Goal: Task Accomplishment & Management: Manage account settings

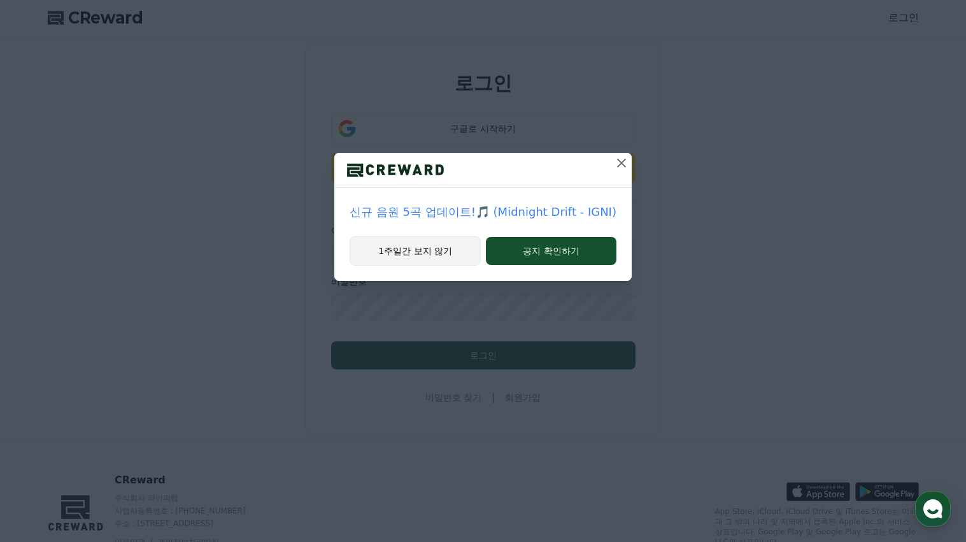
click at [455, 250] on button "1주일간 보지 않기" at bounding box center [415, 250] width 131 height 29
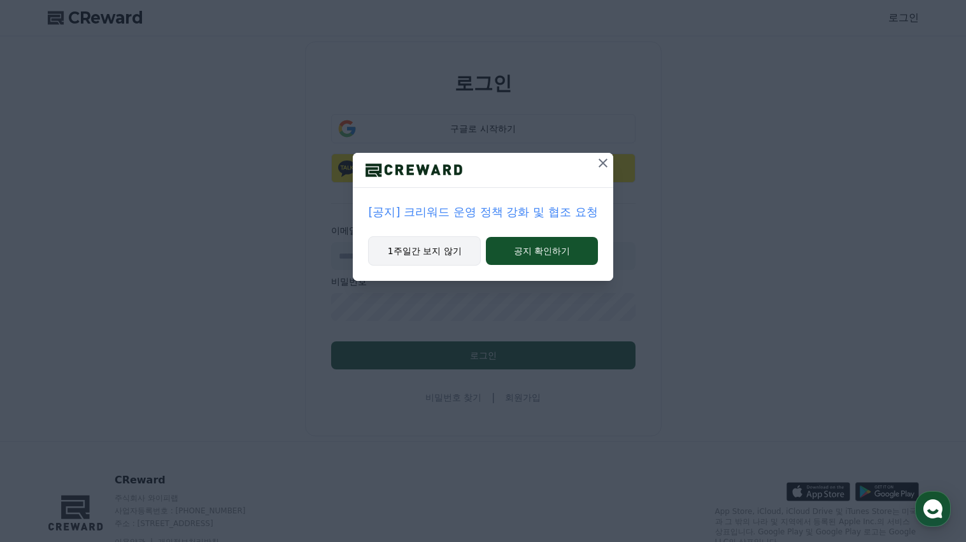
click at [439, 250] on button "1주일간 보지 않기" at bounding box center [424, 250] width 113 height 29
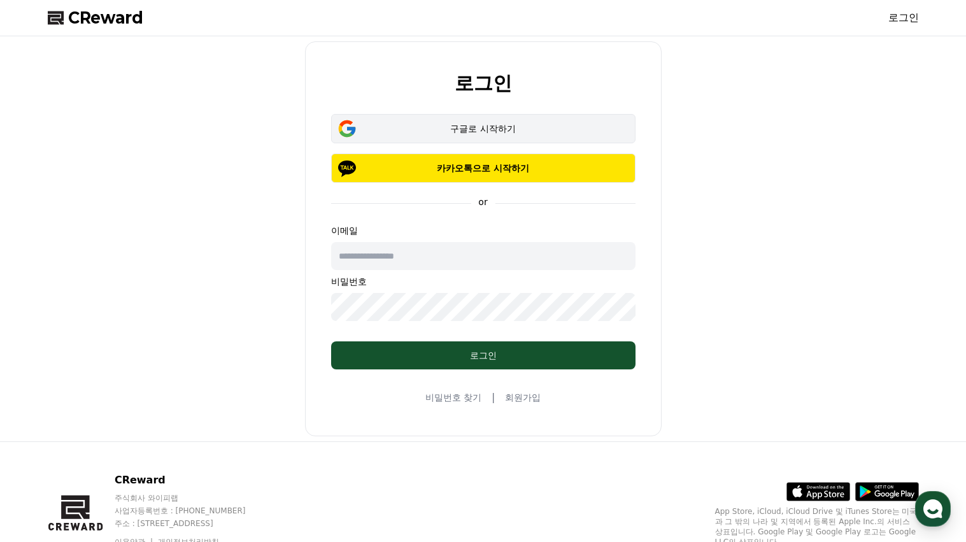
click at [470, 125] on div "구글로 시작하기" at bounding box center [483, 128] width 267 height 13
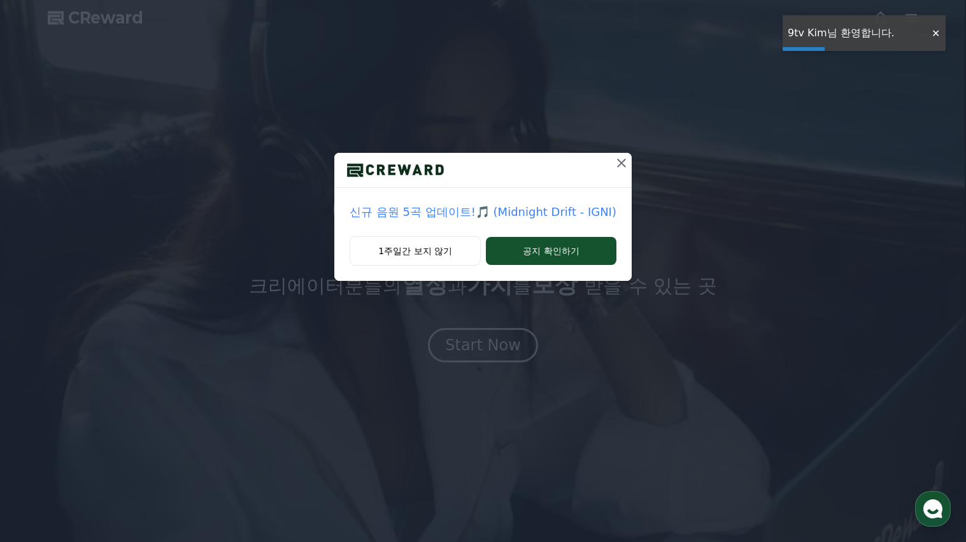
drag, startPoint x: 933, startPoint y: 36, endPoint x: 936, endPoint y: 22, distance: 14.9
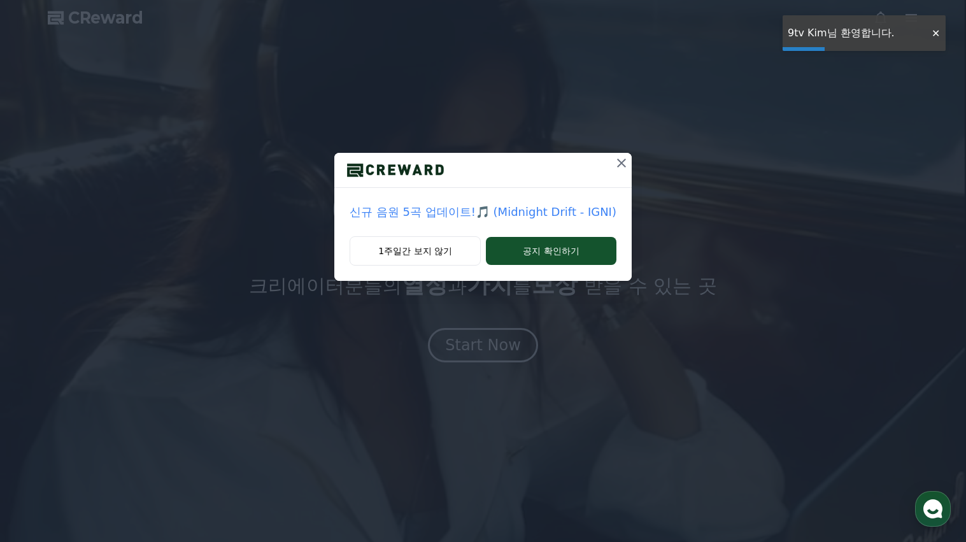
click at [933, 35] on div at bounding box center [935, 33] width 20 height 12
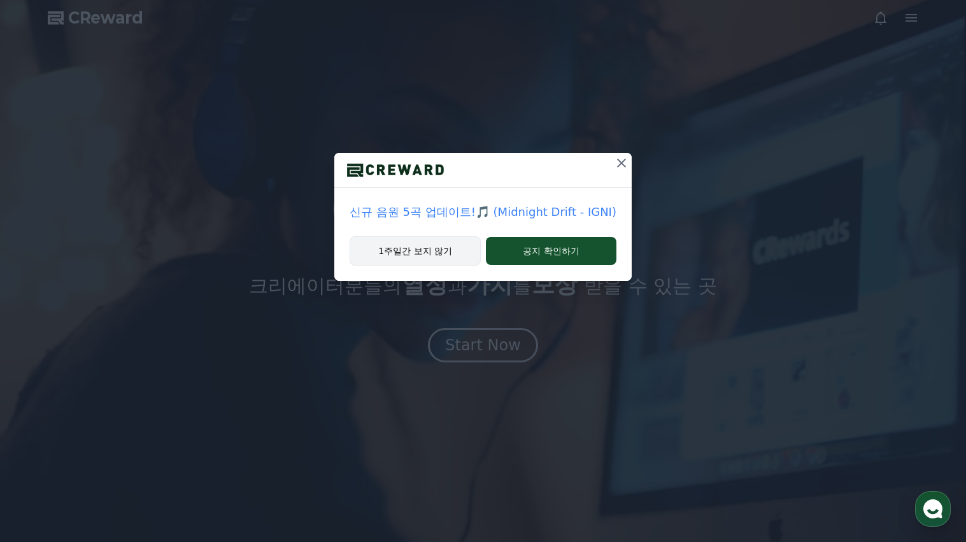
click at [414, 252] on button "1주일간 보지 않기" at bounding box center [415, 250] width 131 height 29
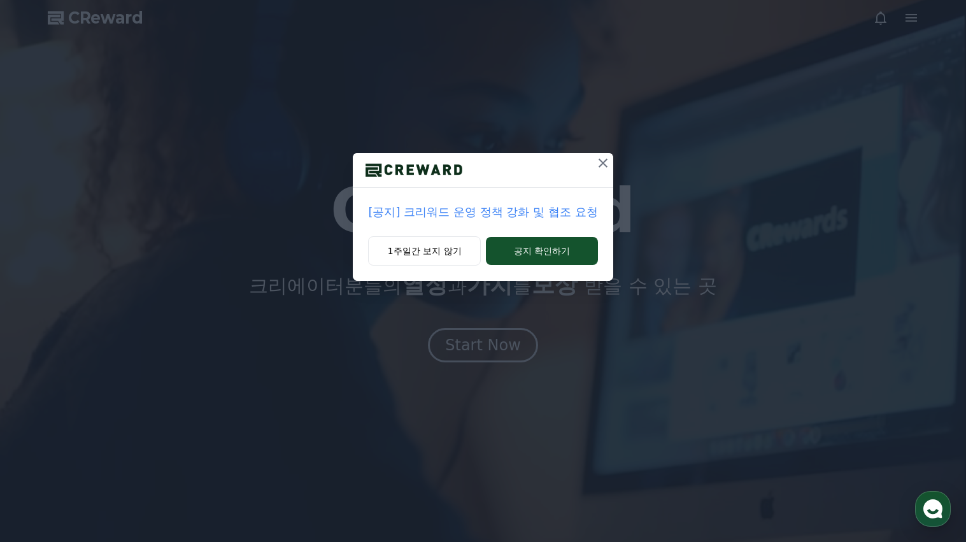
drag, startPoint x: 415, startPoint y: 250, endPoint x: 684, endPoint y: 145, distance: 288.9
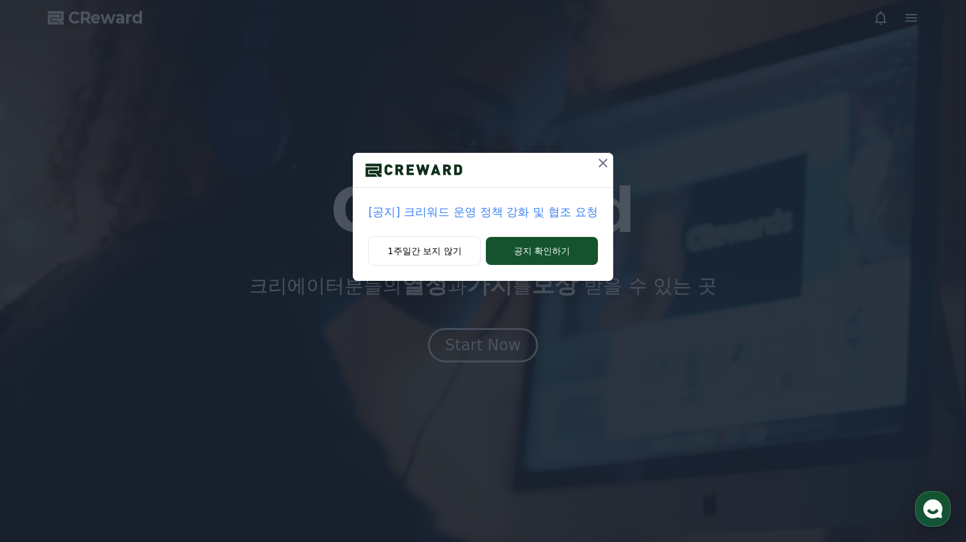
click at [416, 250] on button "1주일간 보지 않기" at bounding box center [424, 250] width 113 height 29
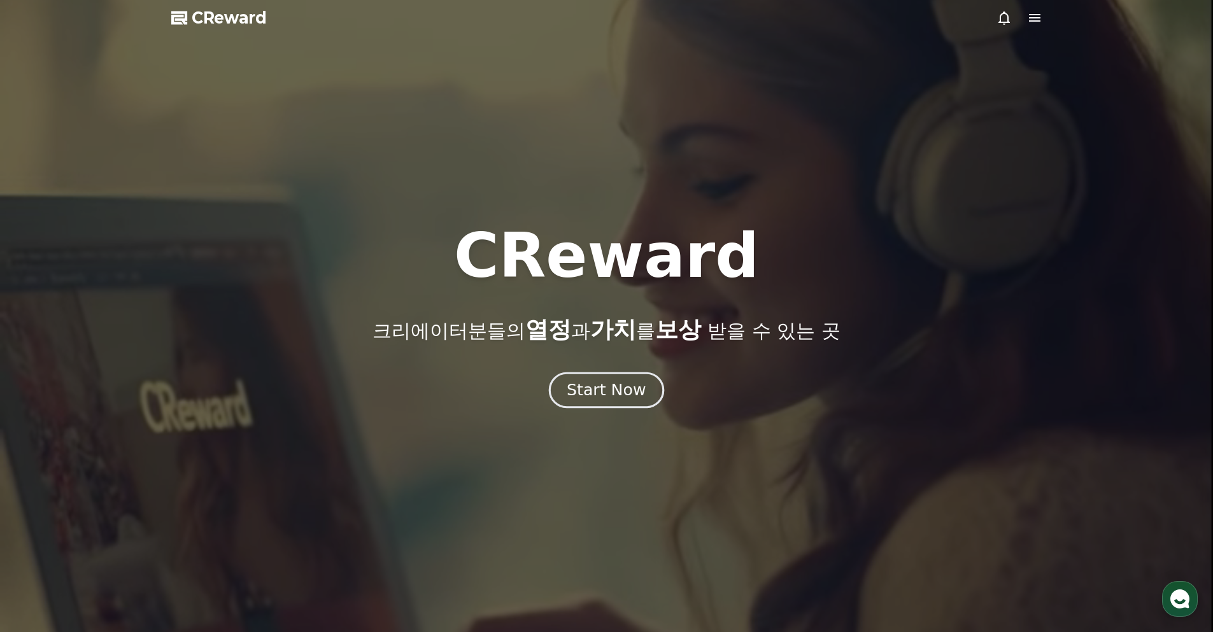
click at [616, 392] on div "Start Now" at bounding box center [606, 390] width 79 height 22
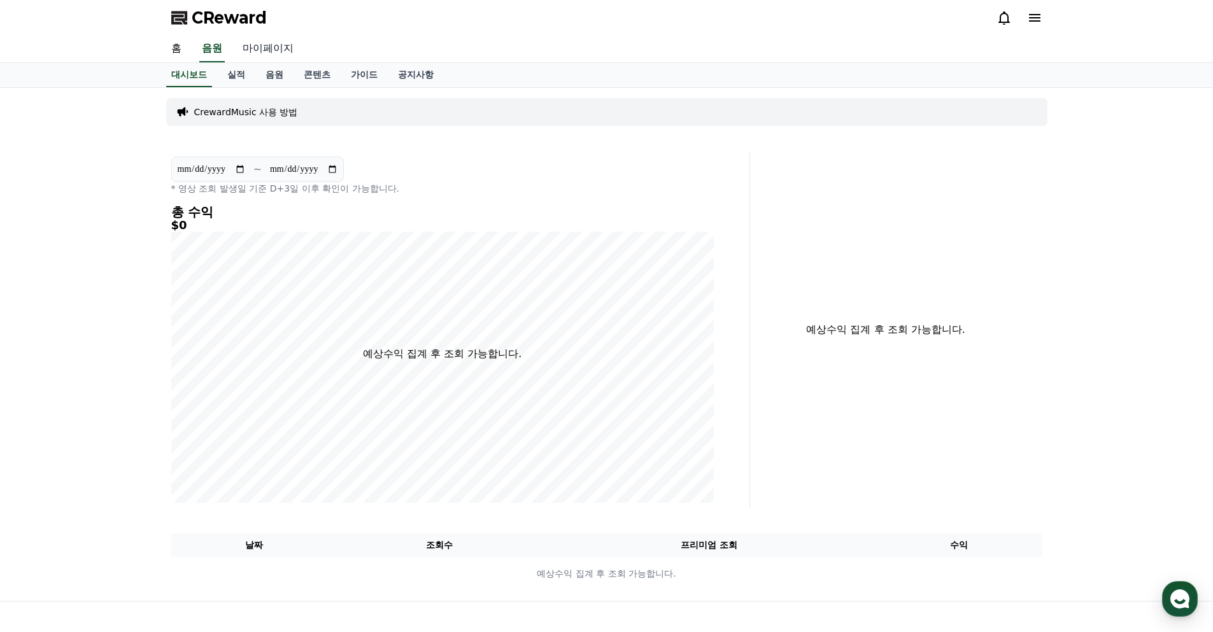
click at [257, 48] on link "마이페이지" at bounding box center [267, 49] width 71 height 27
select select "**********"
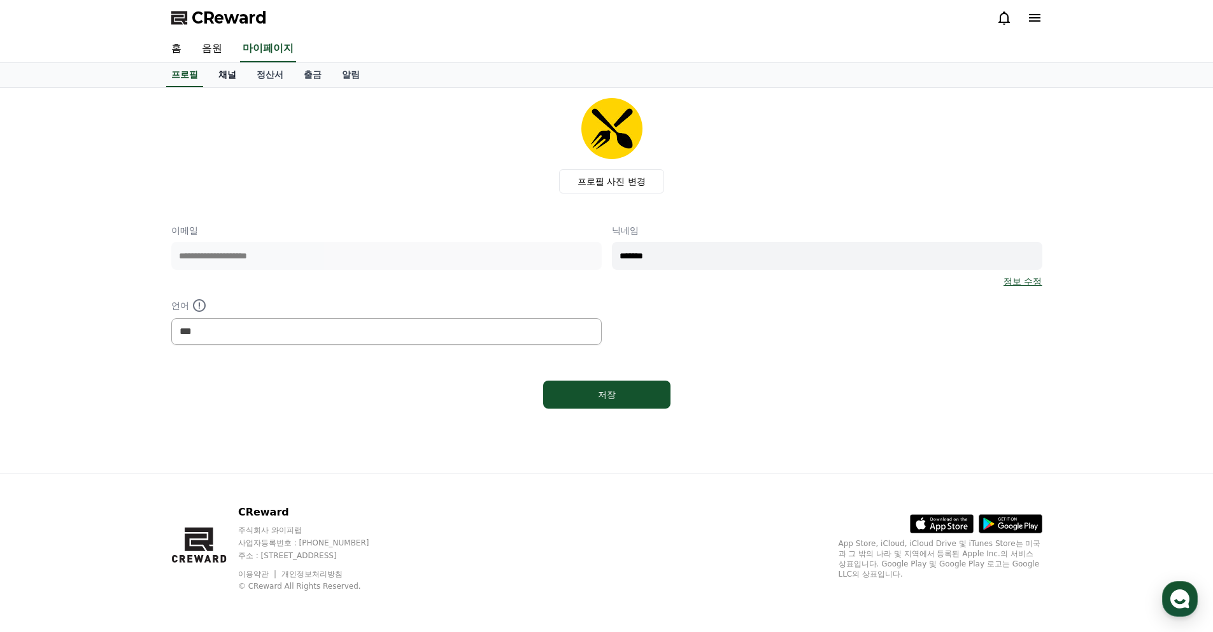
click at [226, 71] on link "채널" at bounding box center [227, 75] width 38 height 24
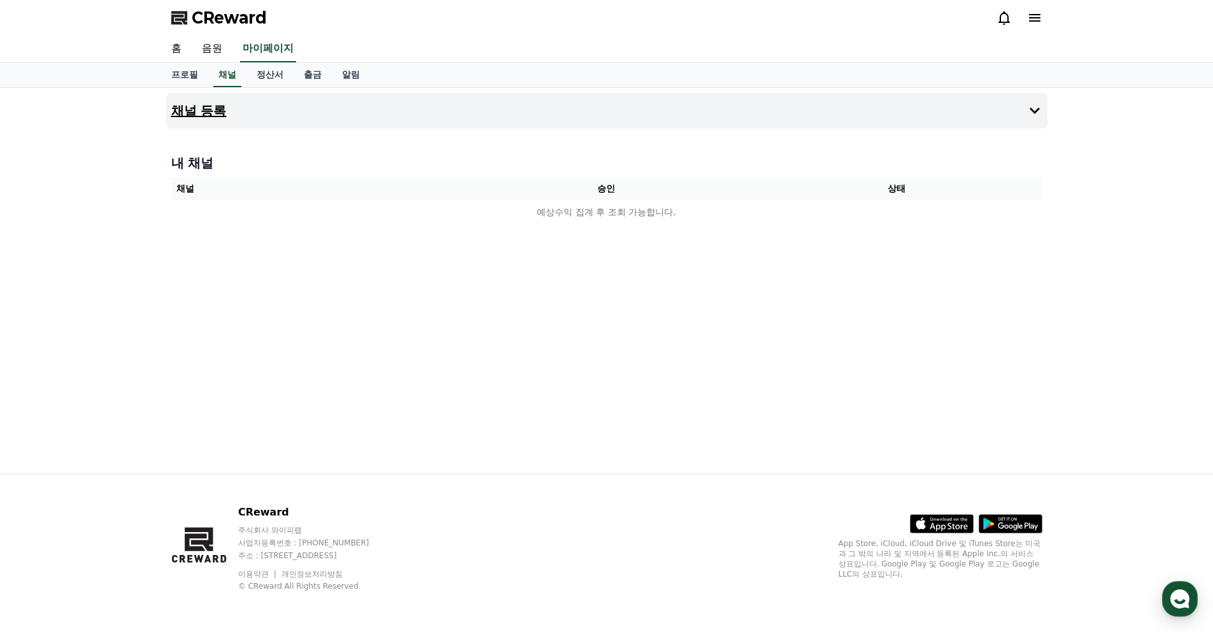
click at [208, 113] on h4 "채널 등록" at bounding box center [198, 111] width 55 height 14
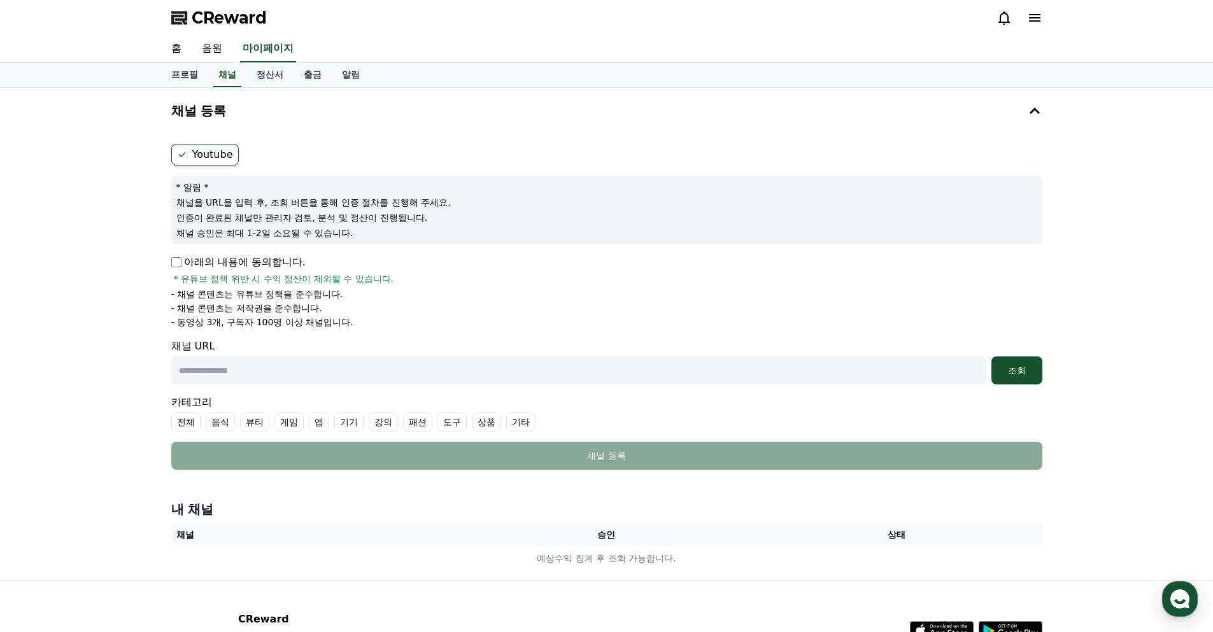
click at [232, 374] on input "text" at bounding box center [578, 371] width 815 height 28
click at [235, 374] on input "text" at bounding box center [578, 371] width 815 height 28
paste input "**********"
type input "**********"
click at [965, 372] on div "조회" at bounding box center [1016, 370] width 41 height 13
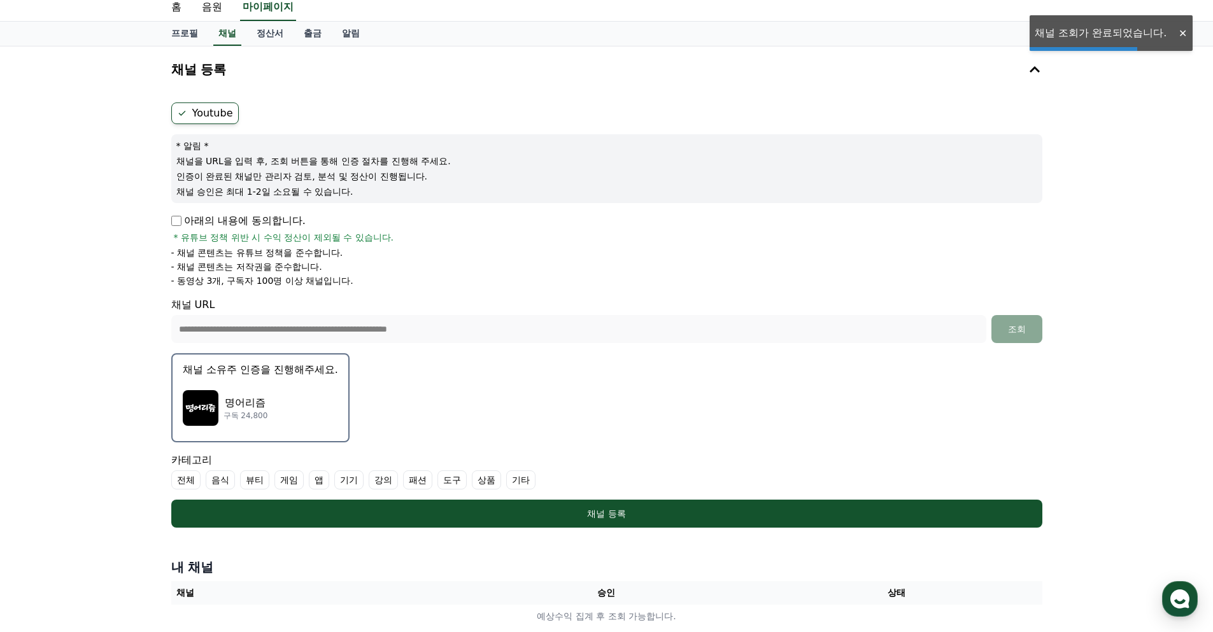
scroll to position [64, 0]
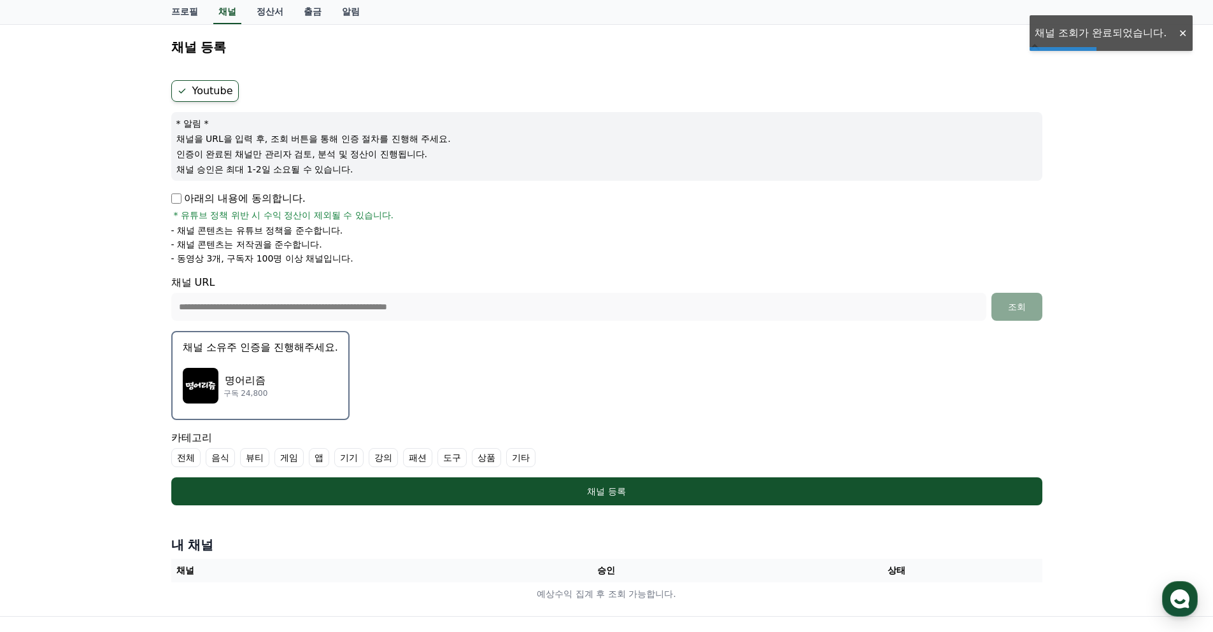
click at [256, 379] on p "명어리즘" at bounding box center [245, 380] width 45 height 15
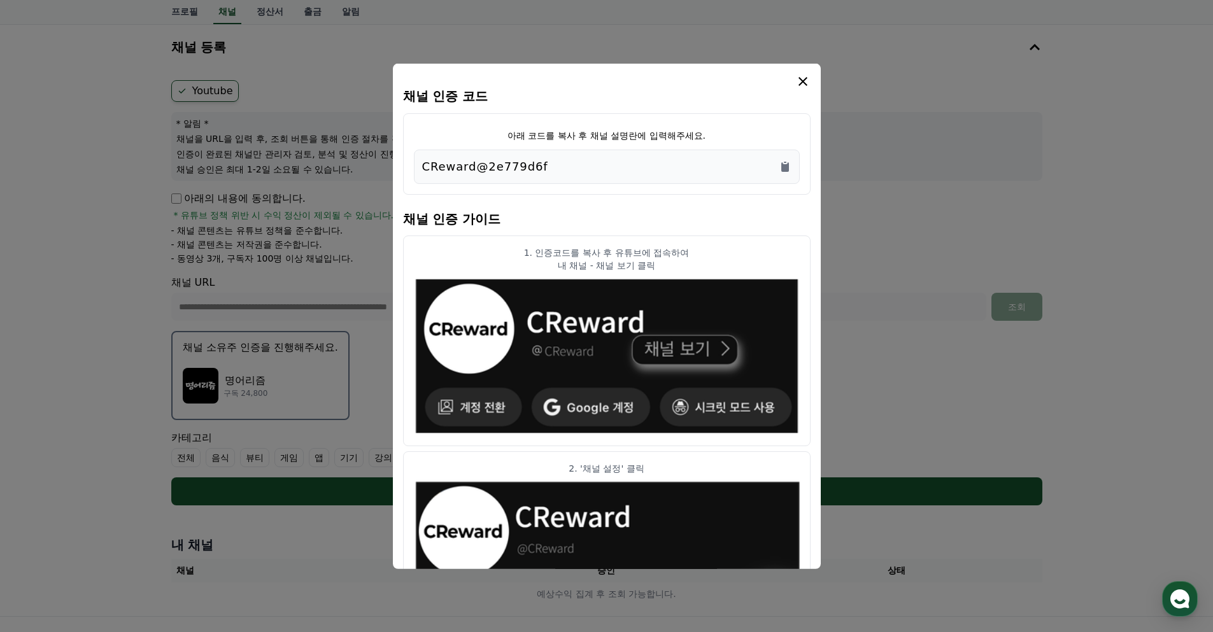
drag, startPoint x: 586, startPoint y: 165, endPoint x: 353, endPoint y: 166, distance: 233.0
click at [353, 511] on div "채널 인증 코드 아래 코드를 복사 후 채널 설명란에 입력해주세요. CReward@2e779d6f 채널 인증 가이드 1. 인증코드를 복사 후 유…" at bounding box center [606, 511] width 881 height 0
click at [783, 166] on icon "Copy to clipboard" at bounding box center [785, 167] width 8 height 10
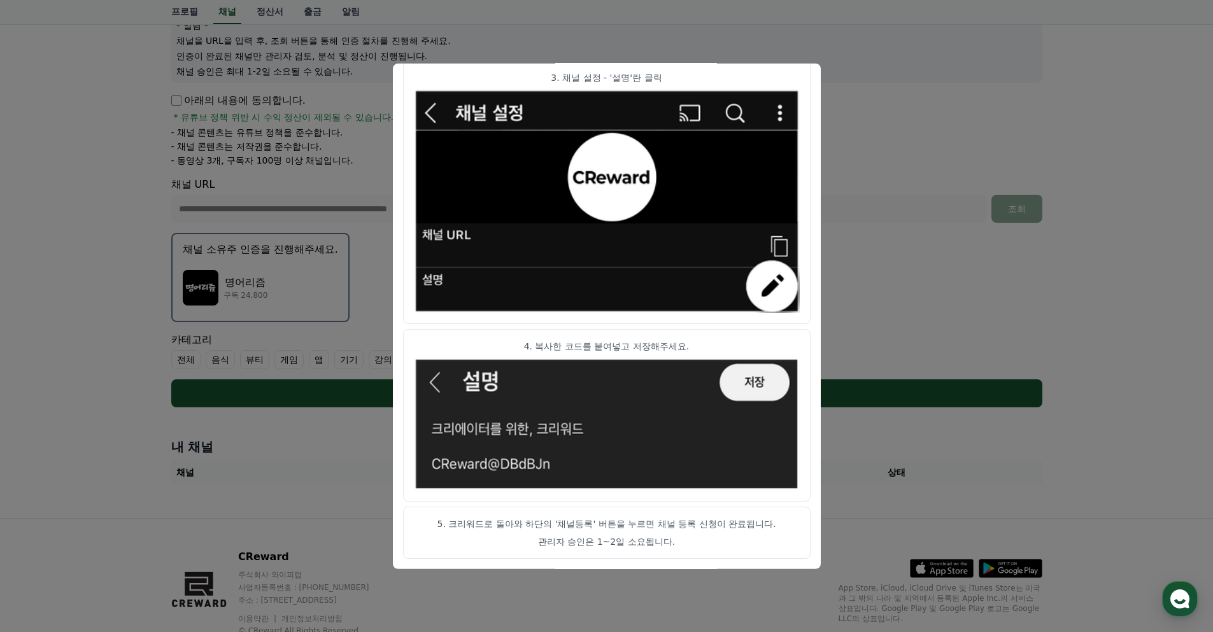
scroll to position [206, 0]
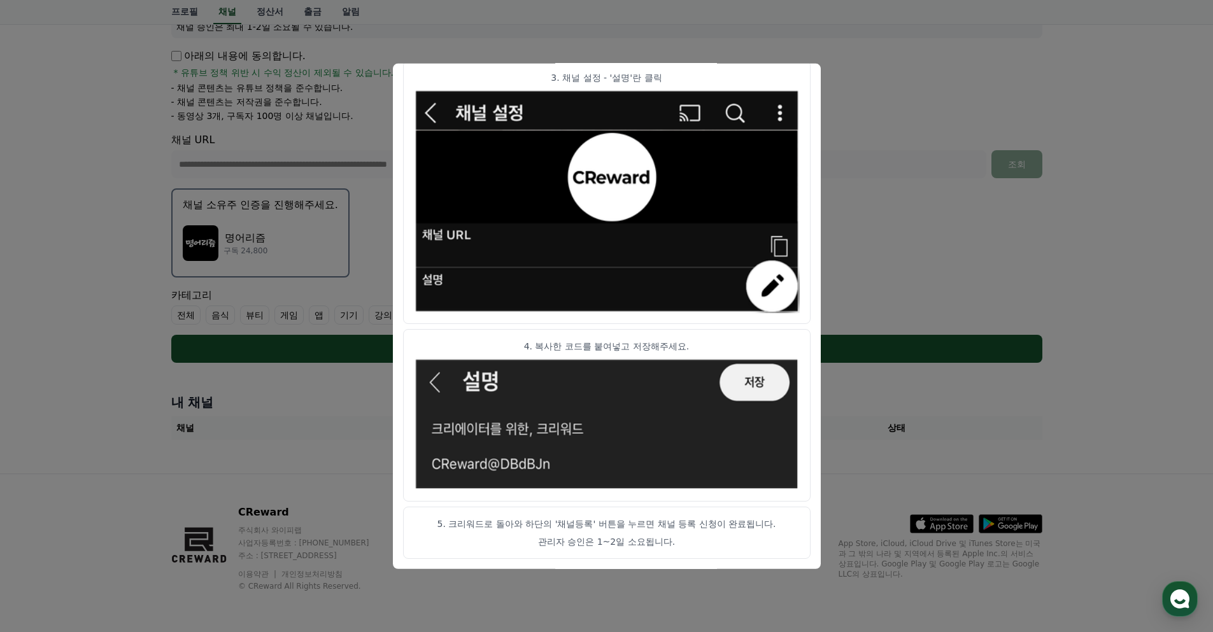
drag, startPoint x: 916, startPoint y: 151, endPoint x: 907, endPoint y: 158, distance: 11.3
click at [916, 151] on button "close modal" at bounding box center [606, 316] width 1213 height 632
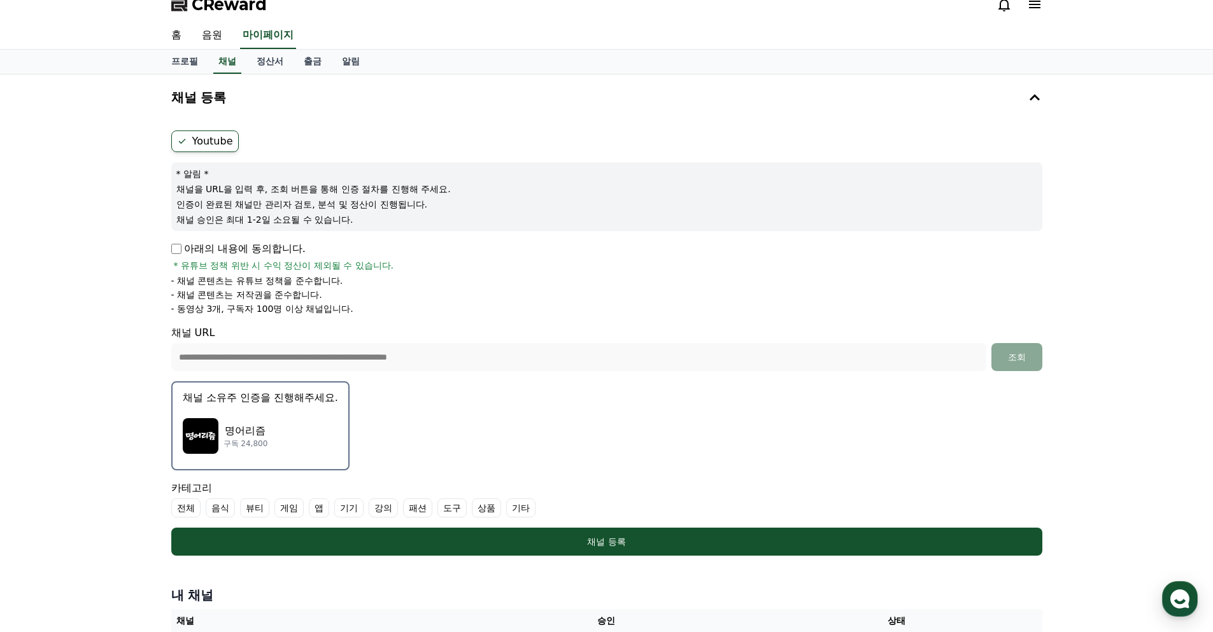
scroll to position [0, 0]
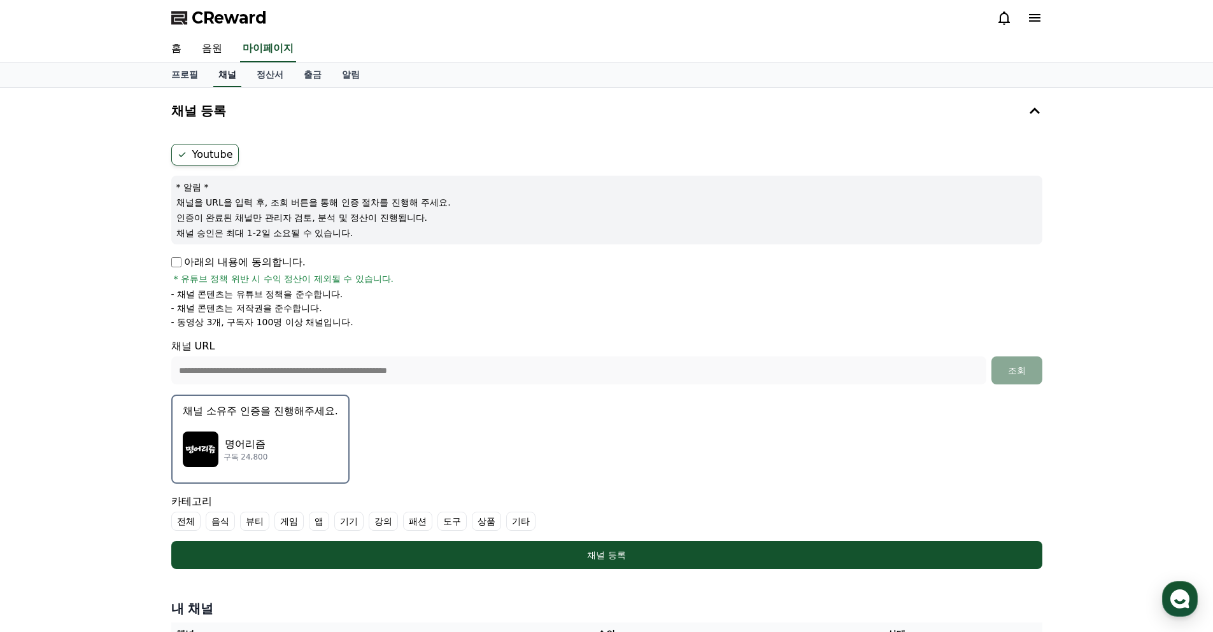
click at [230, 73] on link "채널" at bounding box center [227, 75] width 28 height 24
click at [212, 153] on label "Youtube" at bounding box center [204, 155] width 67 height 22
click at [363, 177] on div "* 알림 * 채널을 URL을 입력 후, 조회 버튼을 통해 인증 절차를 진행해 주세요. 인증이 완료된 채널만 관리자 검토, 분석 및 정산이 진행…" at bounding box center [606, 210] width 871 height 69
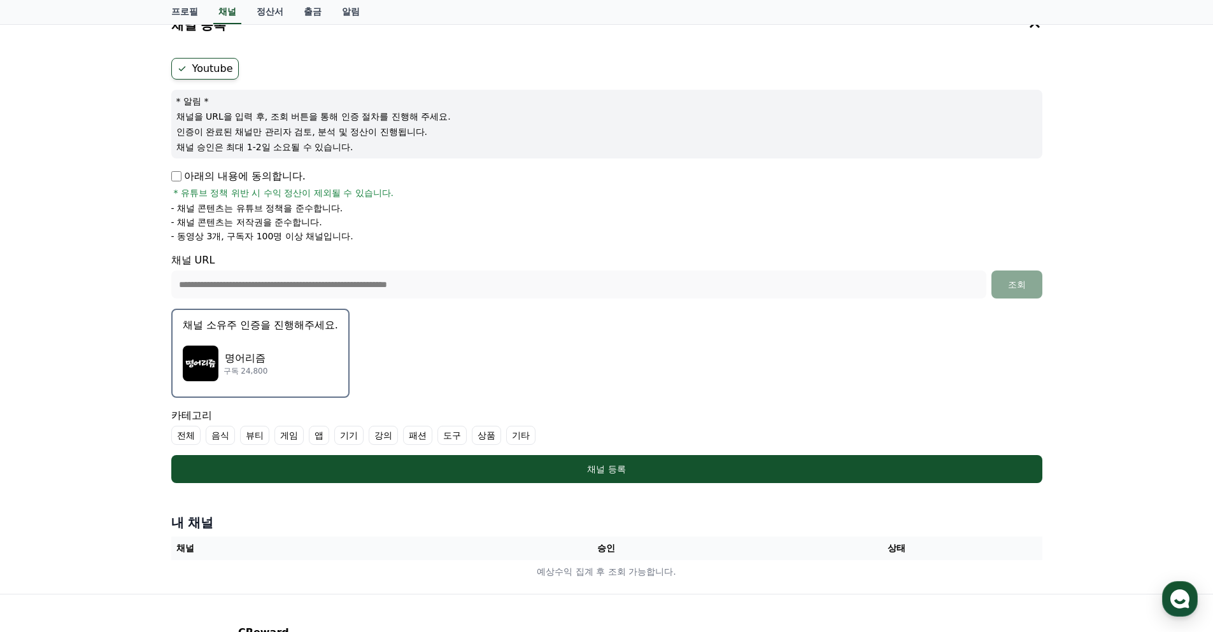
scroll to position [206, 0]
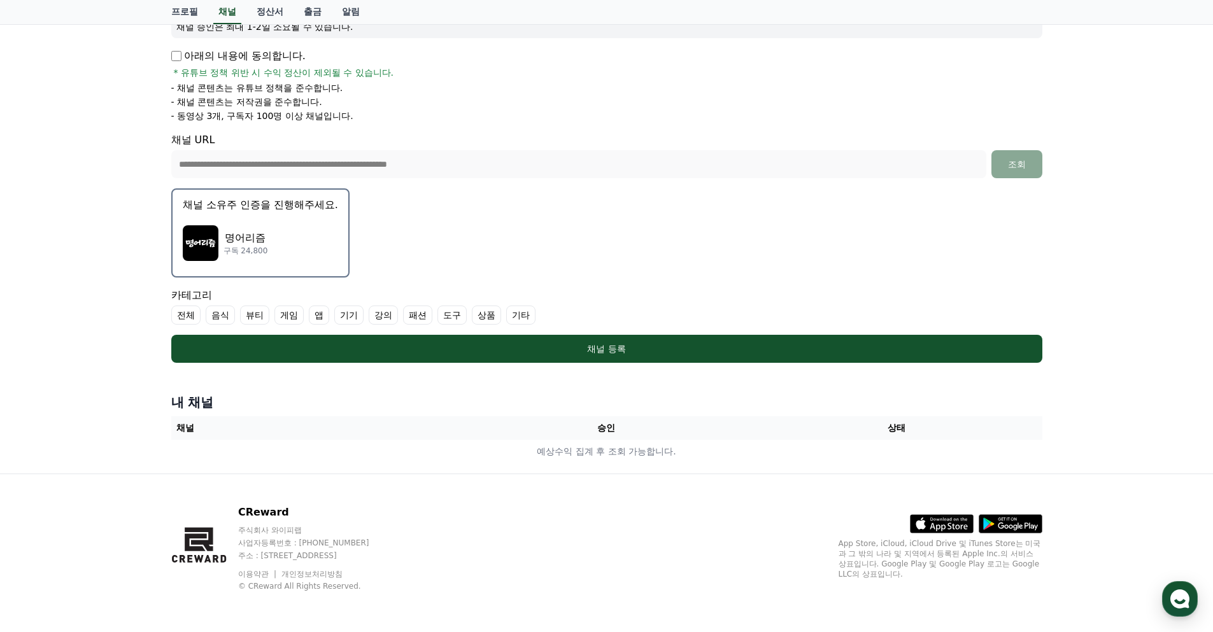
click at [263, 236] on p "명어리즘" at bounding box center [245, 237] width 45 height 15
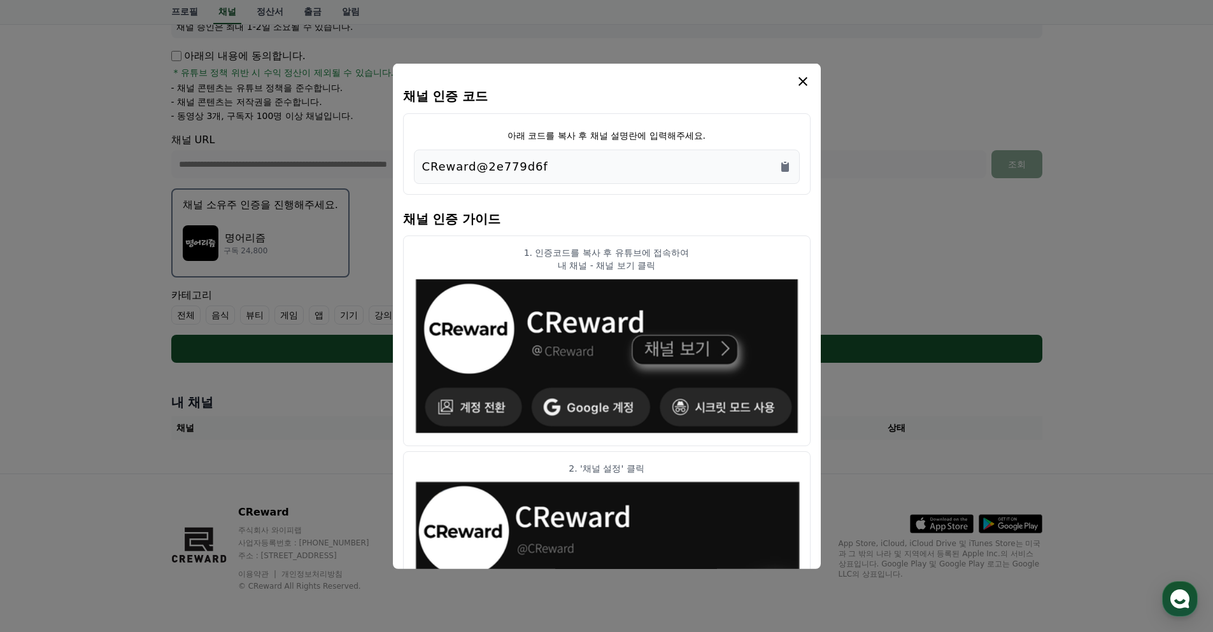
click at [800, 77] on icon "modal" at bounding box center [802, 80] width 15 height 15
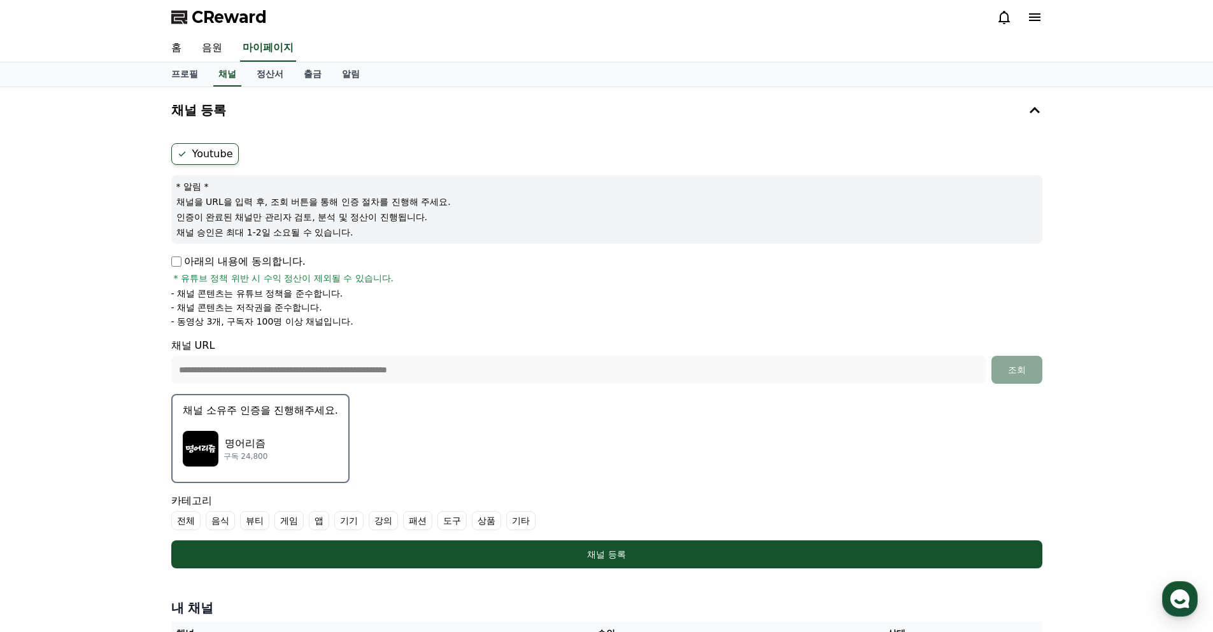
scroll to position [0, 0]
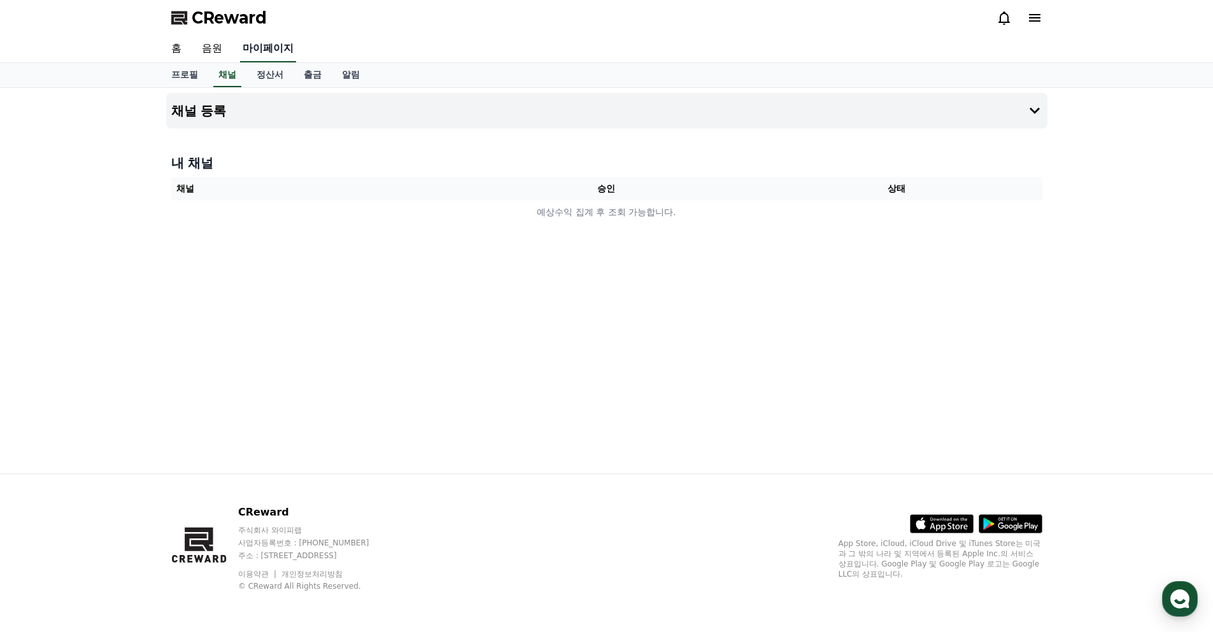
click at [275, 50] on link "마이페이지" at bounding box center [268, 49] width 56 height 27
select select "**********"
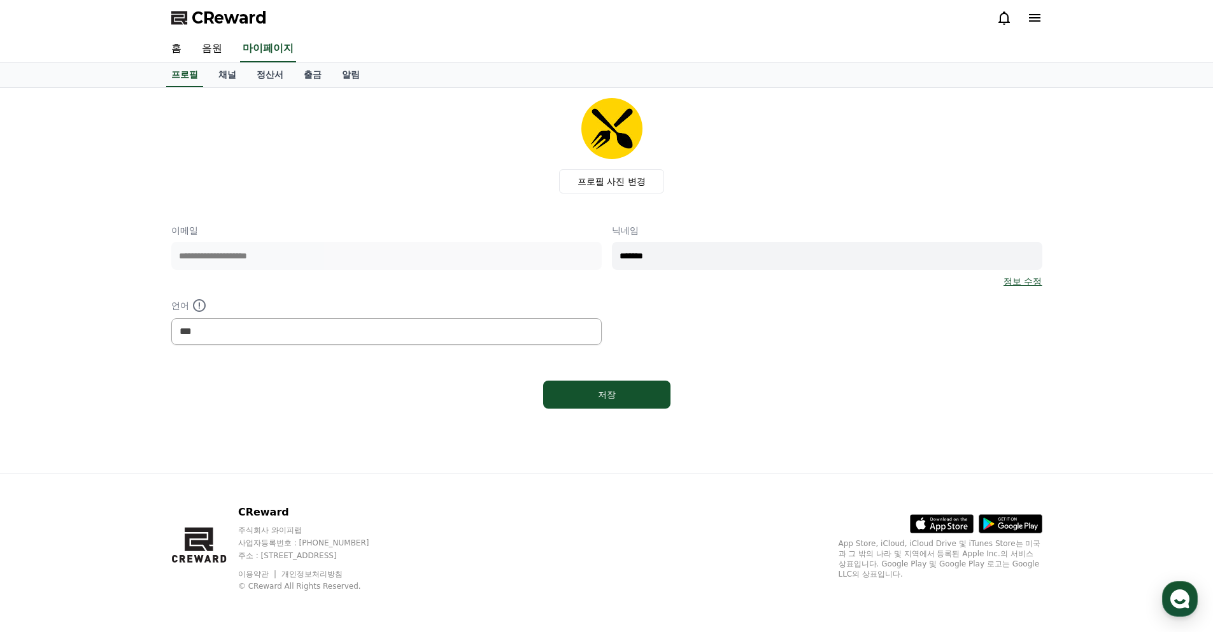
click at [364, 167] on div "프로필 사진 변경" at bounding box center [611, 146] width 861 height 96
click at [225, 75] on link "채널" at bounding box center [227, 75] width 38 height 24
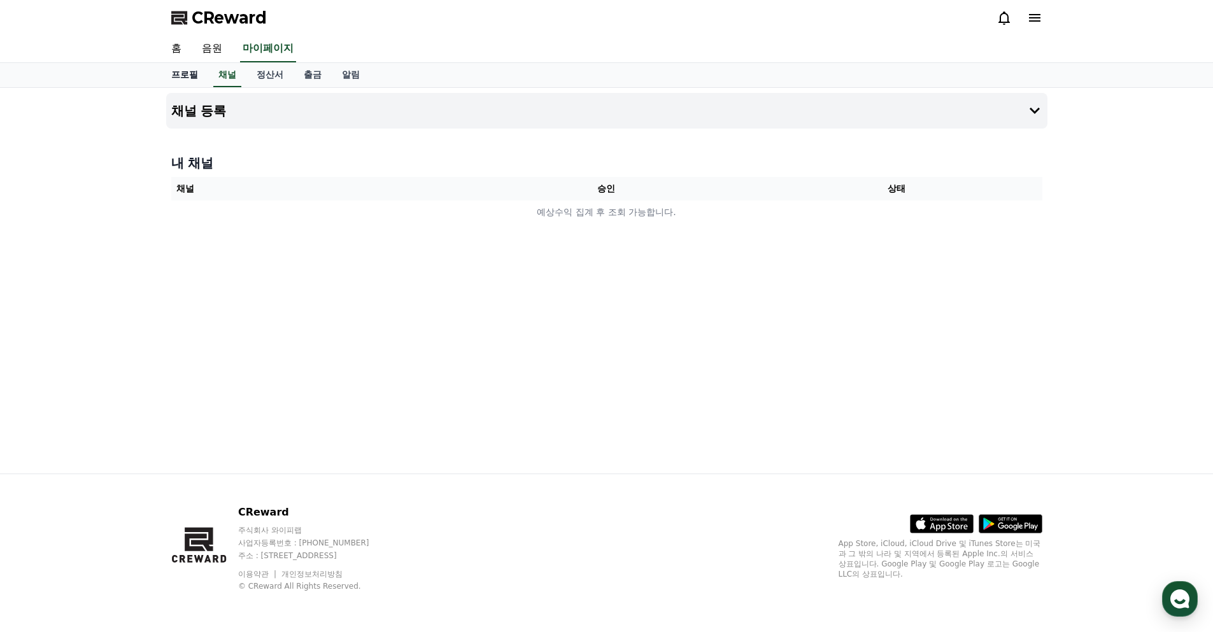
click at [189, 81] on link "프로필" at bounding box center [184, 75] width 47 height 24
select select "**********"
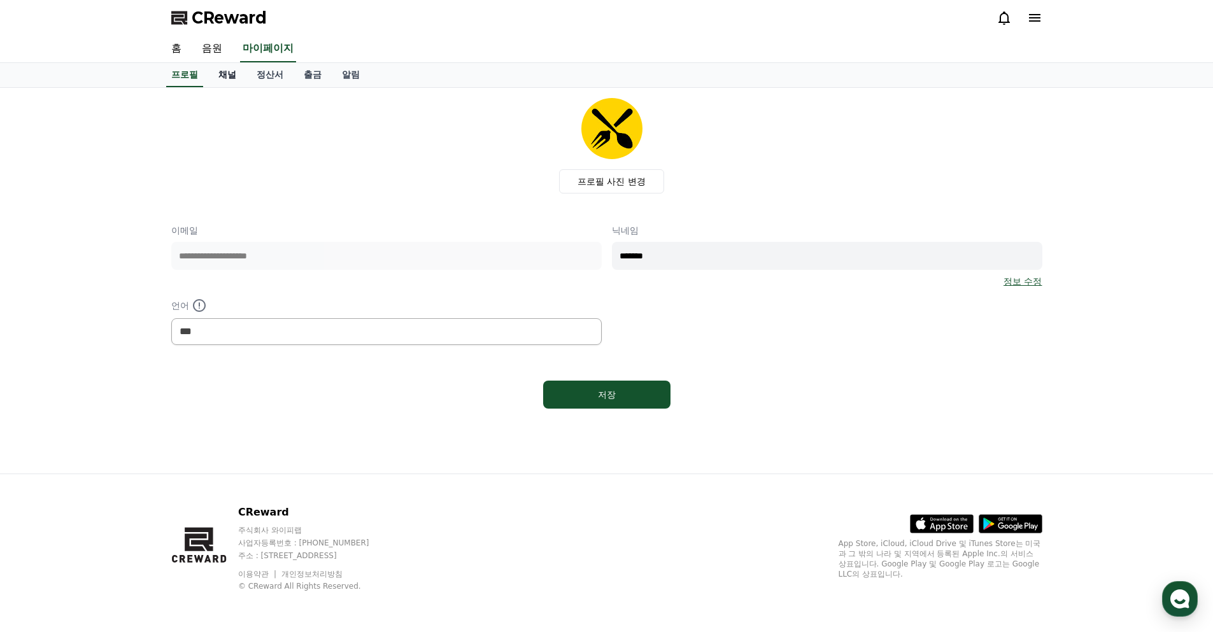
click at [227, 71] on link "채널" at bounding box center [227, 75] width 38 height 24
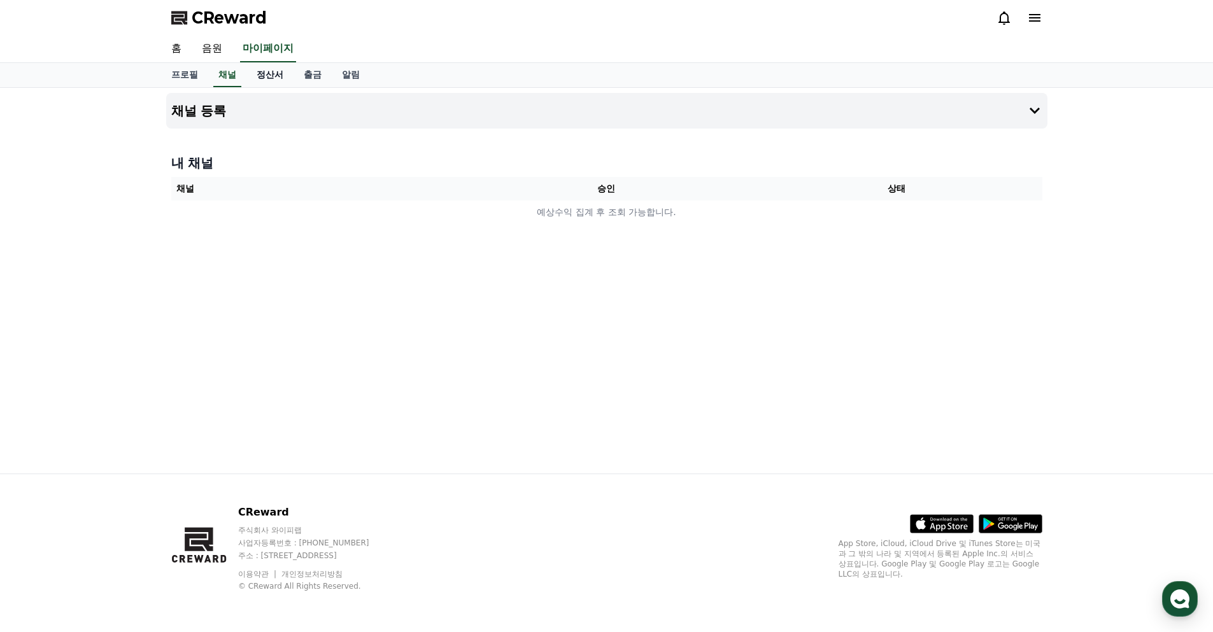
click at [273, 71] on link "정산서" at bounding box center [269, 75] width 47 height 24
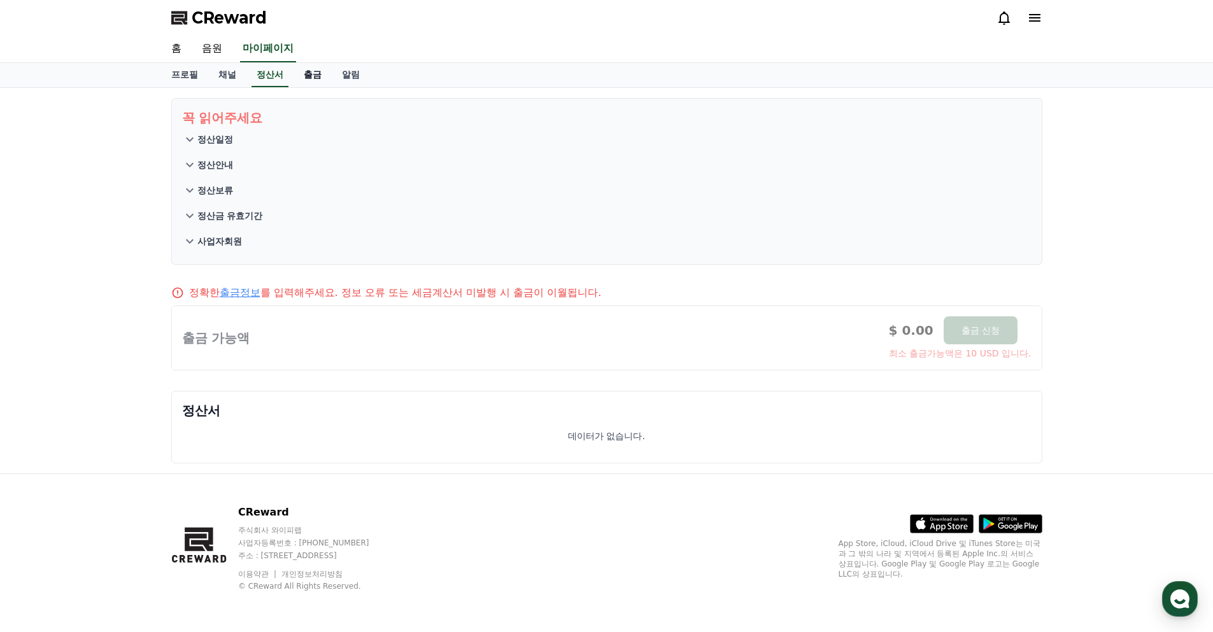
click at [308, 74] on link "출금" at bounding box center [313, 75] width 38 height 24
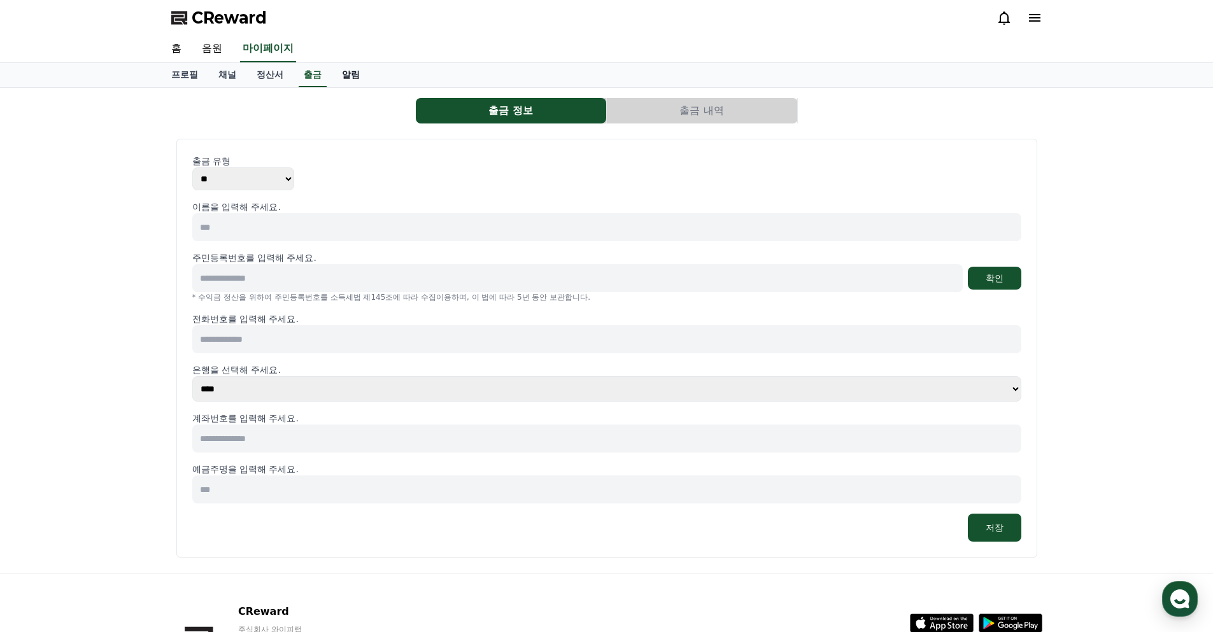
click at [354, 76] on link "알림" at bounding box center [351, 75] width 38 height 24
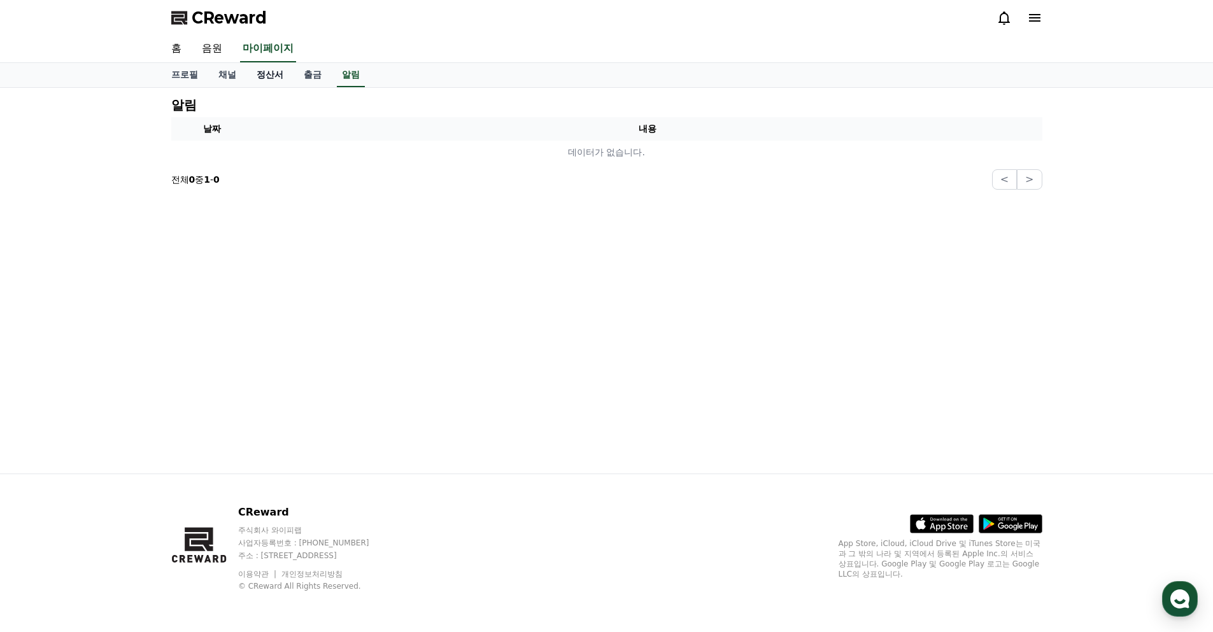
click at [304, 74] on link "출금" at bounding box center [313, 75] width 38 height 24
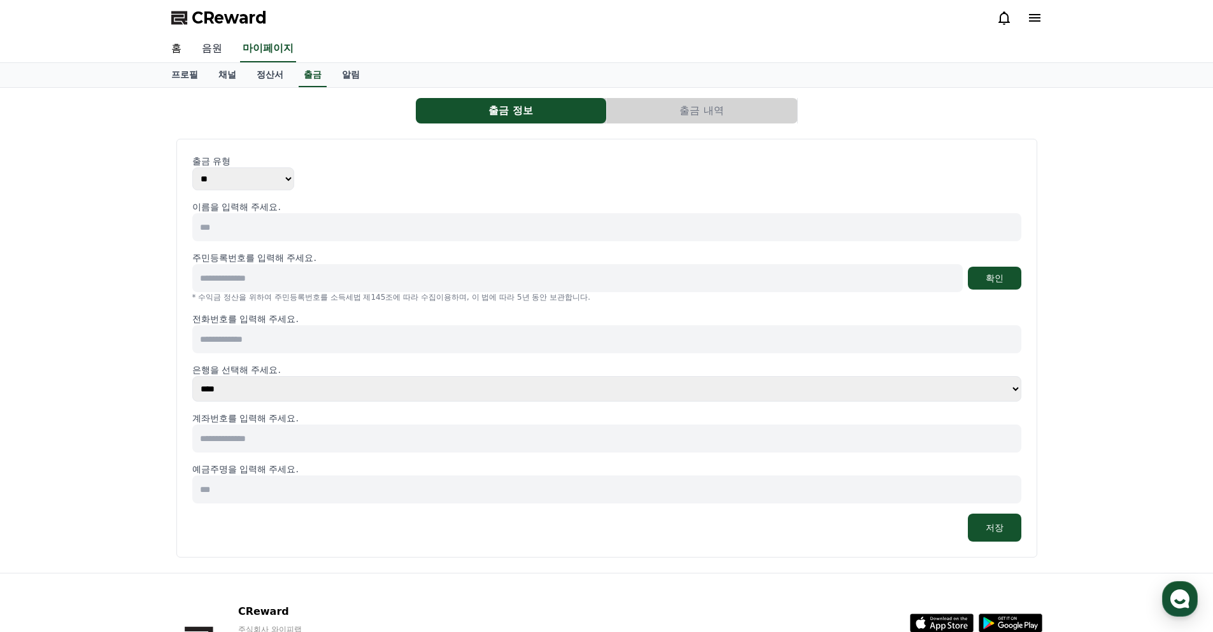
click at [218, 45] on link "음원" at bounding box center [212, 49] width 41 height 27
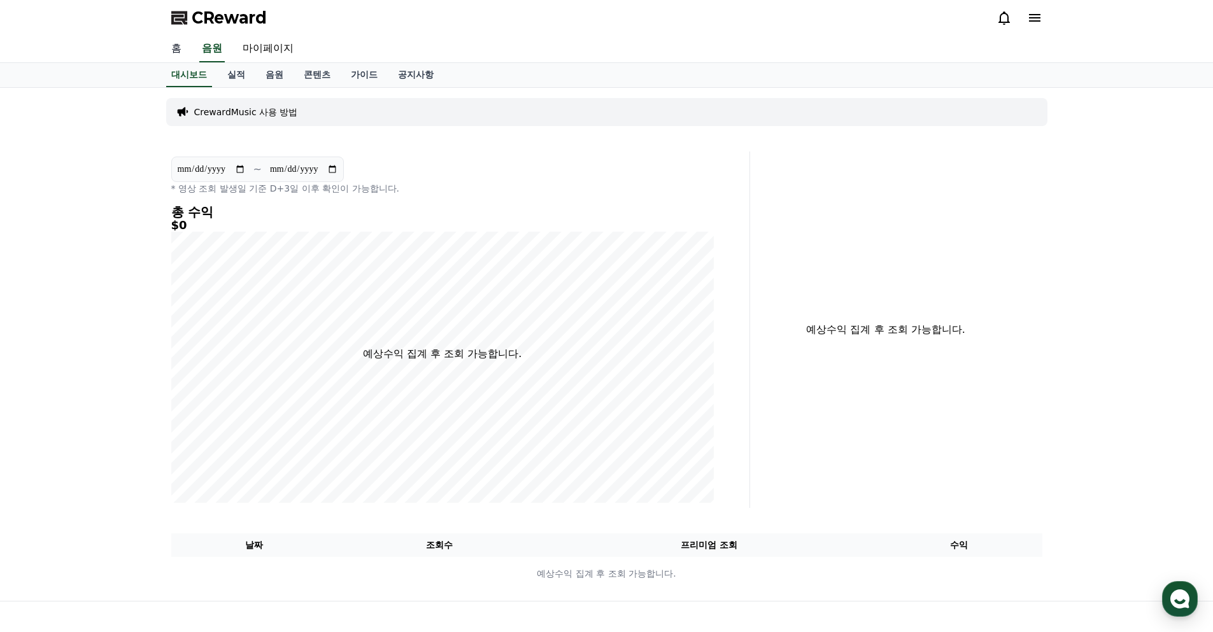
click at [173, 50] on link "홈" at bounding box center [176, 49] width 31 height 27
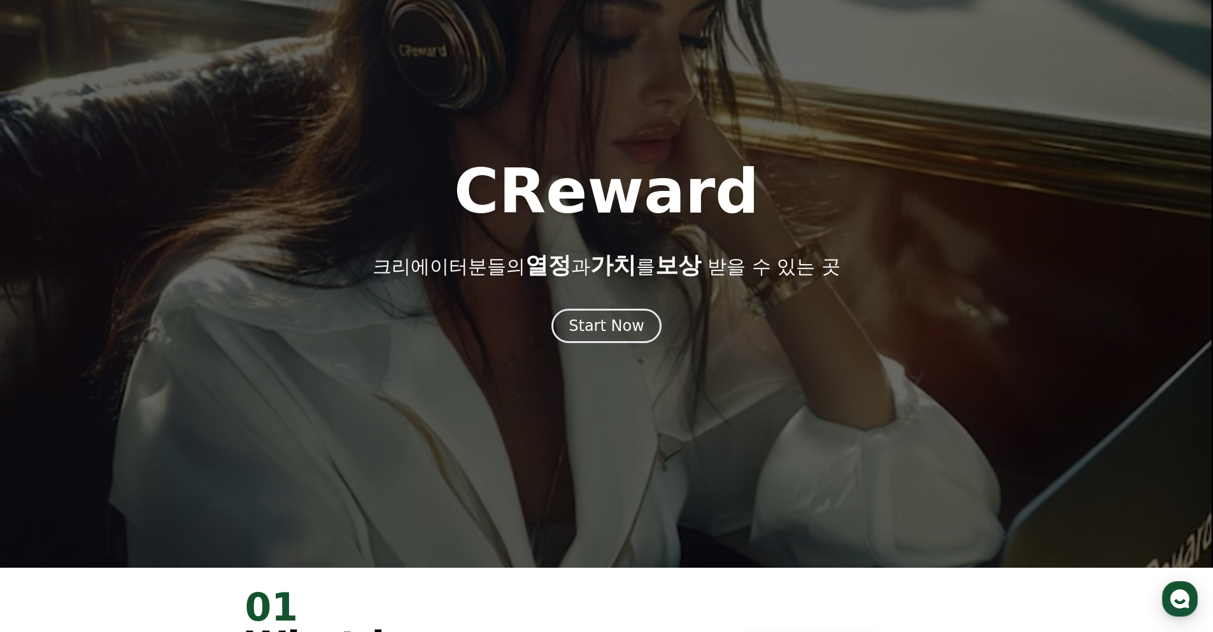
scroll to position [64, 0]
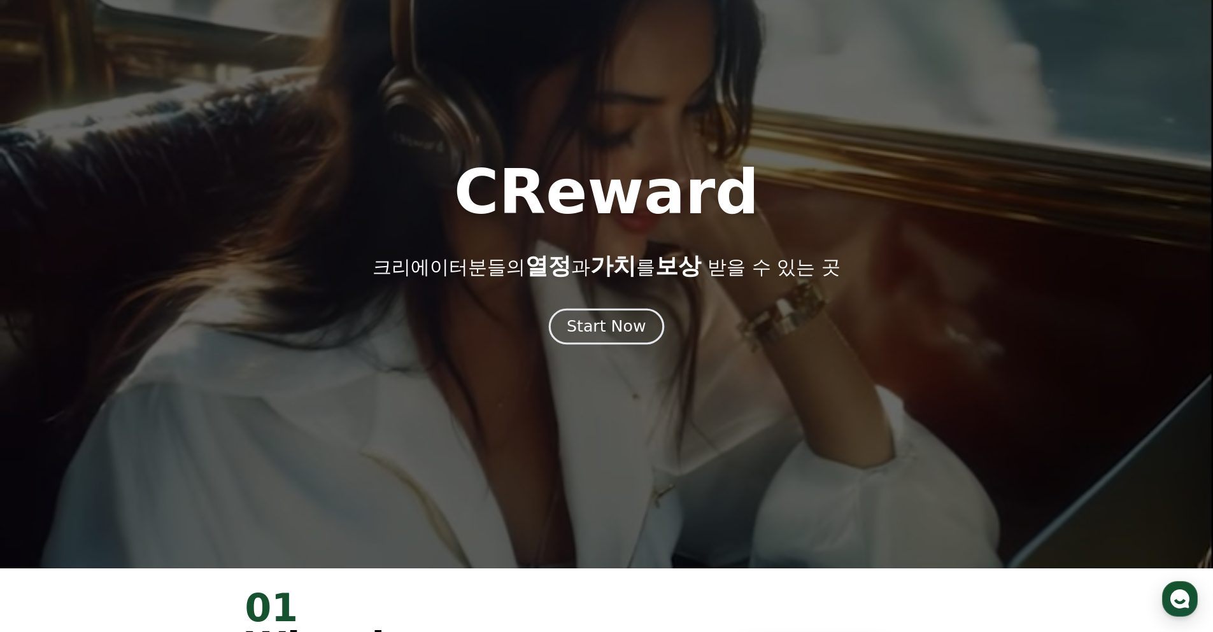
click at [611, 325] on div "Start Now" at bounding box center [606, 327] width 79 height 22
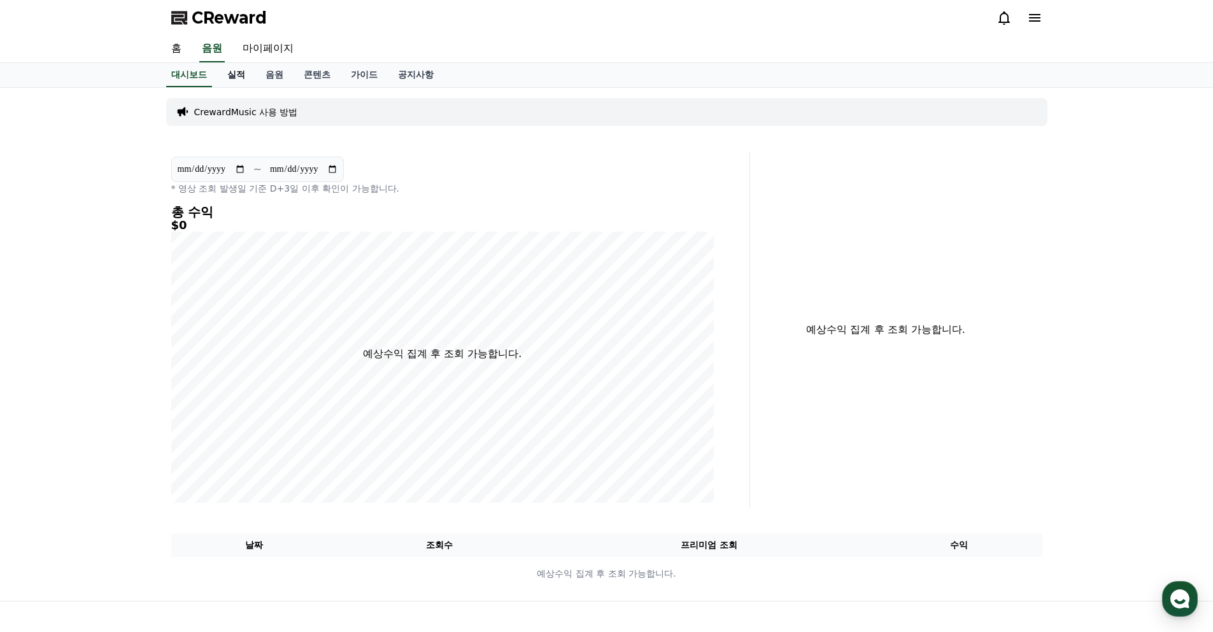
click at [236, 72] on link "실적" at bounding box center [236, 75] width 38 height 24
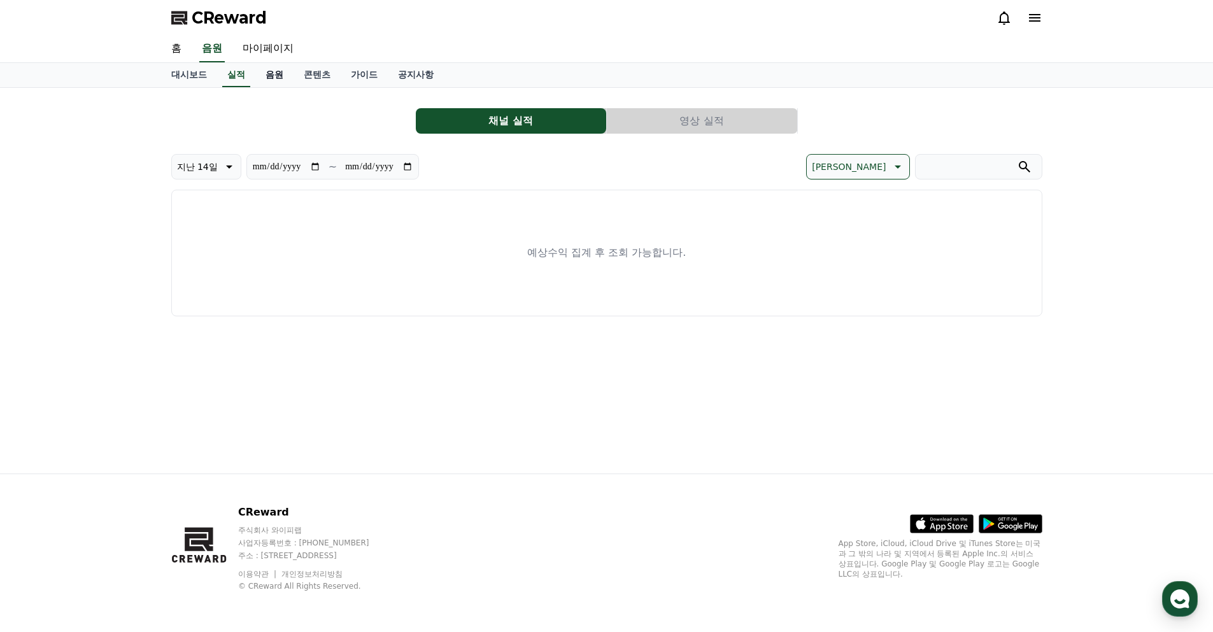
click at [273, 77] on link "음원" at bounding box center [274, 75] width 38 height 24
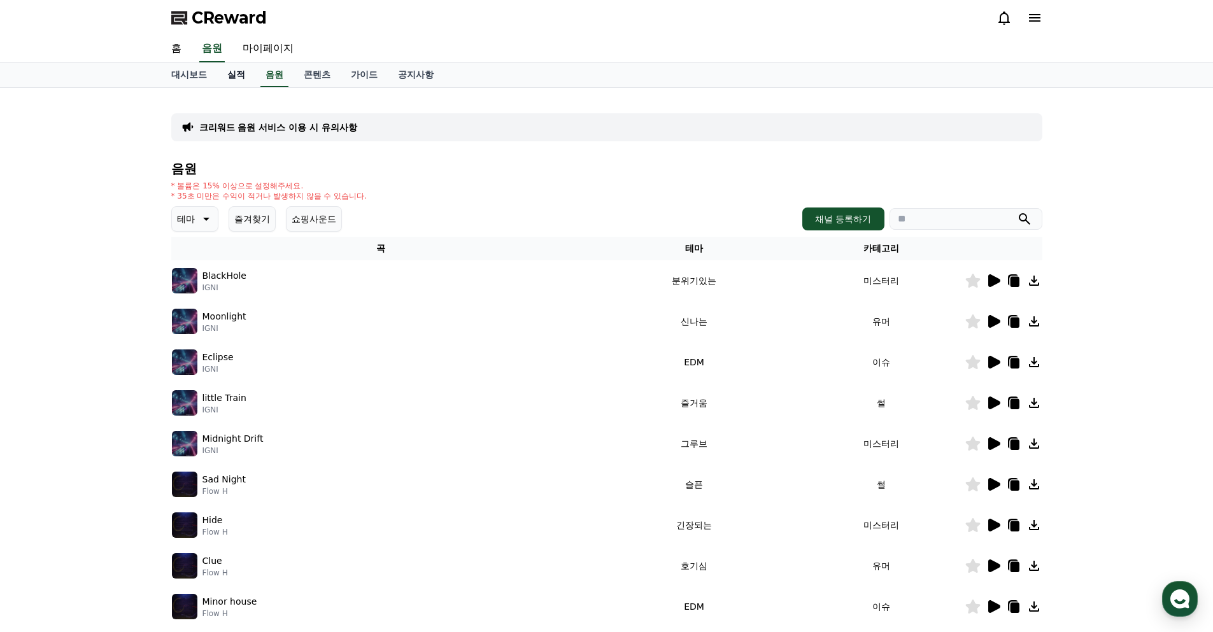
click at [233, 71] on link "실적" at bounding box center [236, 75] width 38 height 24
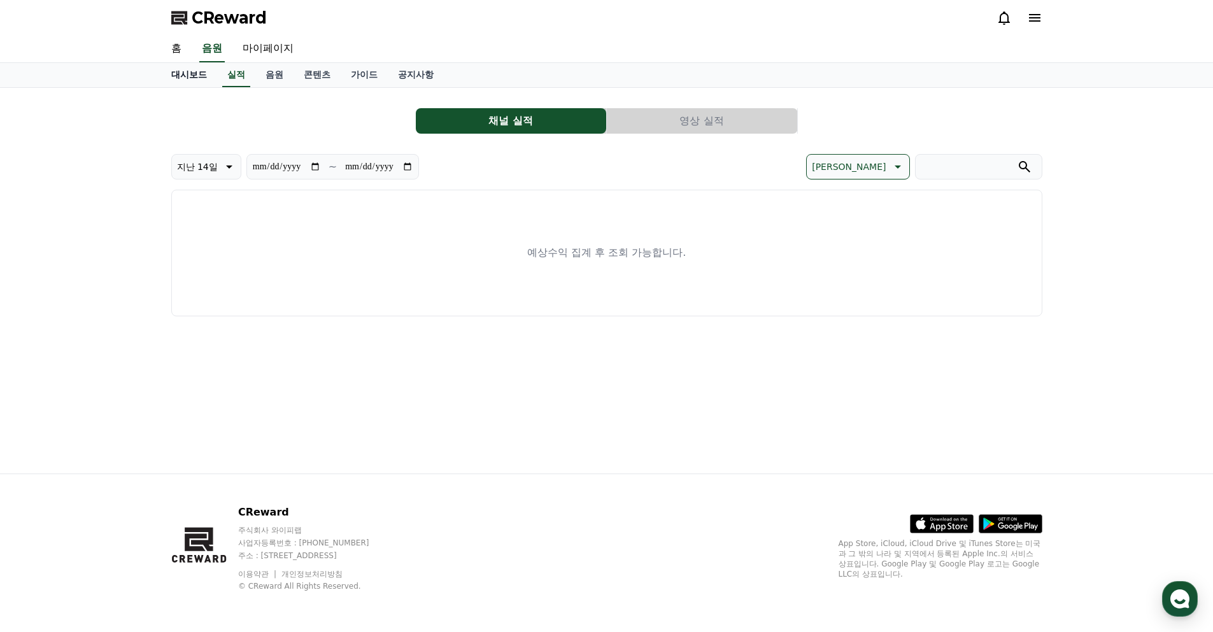
click at [194, 71] on link "대시보드" at bounding box center [189, 75] width 56 height 24
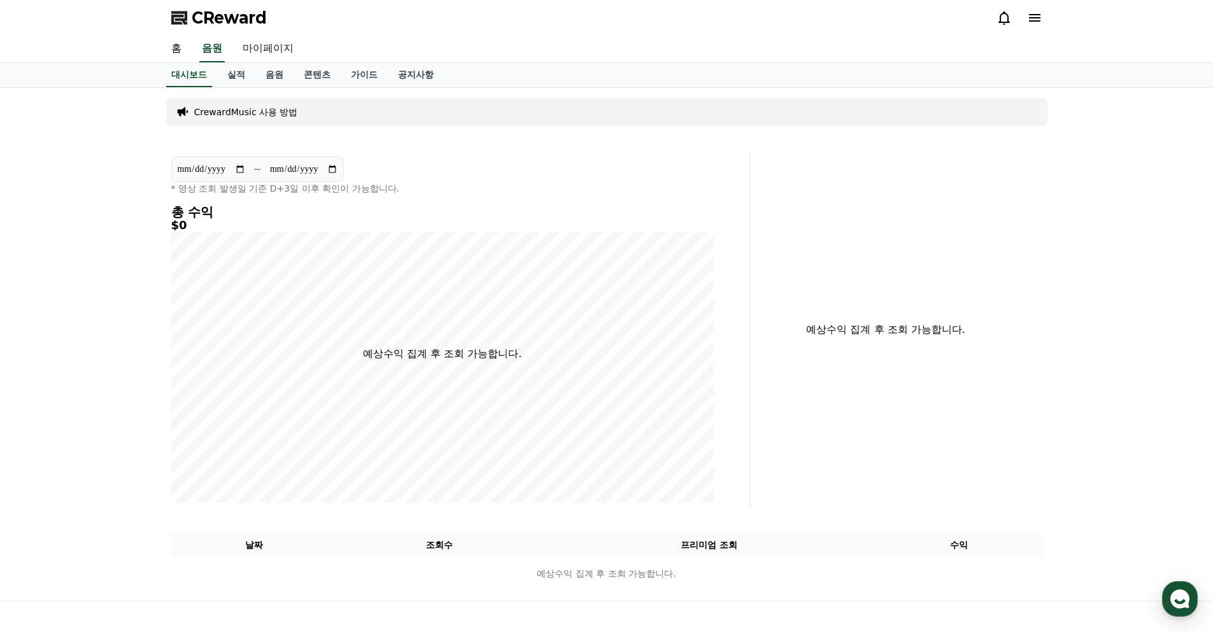
click at [266, 48] on link "마이페이지" at bounding box center [267, 49] width 71 height 27
select select "**********"
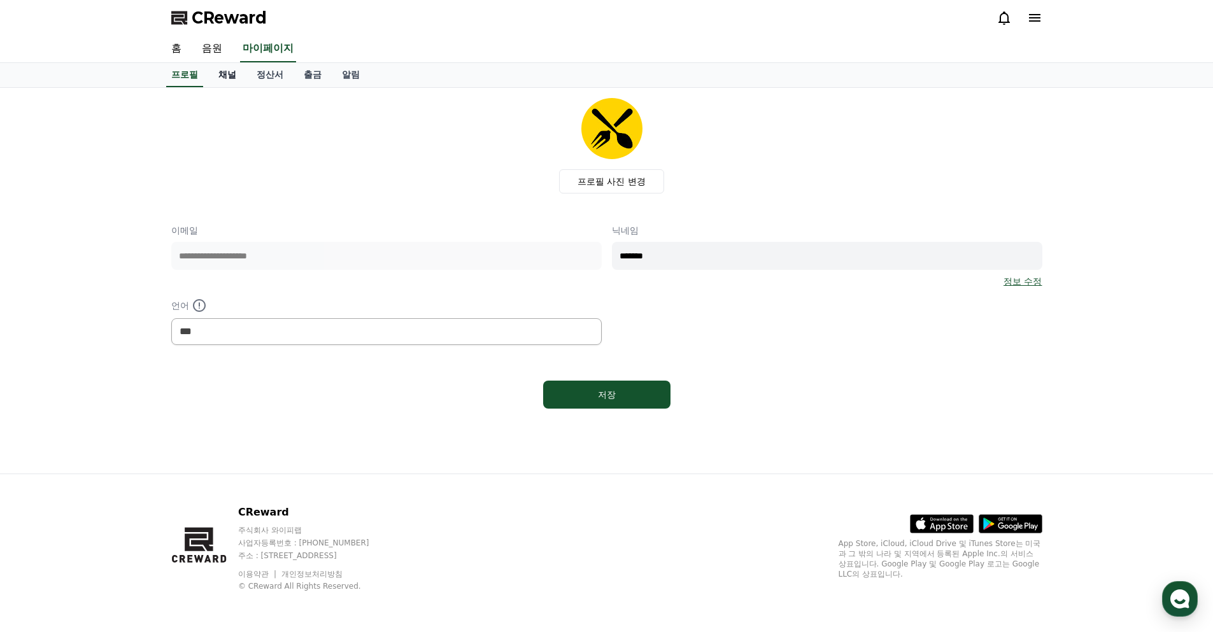
click at [226, 76] on link "채널" at bounding box center [227, 75] width 38 height 24
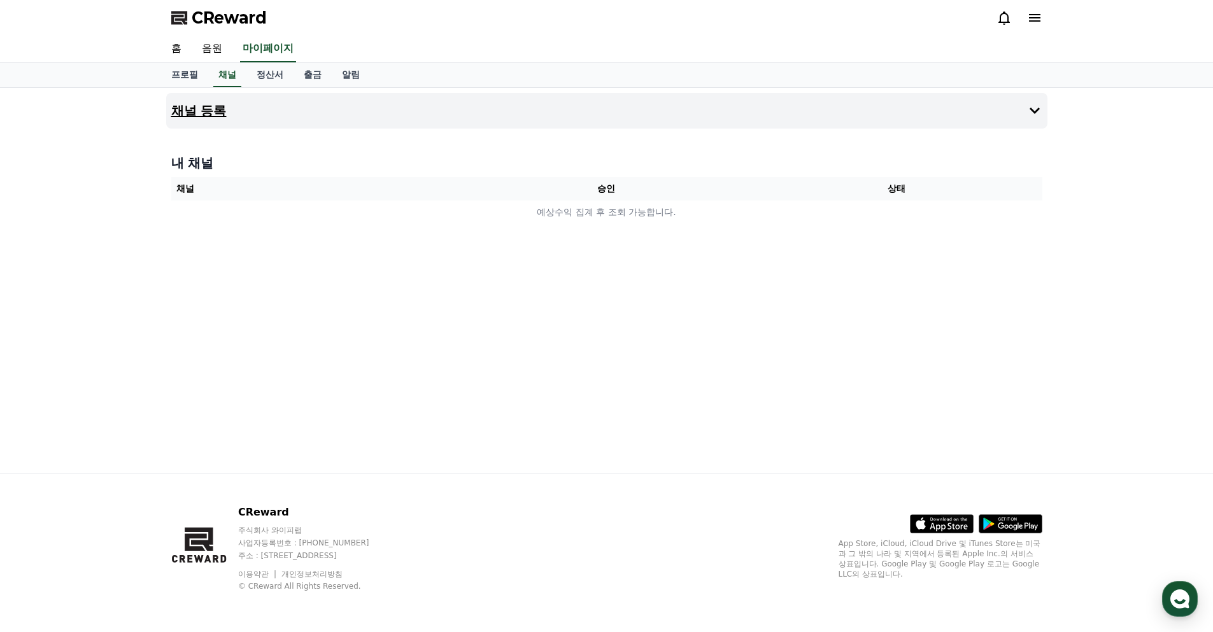
click at [233, 115] on button "채널 등록" at bounding box center [606, 111] width 881 height 36
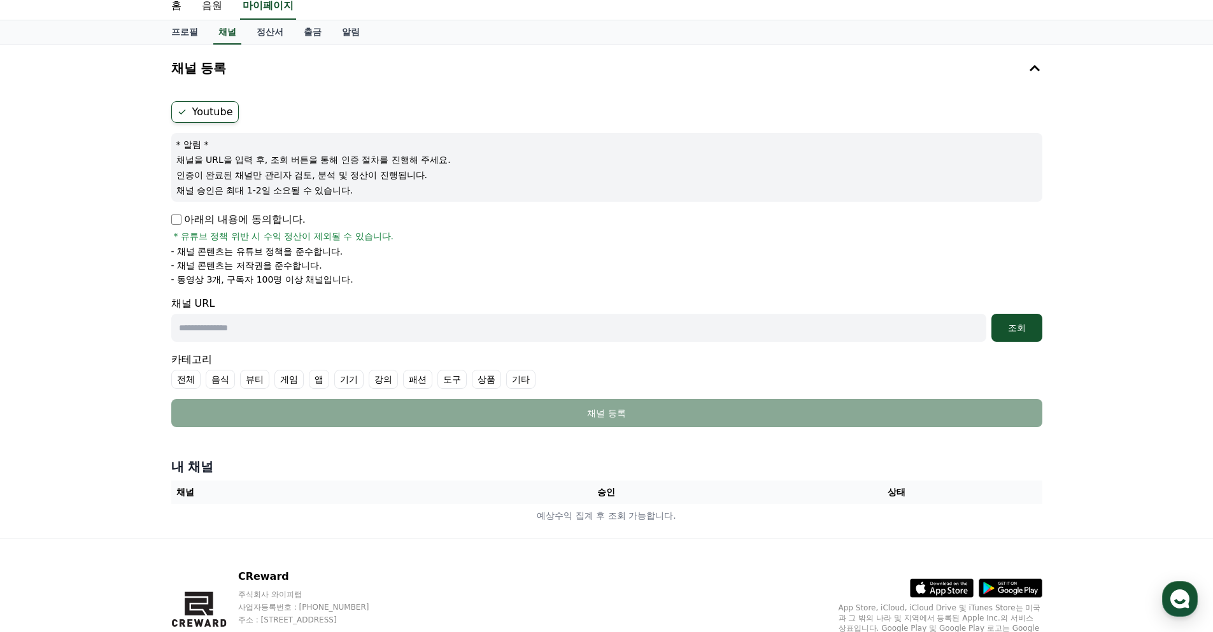
scroll to position [64, 0]
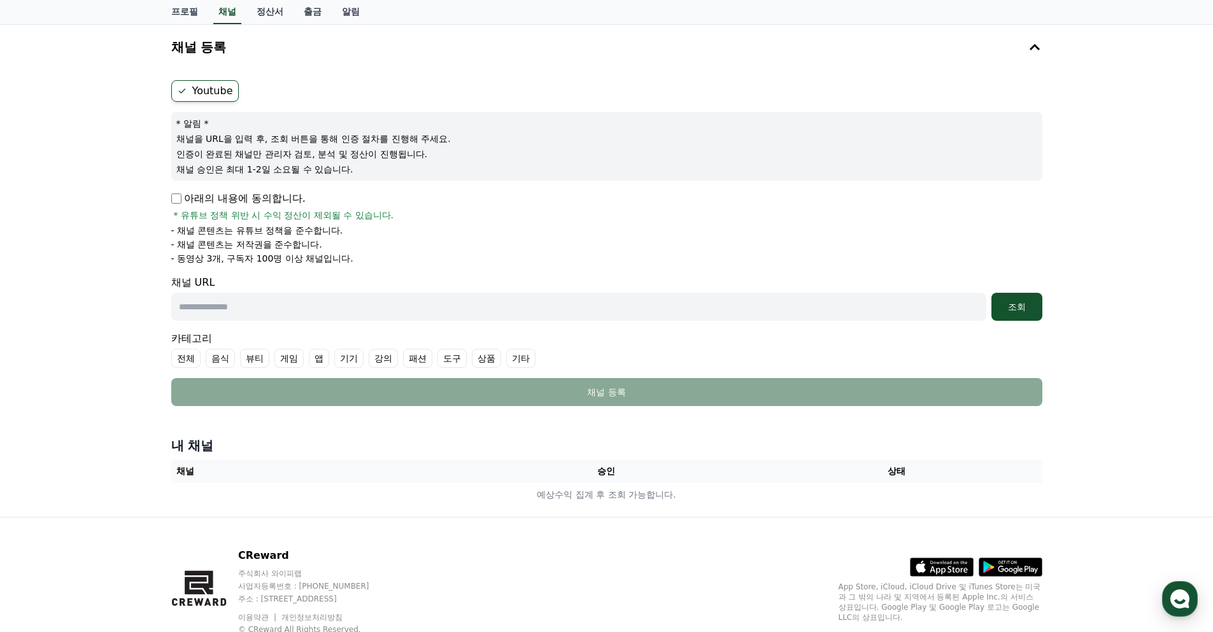
drag, startPoint x: 283, startPoint y: 304, endPoint x: 292, endPoint y: 304, distance: 9.6
click at [283, 304] on input "text" at bounding box center [578, 307] width 815 height 28
paste input "**********"
type input "**********"
click at [1017, 301] on div "조회" at bounding box center [1016, 307] width 41 height 13
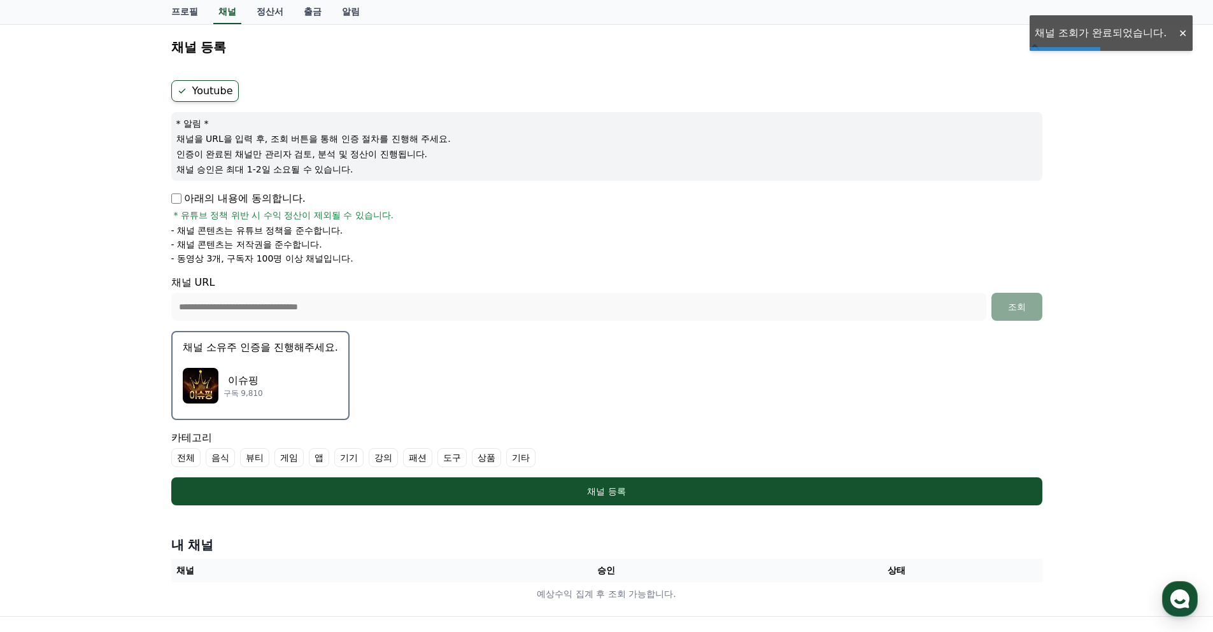
click at [206, 383] on img "button" at bounding box center [201, 386] width 36 height 36
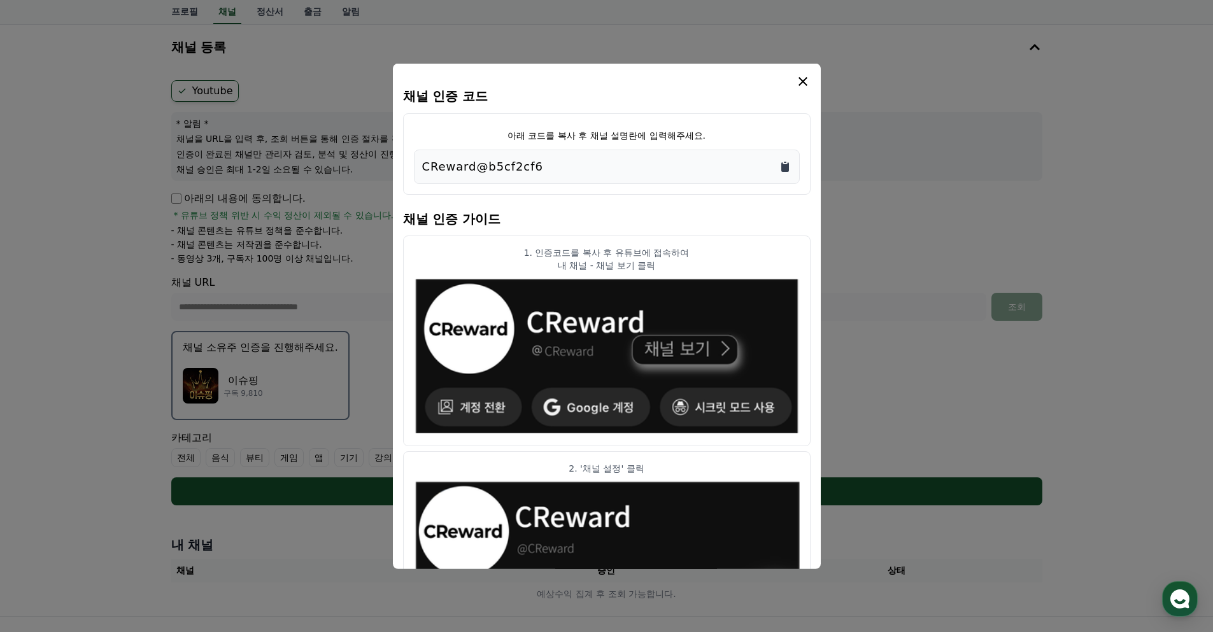
click at [783, 165] on icon "Copy to clipboard" at bounding box center [785, 167] width 8 height 10
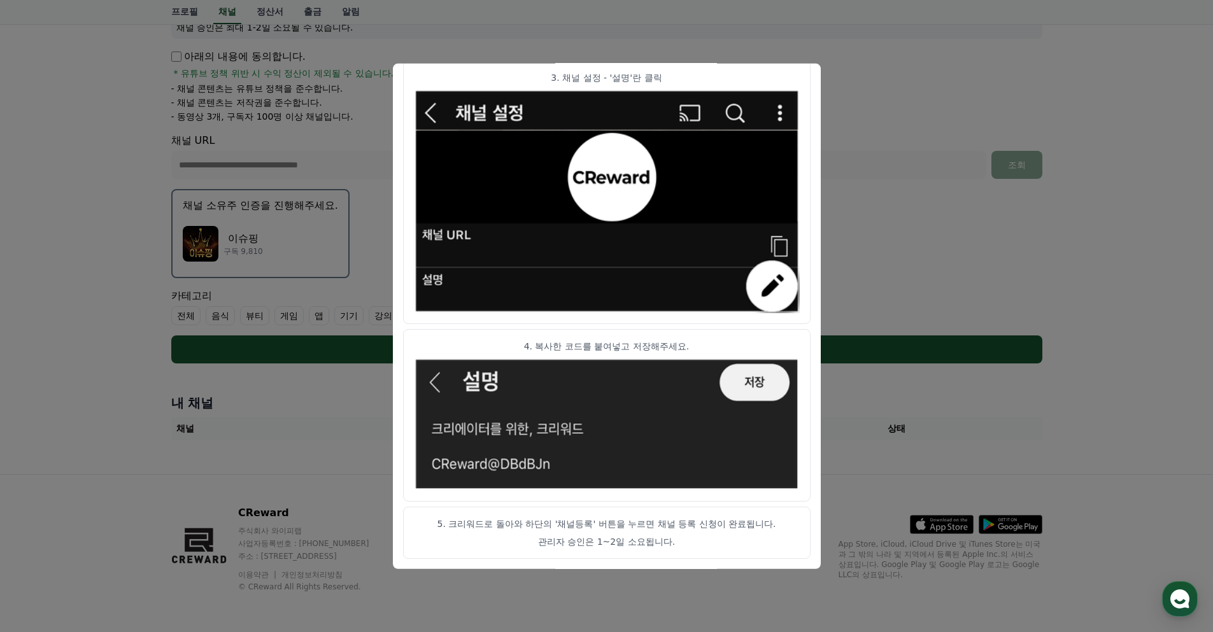
scroll to position [206, 0]
drag, startPoint x: 525, startPoint y: 542, endPoint x: 517, endPoint y: 543, distance: 7.7
click at [526, 542] on p "관리자 승인은 1~2일 소요됩니다." at bounding box center [607, 541] width 386 height 13
drag, startPoint x: 443, startPoint y: 524, endPoint x: 474, endPoint y: 525, distance: 30.6
click at [464, 525] on p "5. 크리워드로 돌아와 하단의 '채널등록' 버튼을 누르면 채널 등록 신청이 완료됩니다." at bounding box center [607, 524] width 386 height 13
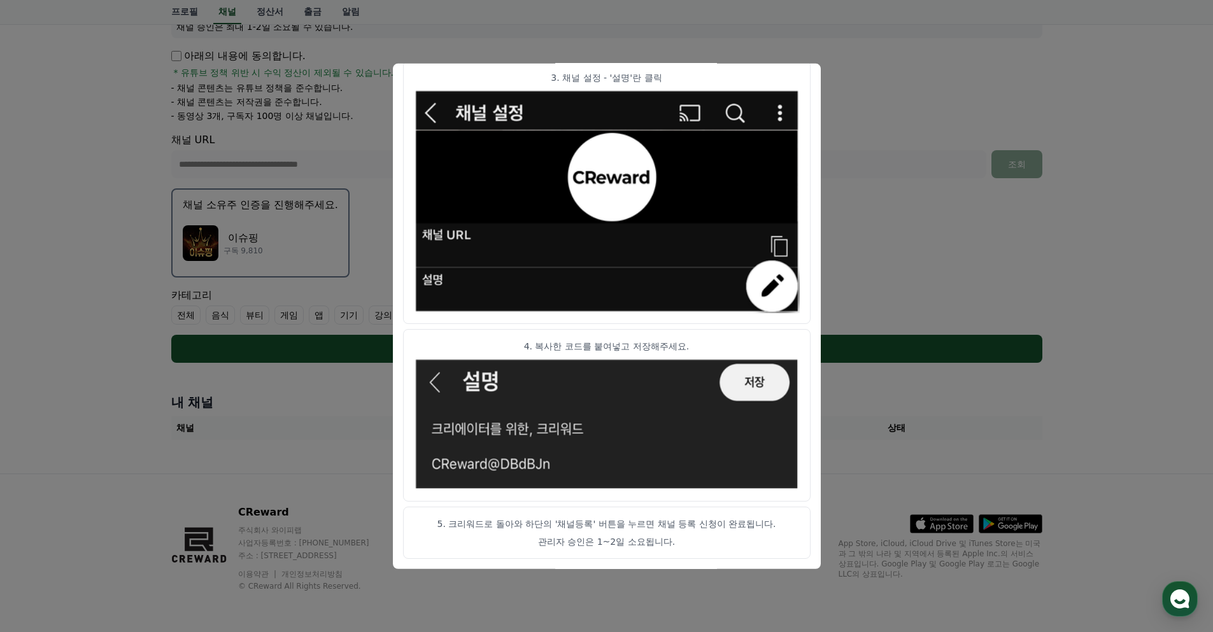
click at [855, 148] on button "close modal" at bounding box center [606, 316] width 1213 height 632
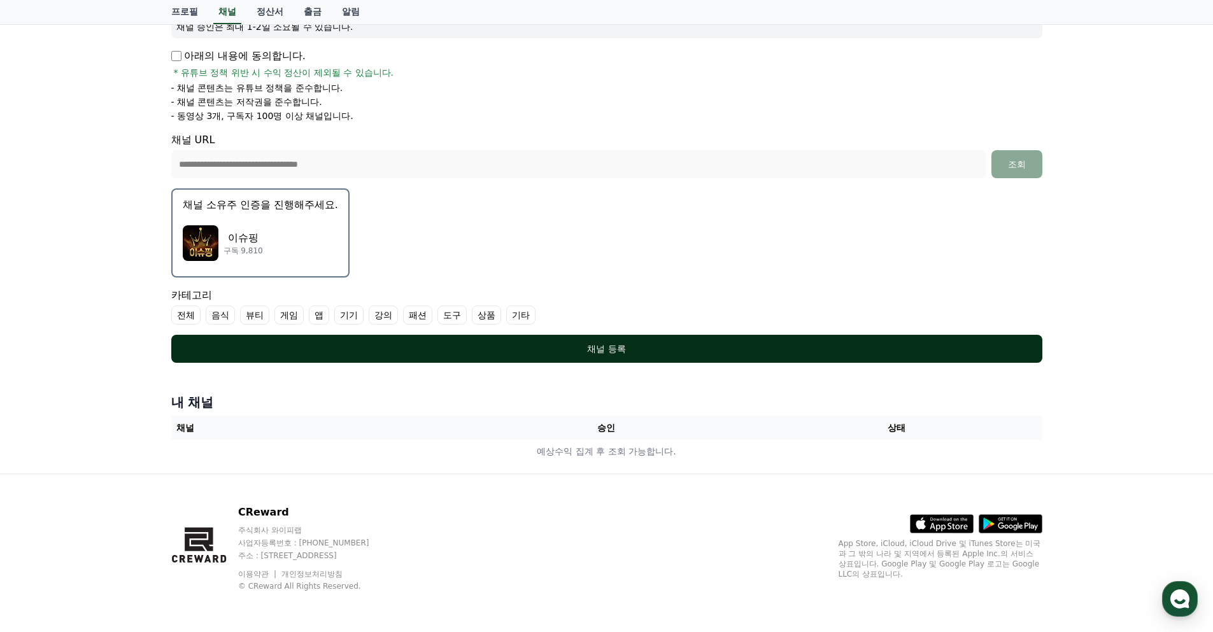
click at [643, 351] on div "채널 등록" at bounding box center [607, 349] width 820 height 13
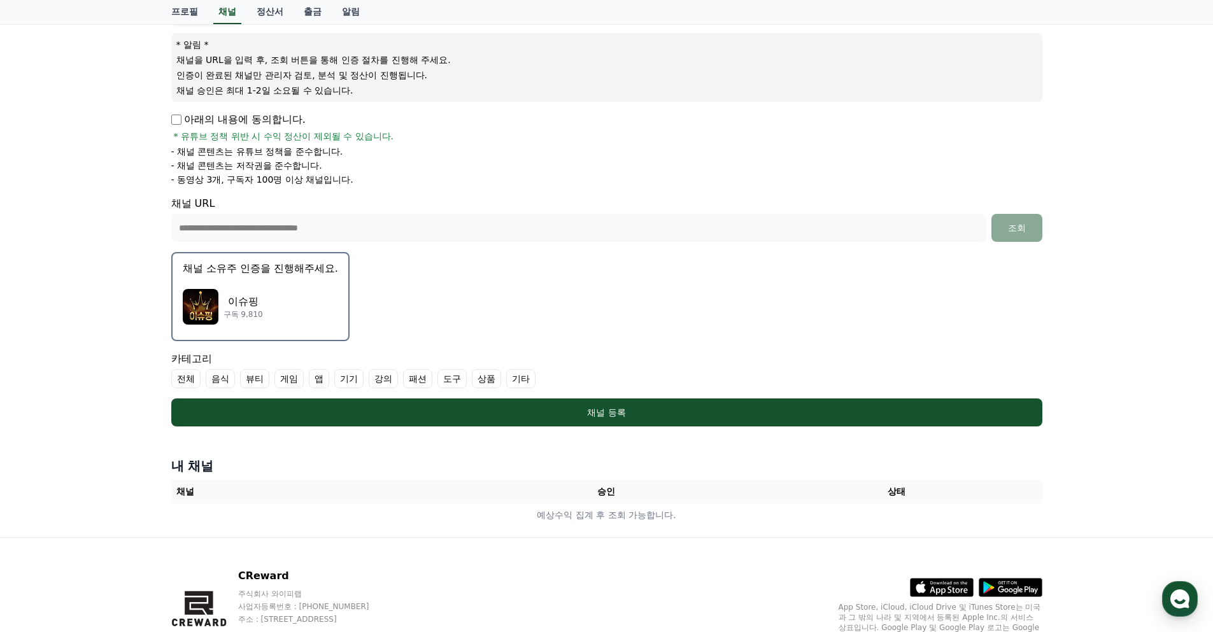
click at [525, 377] on label "기타" at bounding box center [520, 378] width 29 height 19
click at [517, 379] on label "기타" at bounding box center [520, 378] width 29 height 19
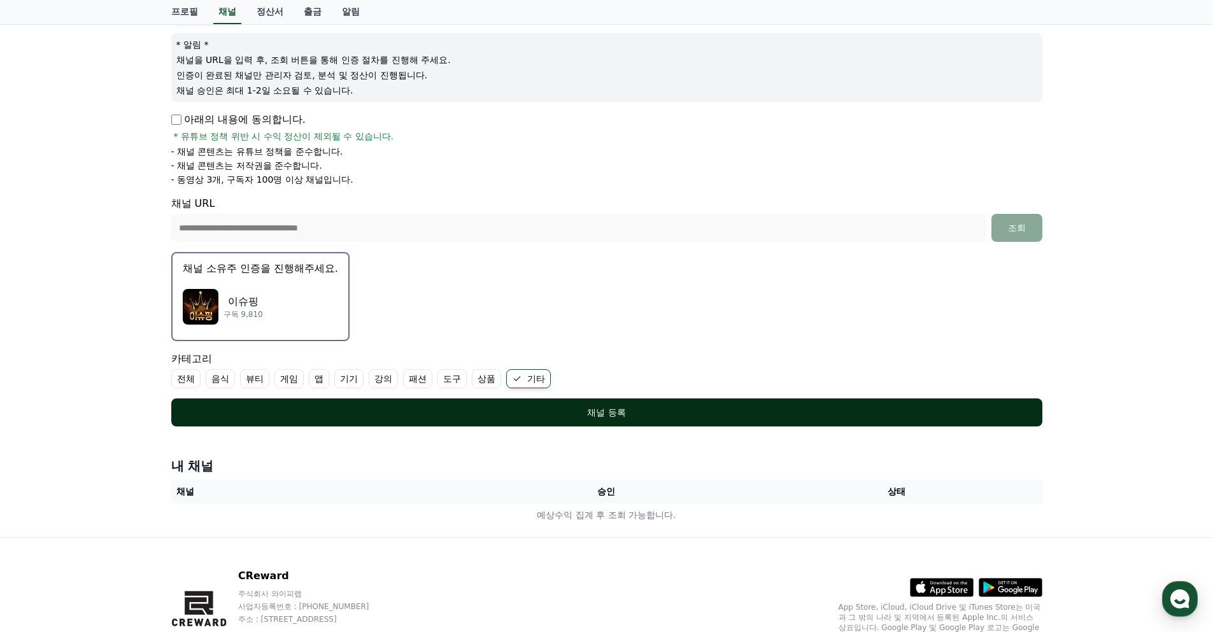
click at [563, 416] on div "채널 등록" at bounding box center [607, 412] width 820 height 13
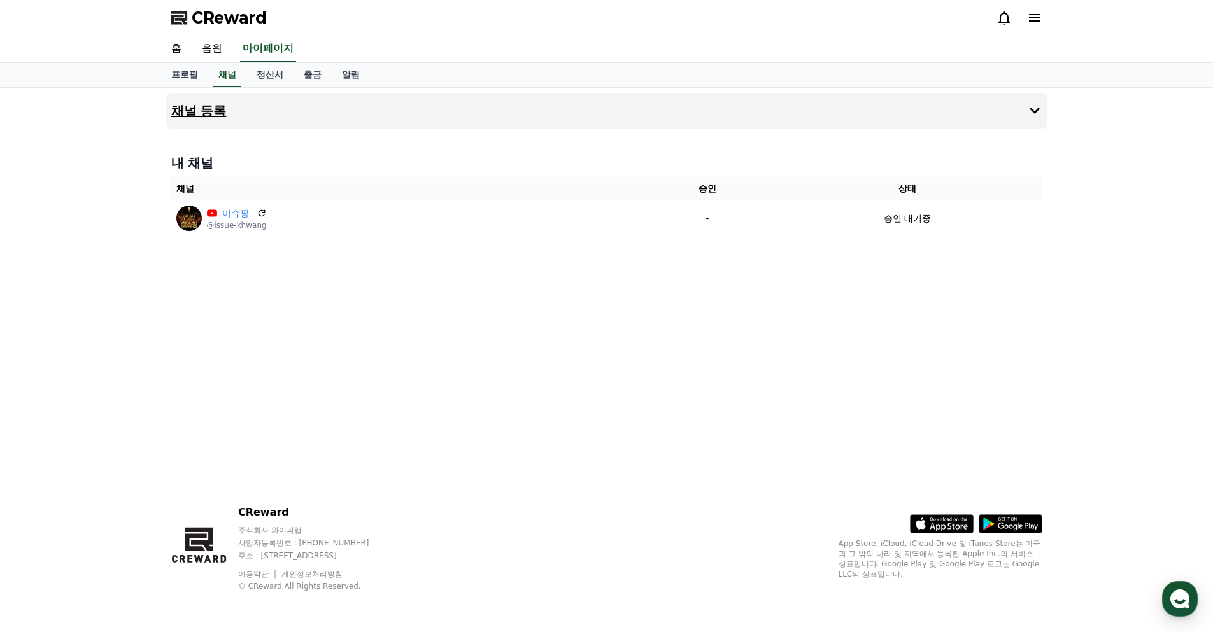
click at [204, 110] on h4 "채널 등록" at bounding box center [198, 111] width 55 height 14
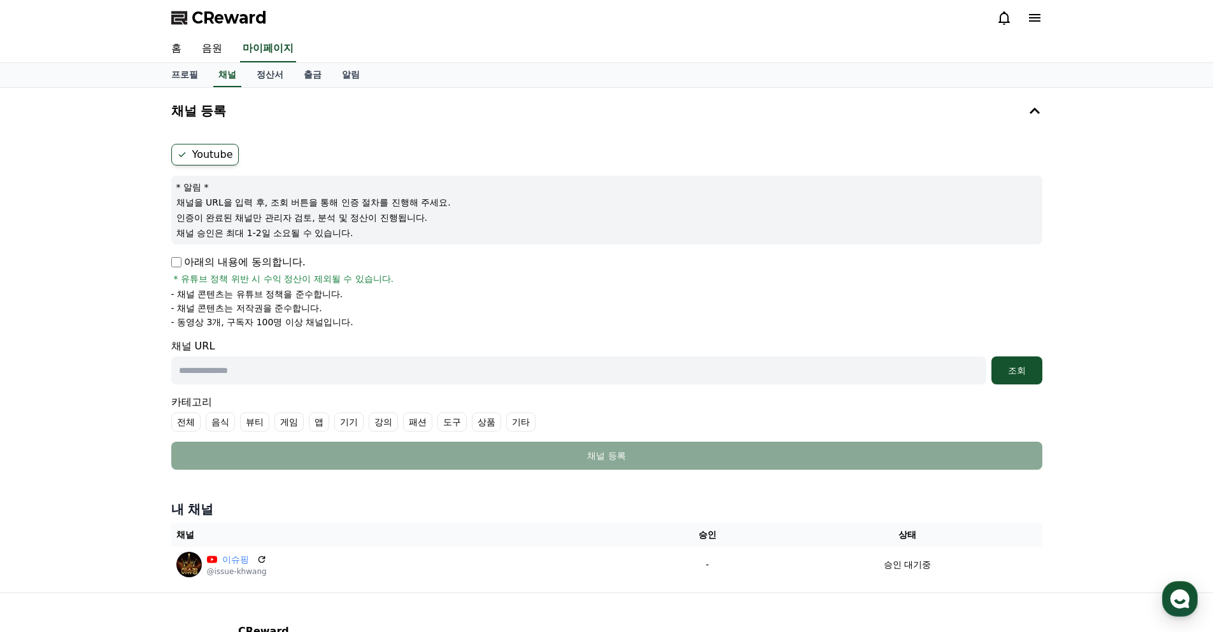
click at [269, 371] on input "text" at bounding box center [578, 371] width 815 height 28
paste input "**********"
type input "**********"
click at [1035, 372] on div "조회" at bounding box center [1016, 370] width 41 height 13
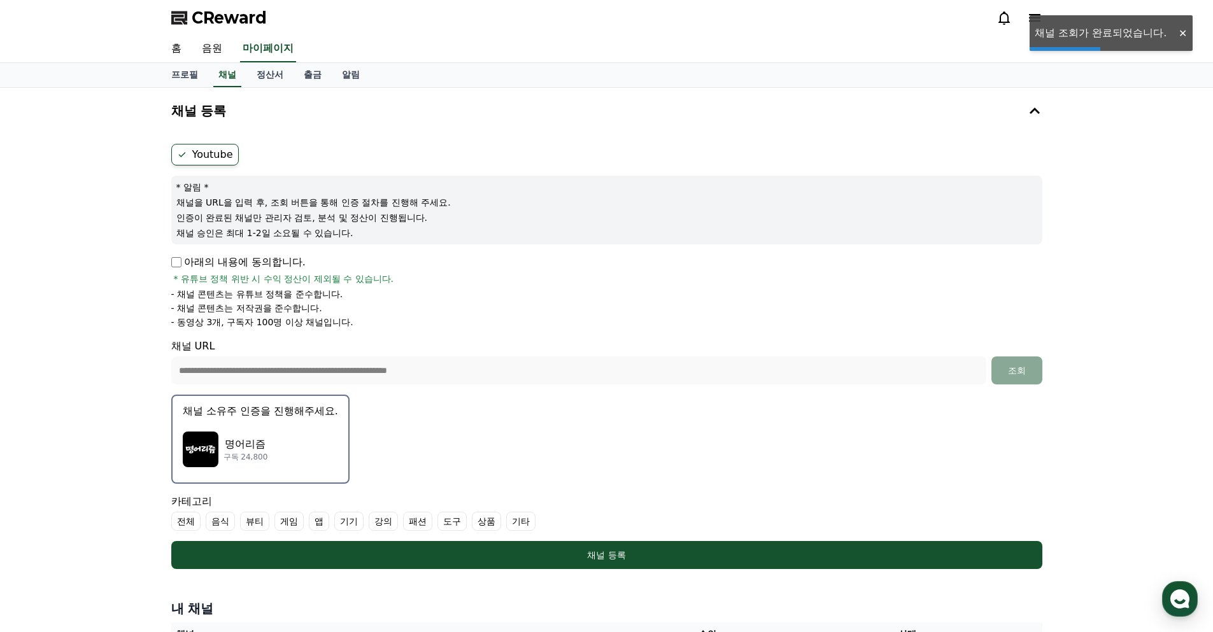
click at [232, 444] on p "명어리즘" at bounding box center [245, 444] width 45 height 15
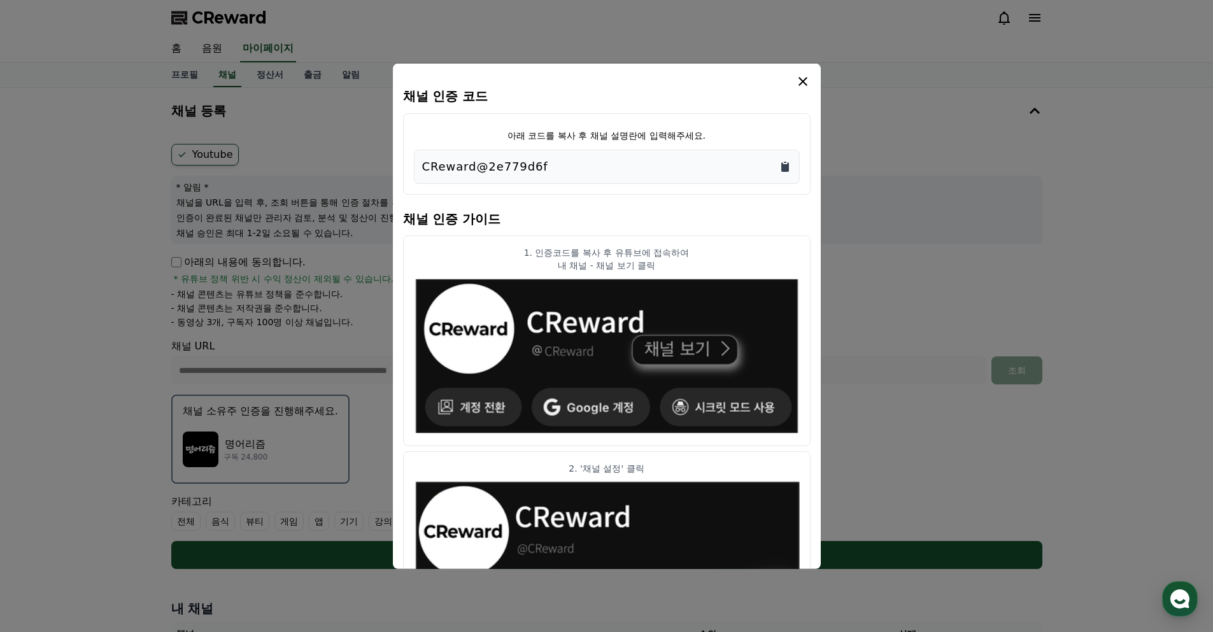
click at [784, 169] on icon "Copy to clipboard" at bounding box center [785, 167] width 8 height 10
click at [806, 82] on icon "modal" at bounding box center [802, 80] width 15 height 15
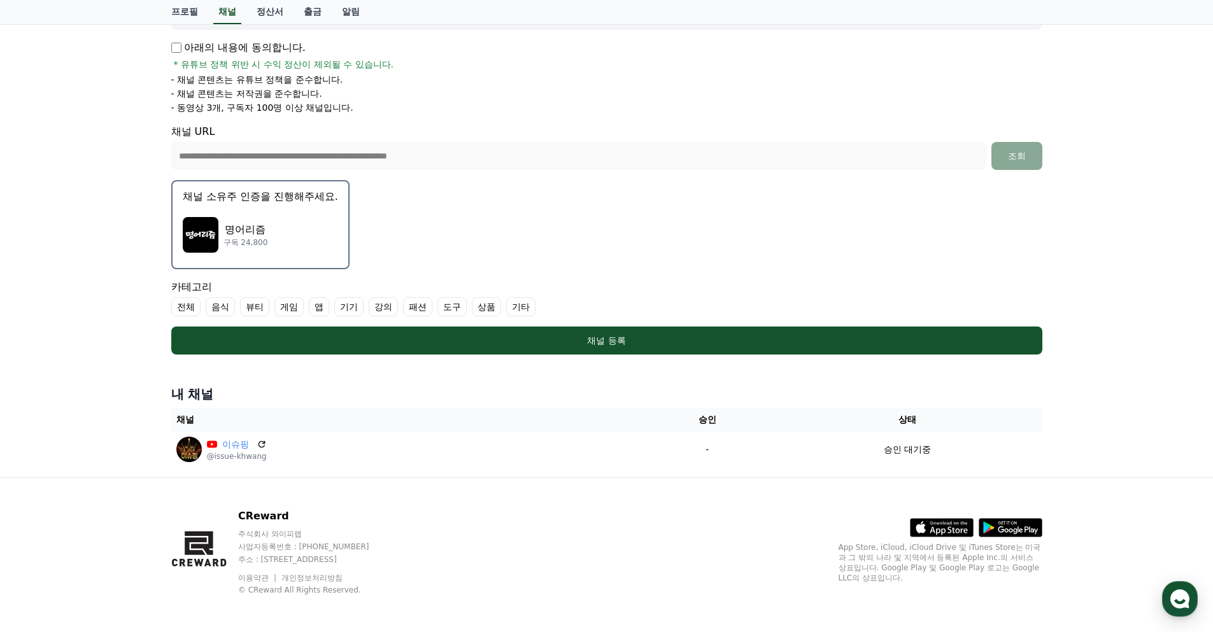
scroll to position [218, 0]
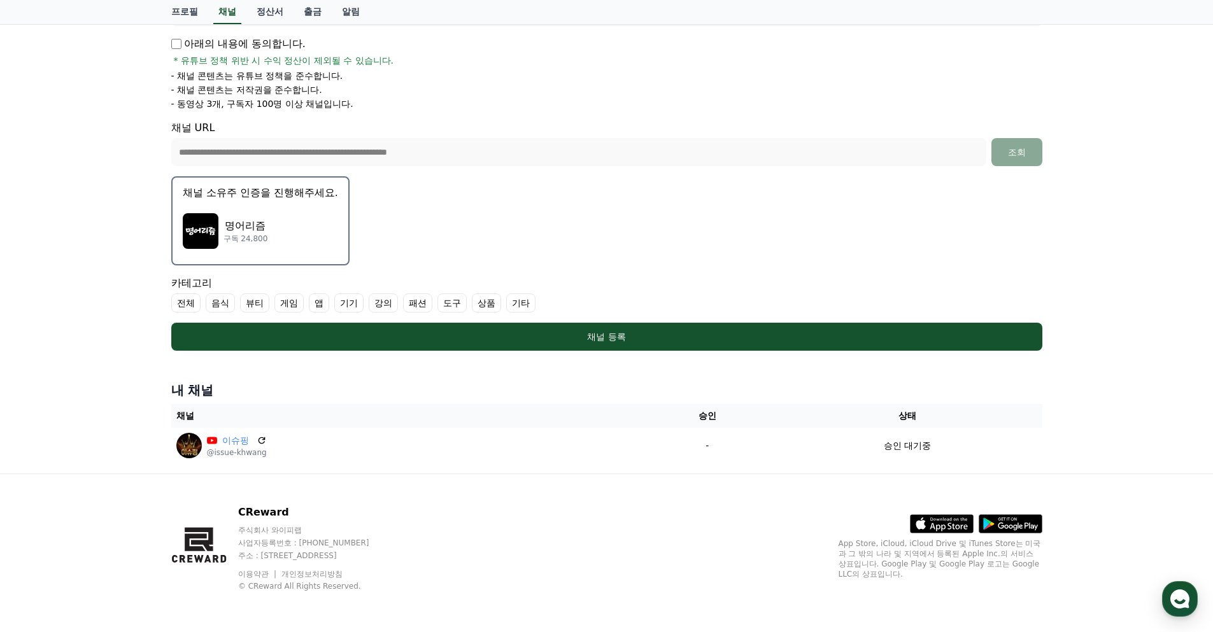
click at [522, 304] on label "기타" at bounding box center [520, 303] width 29 height 19
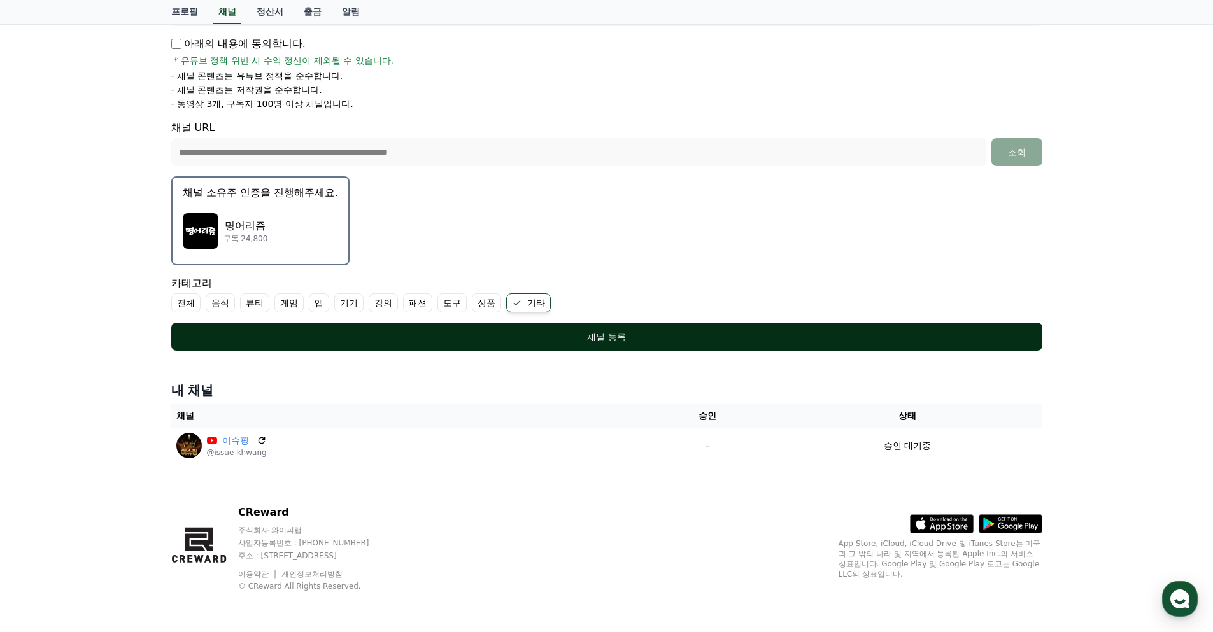
click at [583, 337] on div "채널 등록" at bounding box center [607, 336] width 820 height 13
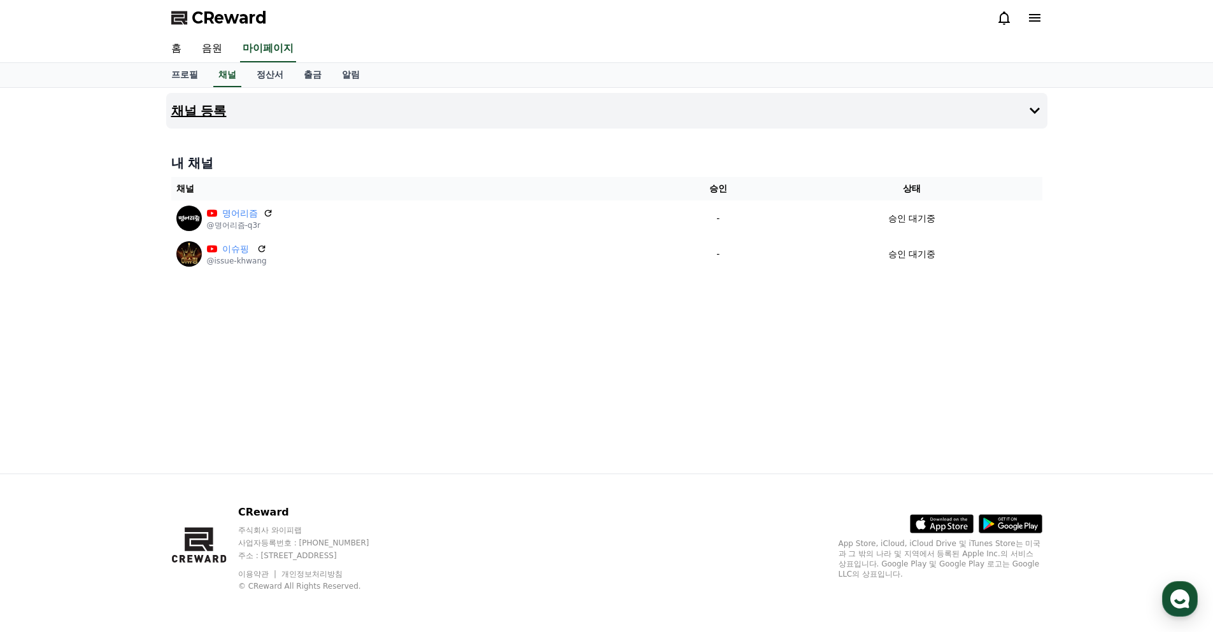
drag, startPoint x: 1018, startPoint y: 110, endPoint x: 1042, endPoint y: 112, distance: 24.3
click at [1018, 110] on button "채널 등록" at bounding box center [606, 111] width 881 height 36
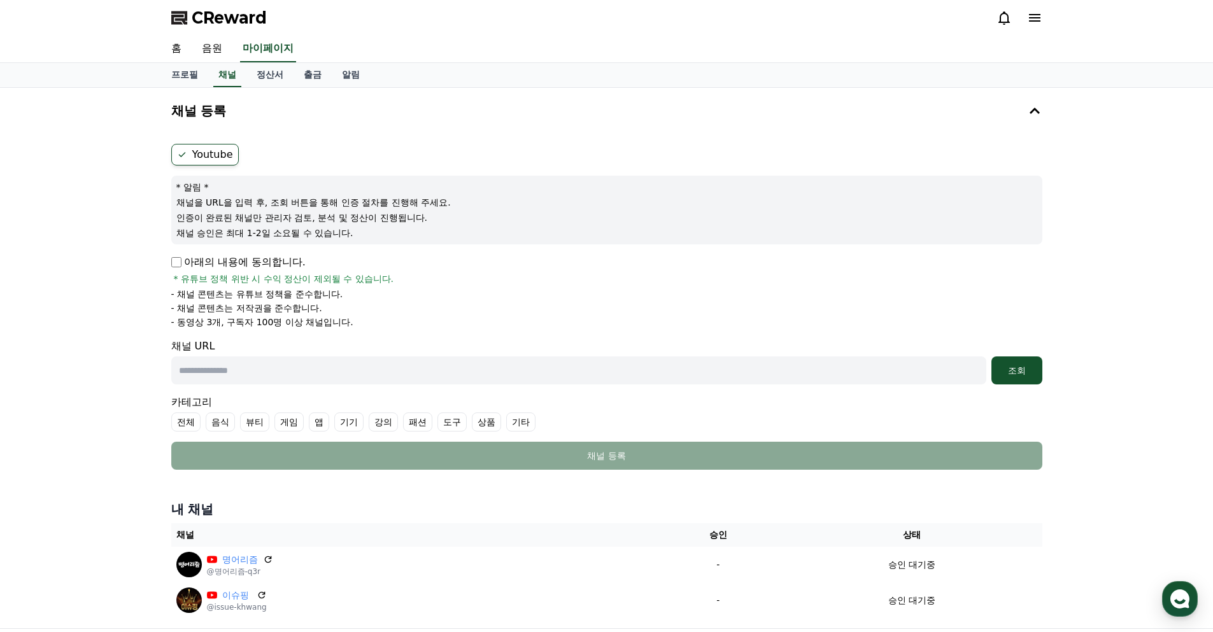
drag, startPoint x: 213, startPoint y: 369, endPoint x: 229, endPoint y: 371, distance: 16.0
click at [213, 369] on input "text" at bounding box center [578, 371] width 815 height 28
paste input "**********"
type input "**********"
click at [1029, 371] on div "조회" at bounding box center [1016, 370] width 41 height 13
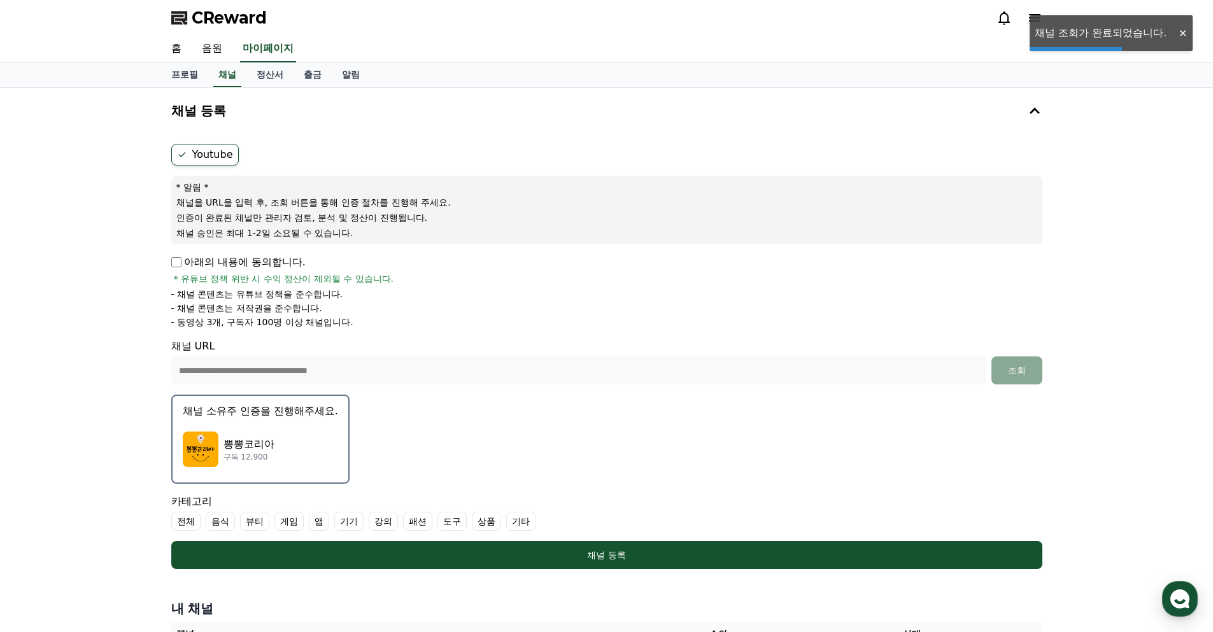
click at [221, 448] on div "뽕뽕코리아 구독 12,900" at bounding box center [260, 449] width 155 height 51
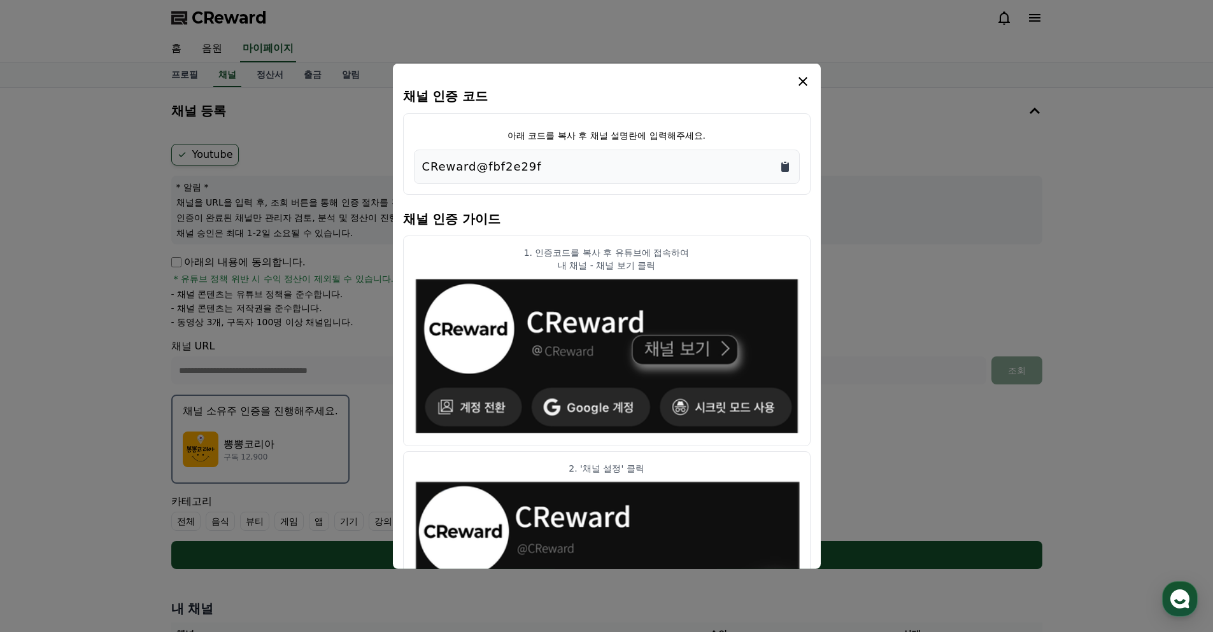
click at [786, 170] on icon "Copy to clipboard" at bounding box center [785, 167] width 8 height 10
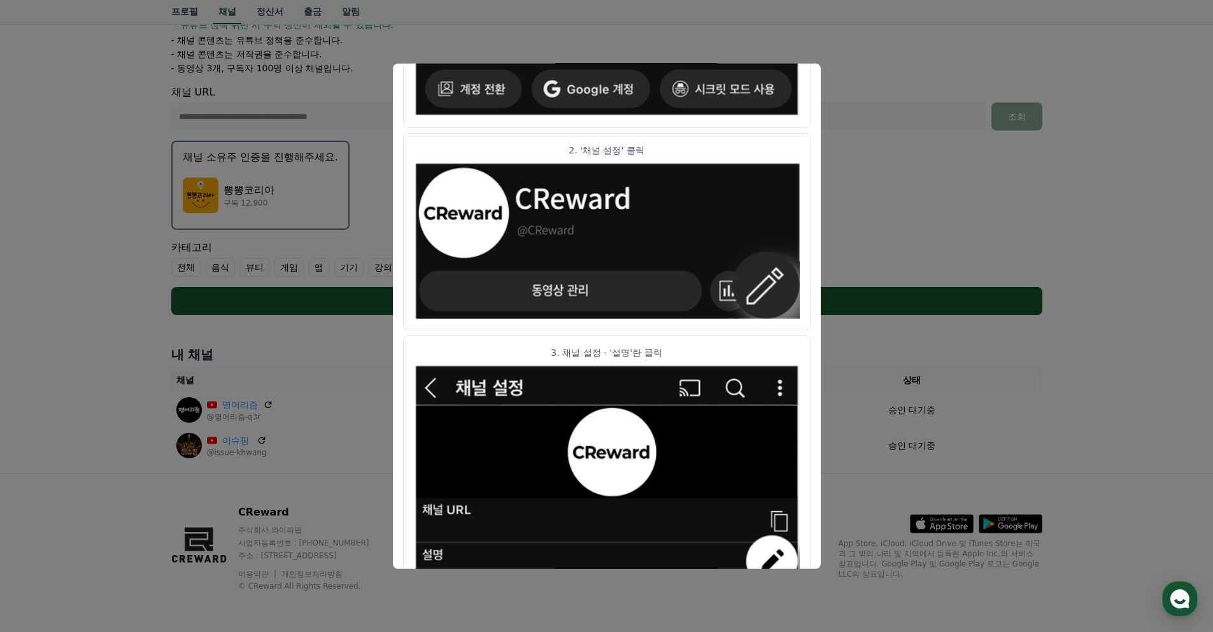
scroll to position [593, 0]
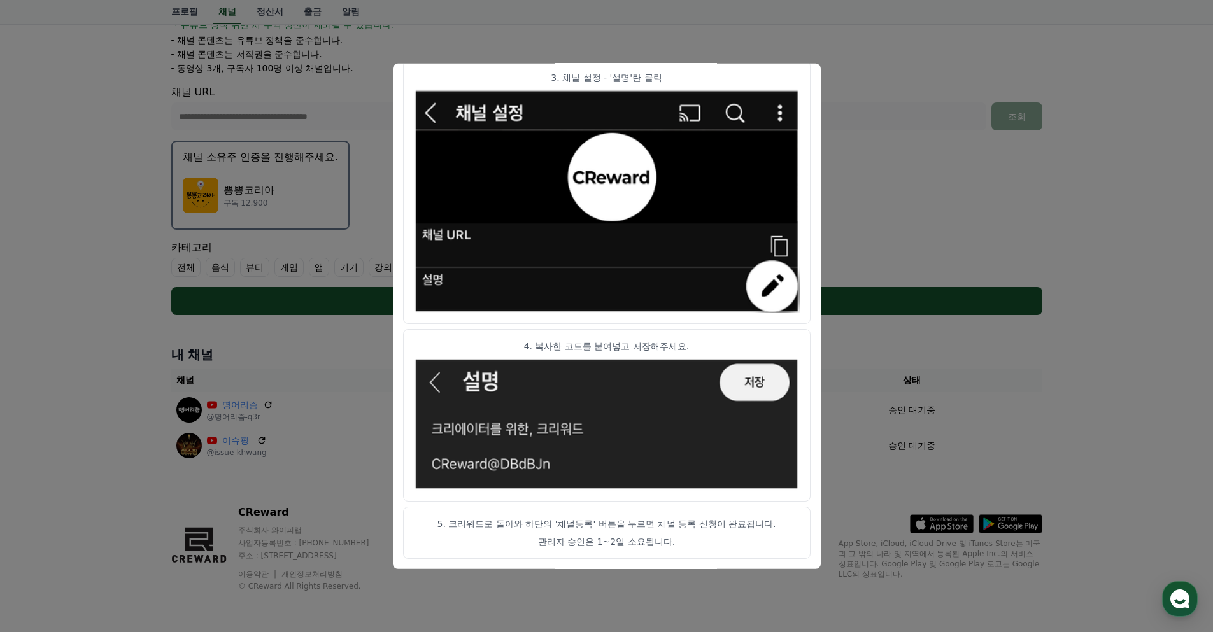
click at [924, 381] on button "close modal" at bounding box center [606, 316] width 1213 height 632
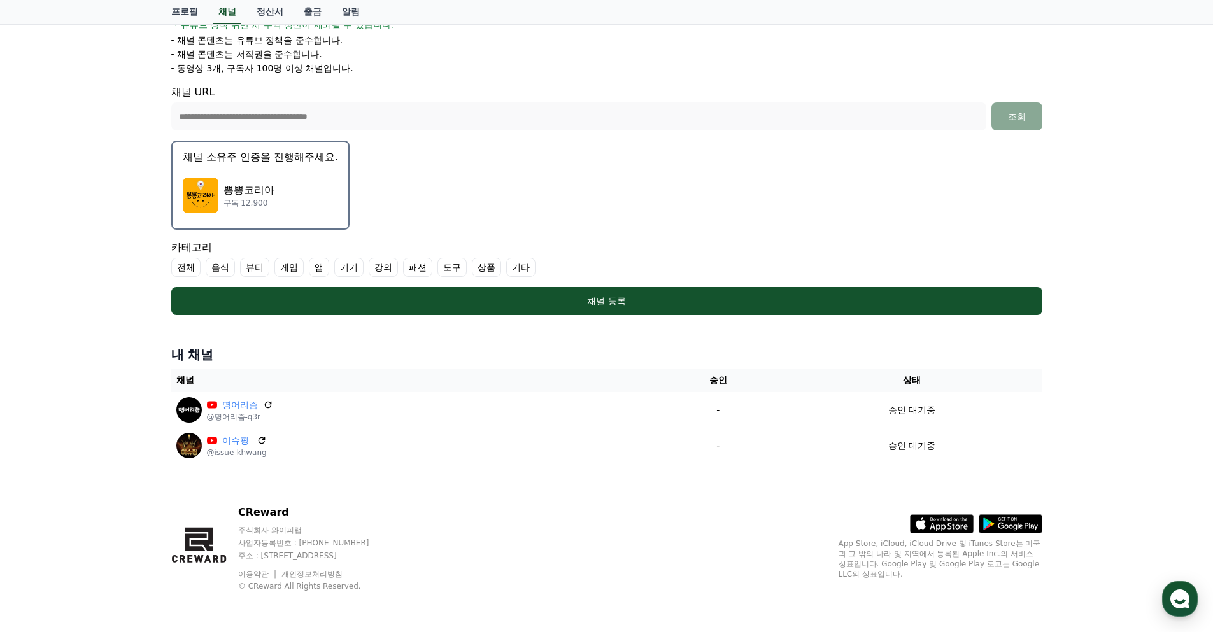
click at [522, 266] on label "기타" at bounding box center [520, 267] width 29 height 19
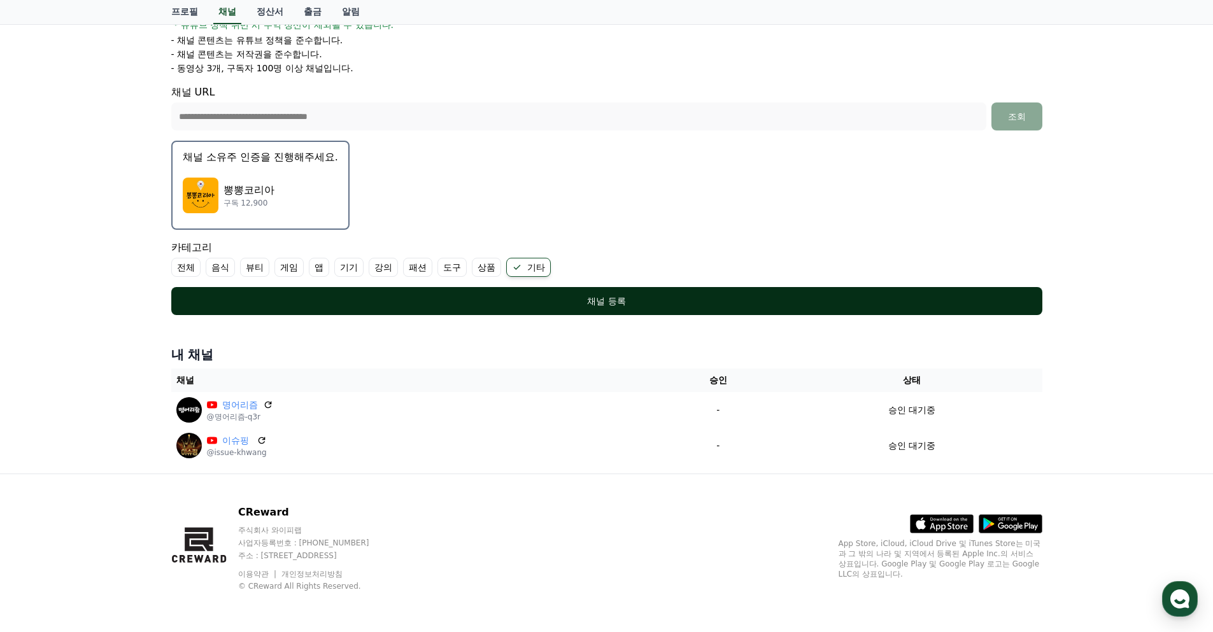
click at [630, 304] on div "채널 등록" at bounding box center [607, 301] width 820 height 13
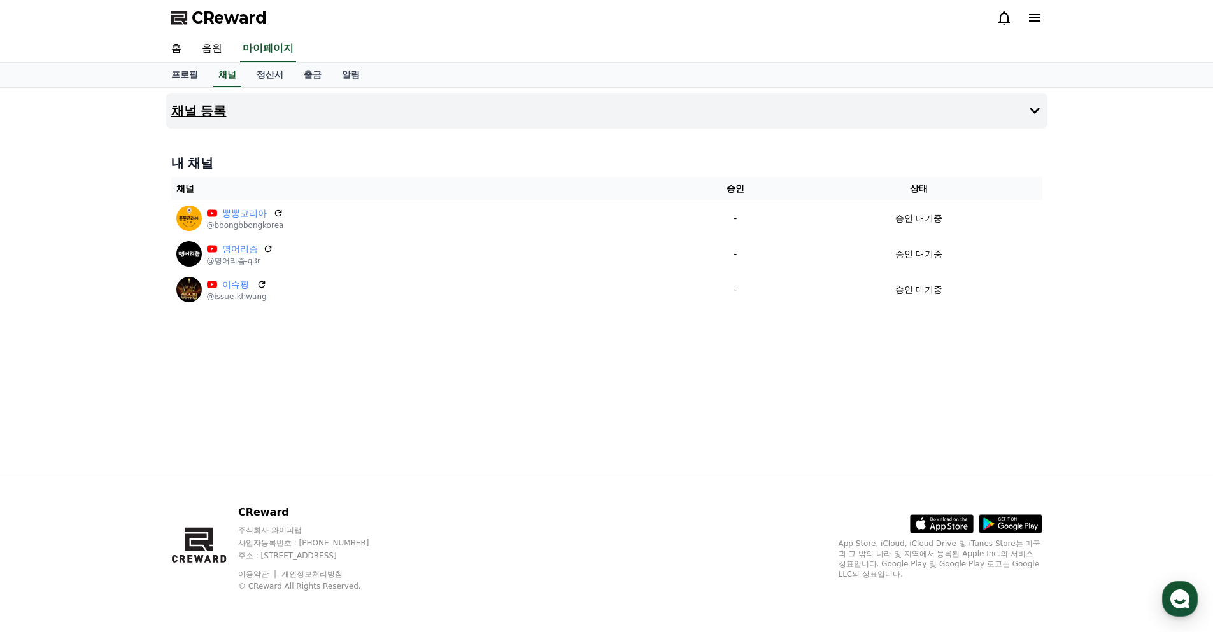
click at [208, 110] on h4 "채널 등록" at bounding box center [198, 111] width 55 height 14
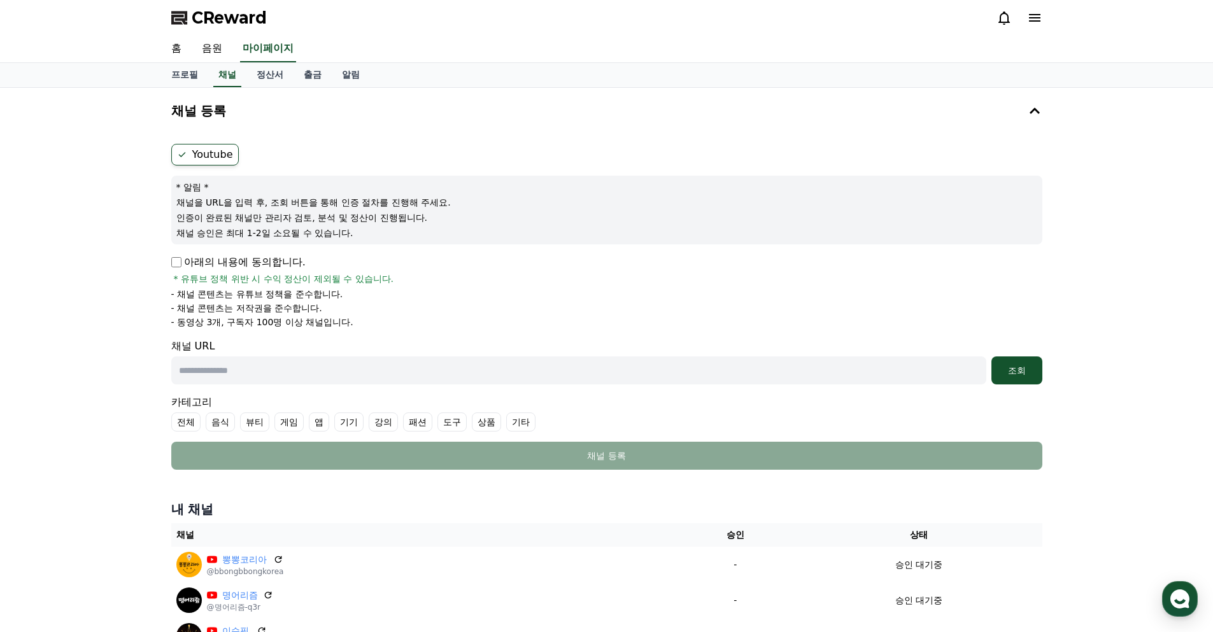
click at [263, 373] on input "text" at bounding box center [578, 371] width 815 height 28
paste input "**********"
type input "**********"
click at [1009, 372] on div "조회" at bounding box center [1016, 370] width 41 height 13
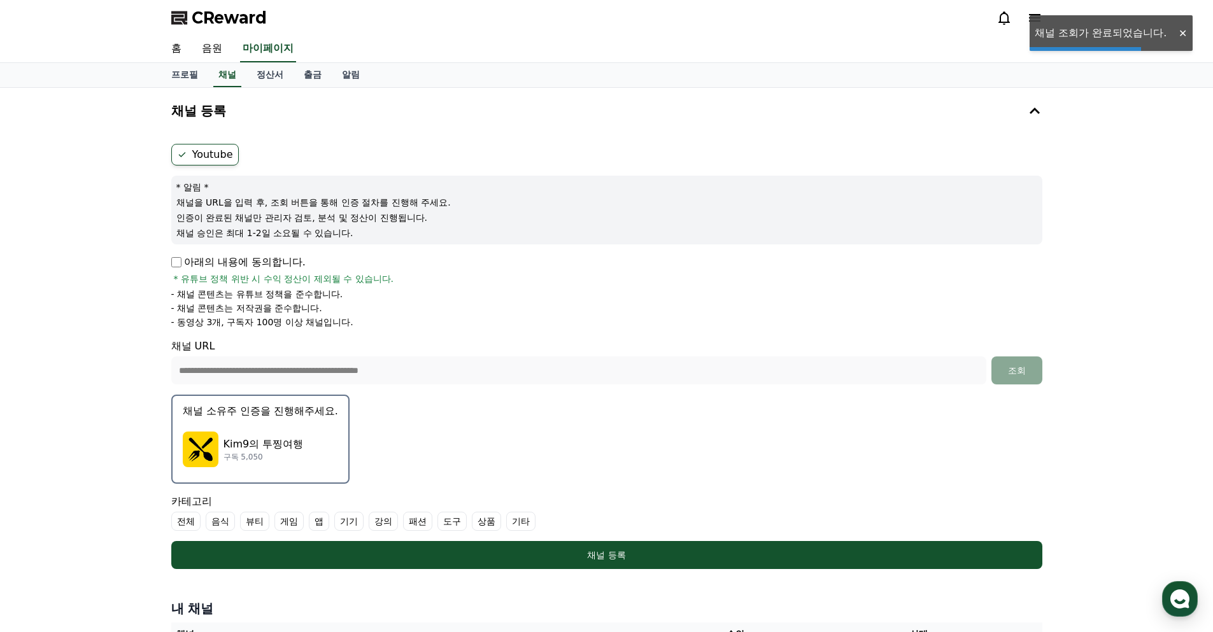
click at [239, 438] on p "Kim9의 투찡여행" at bounding box center [263, 444] width 80 height 15
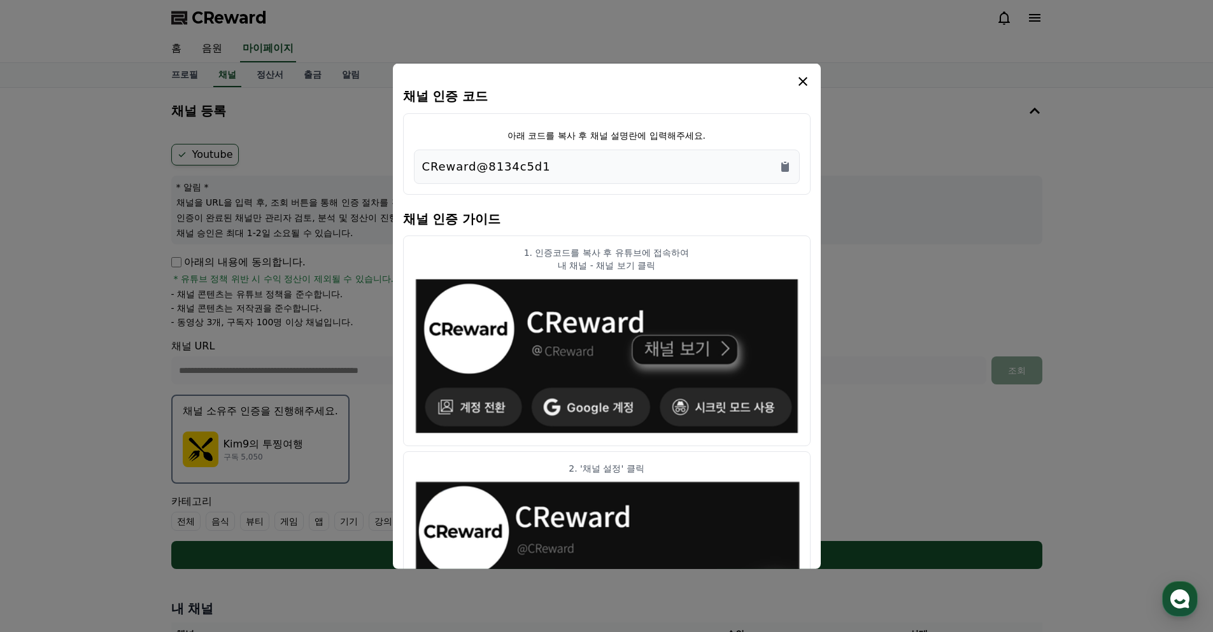
click at [805, 84] on icon "modal" at bounding box center [802, 80] width 15 height 15
click at [809, 79] on icon "modal" at bounding box center [802, 80] width 15 height 15
click at [782, 167] on icon "Copy to clipboard" at bounding box center [785, 167] width 8 height 10
click at [801, 80] on icon "modal" at bounding box center [802, 80] width 9 height 9
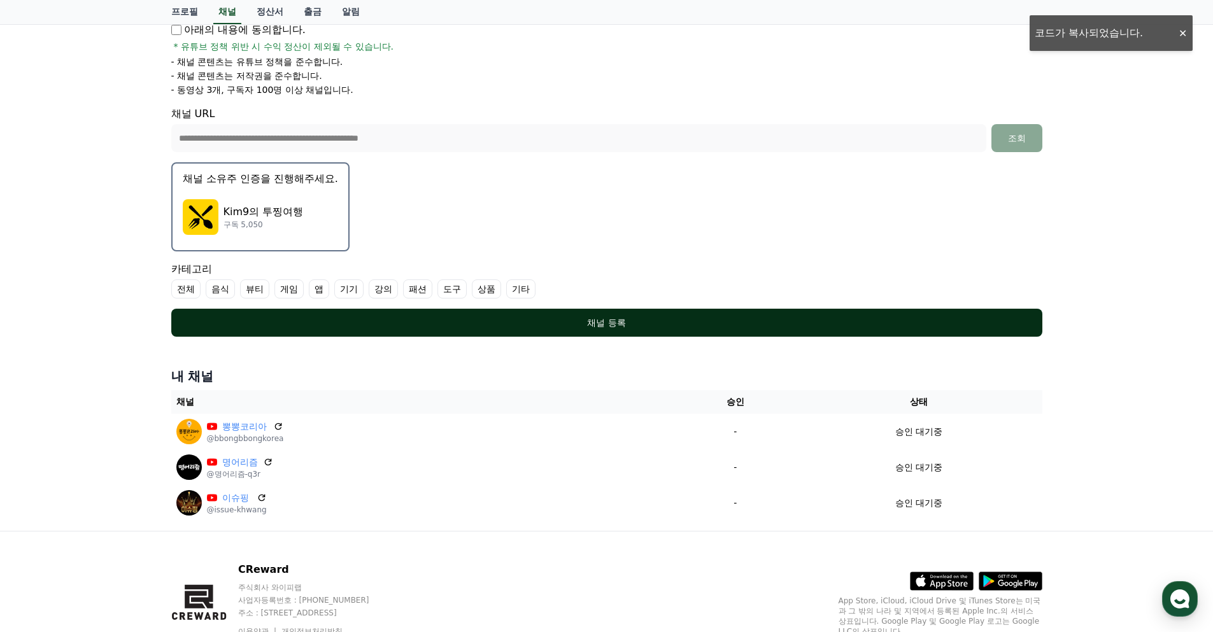
scroll to position [290, 0]
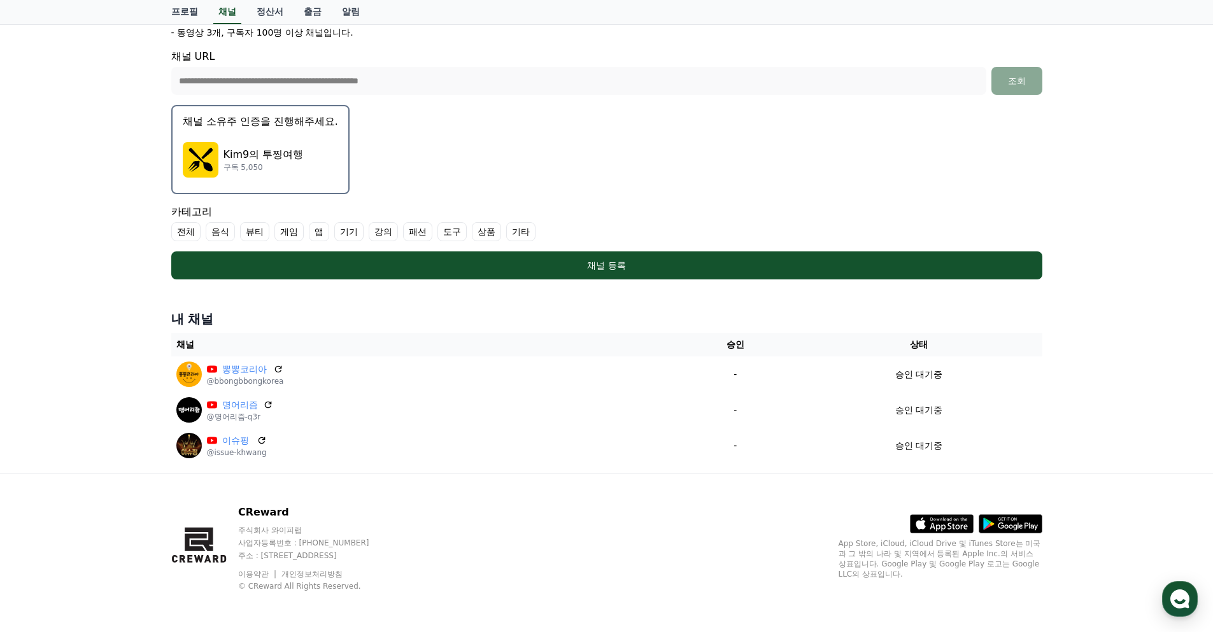
click at [94, 287] on div "**********" at bounding box center [606, 136] width 1213 height 676
click at [522, 234] on label "기타" at bounding box center [520, 231] width 29 height 19
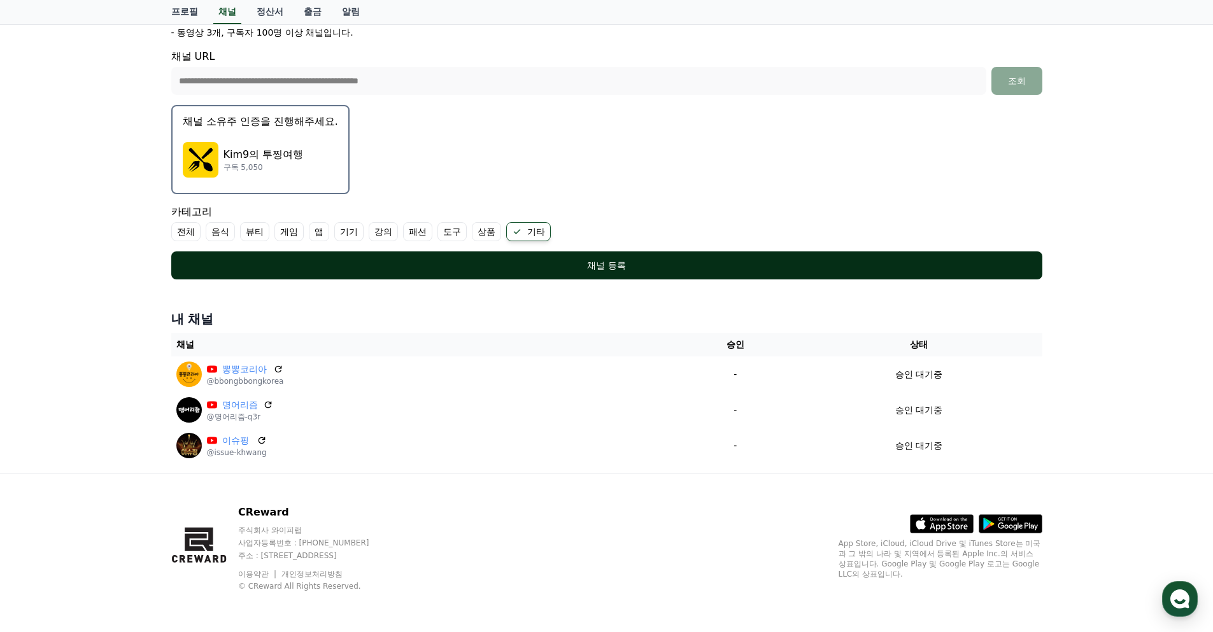
click at [605, 270] on div "채널 등록" at bounding box center [607, 265] width 820 height 13
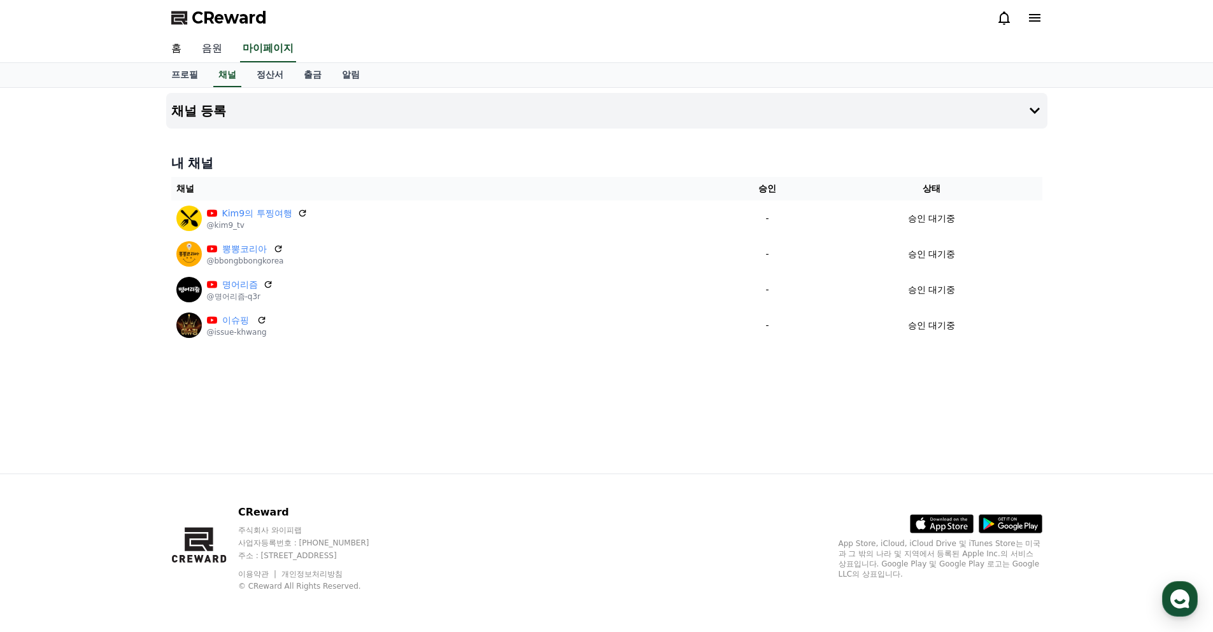
click at [213, 47] on link "음원" at bounding box center [212, 49] width 41 height 27
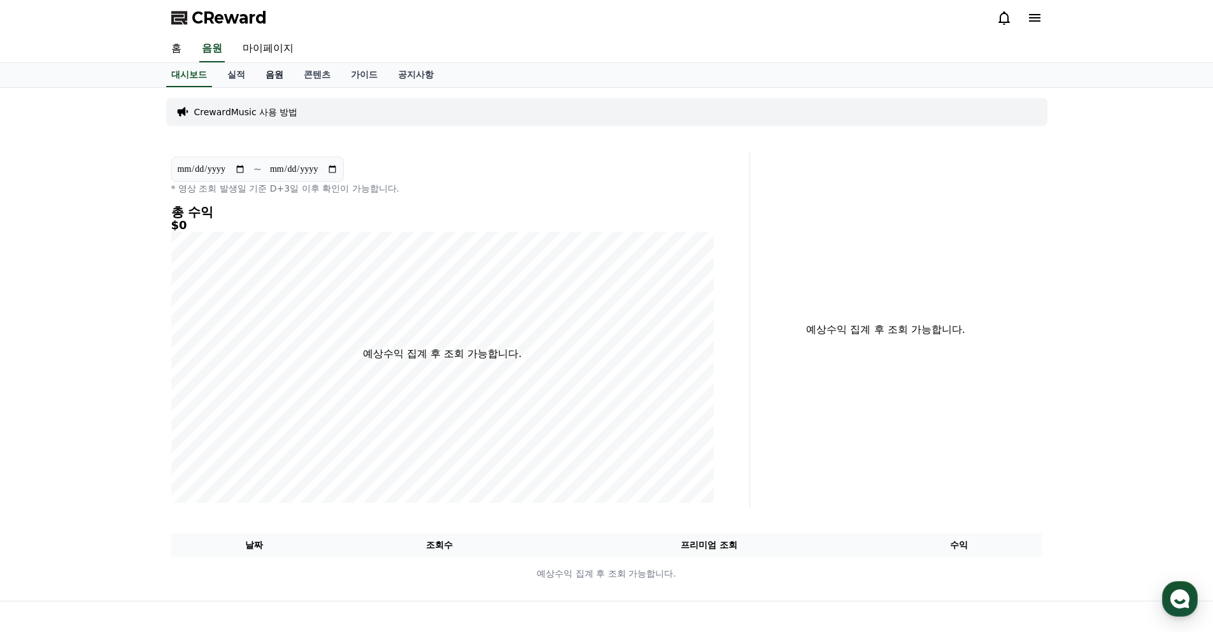
click at [269, 74] on link "음원" at bounding box center [274, 75] width 38 height 24
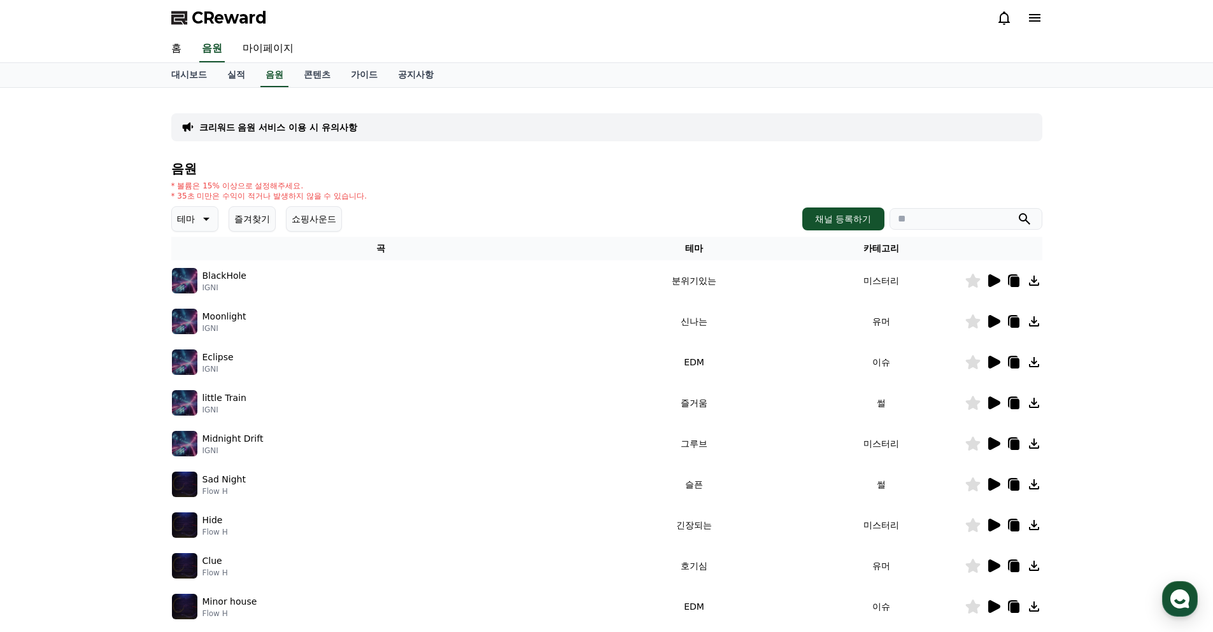
click at [992, 281] on icon at bounding box center [994, 280] width 12 height 13
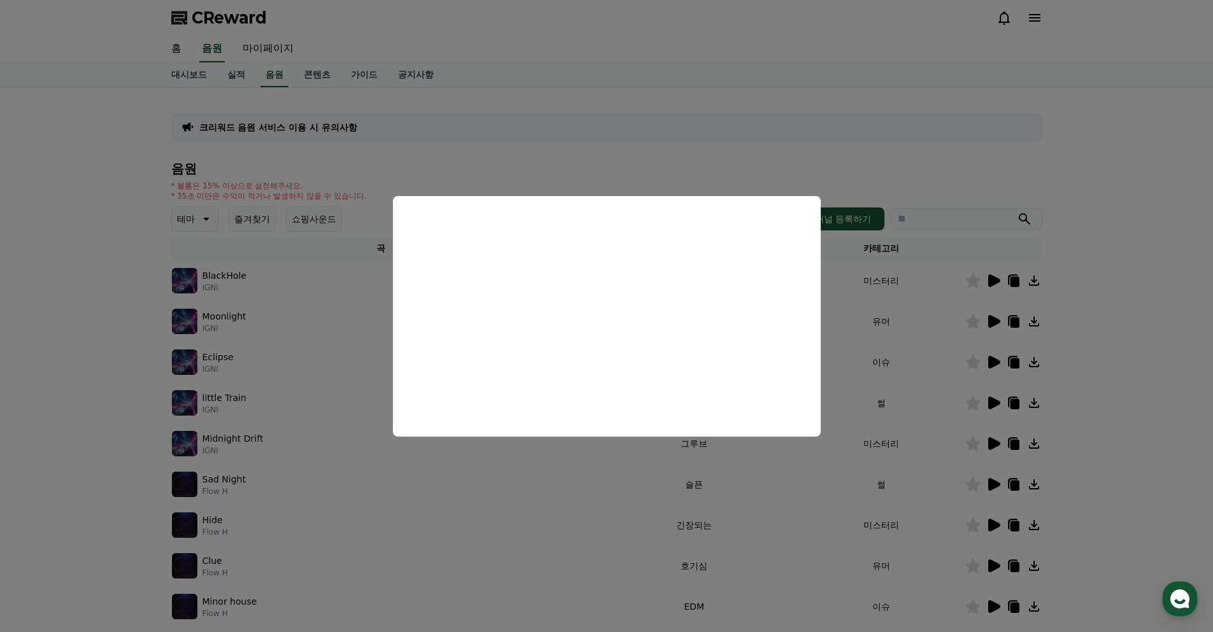
click at [806, 148] on button "close modal" at bounding box center [606, 316] width 1213 height 632
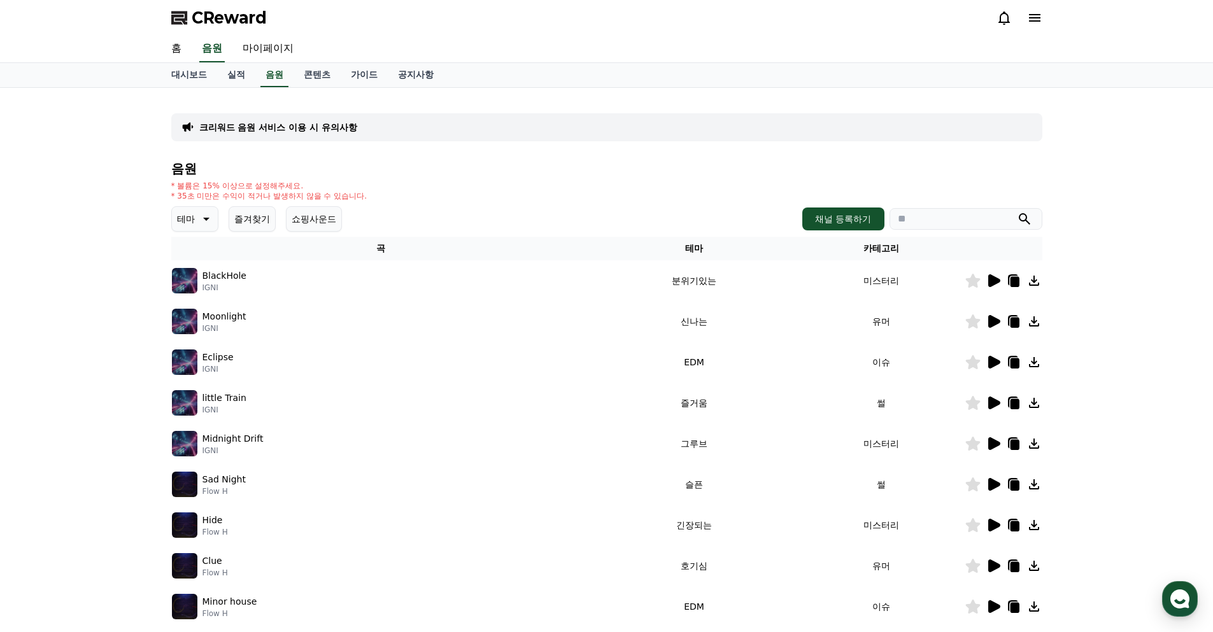
click at [991, 323] on icon at bounding box center [994, 321] width 12 height 13
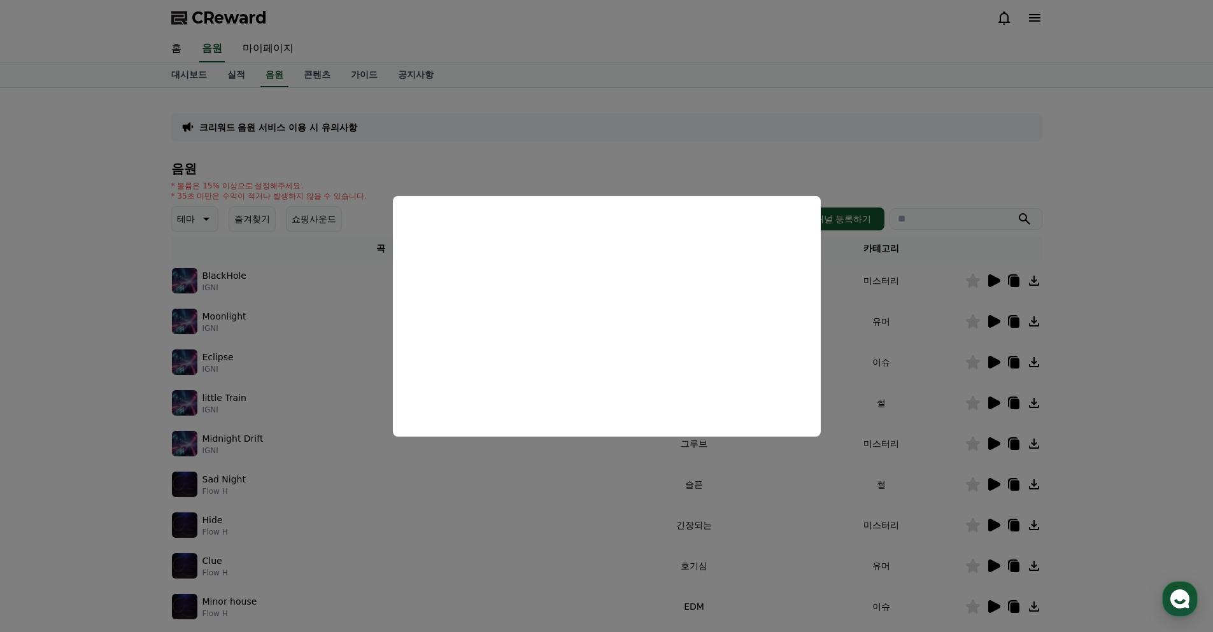
click at [925, 120] on button "close modal" at bounding box center [606, 316] width 1213 height 632
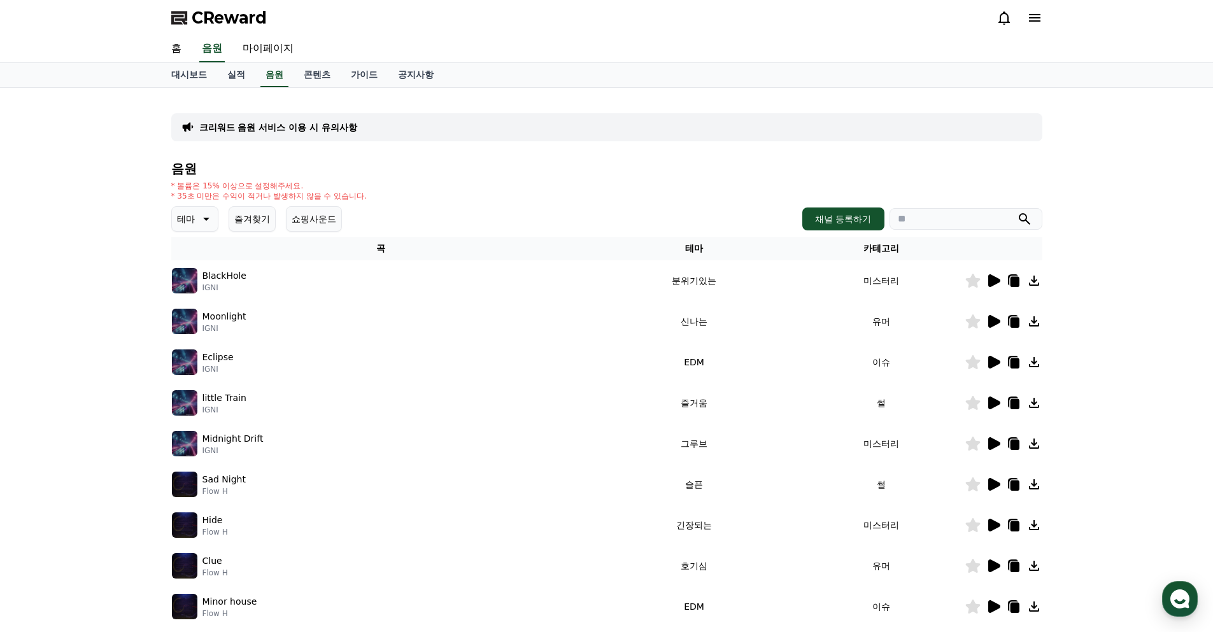
scroll to position [64, 0]
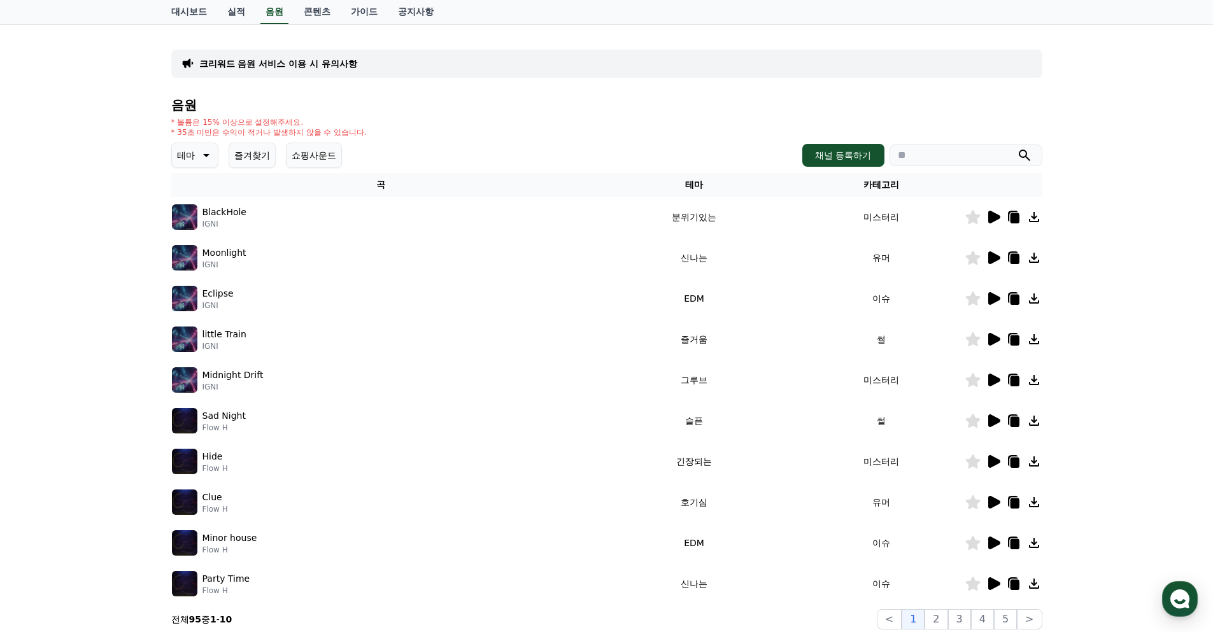
click at [989, 302] on icon at bounding box center [994, 298] width 12 height 13
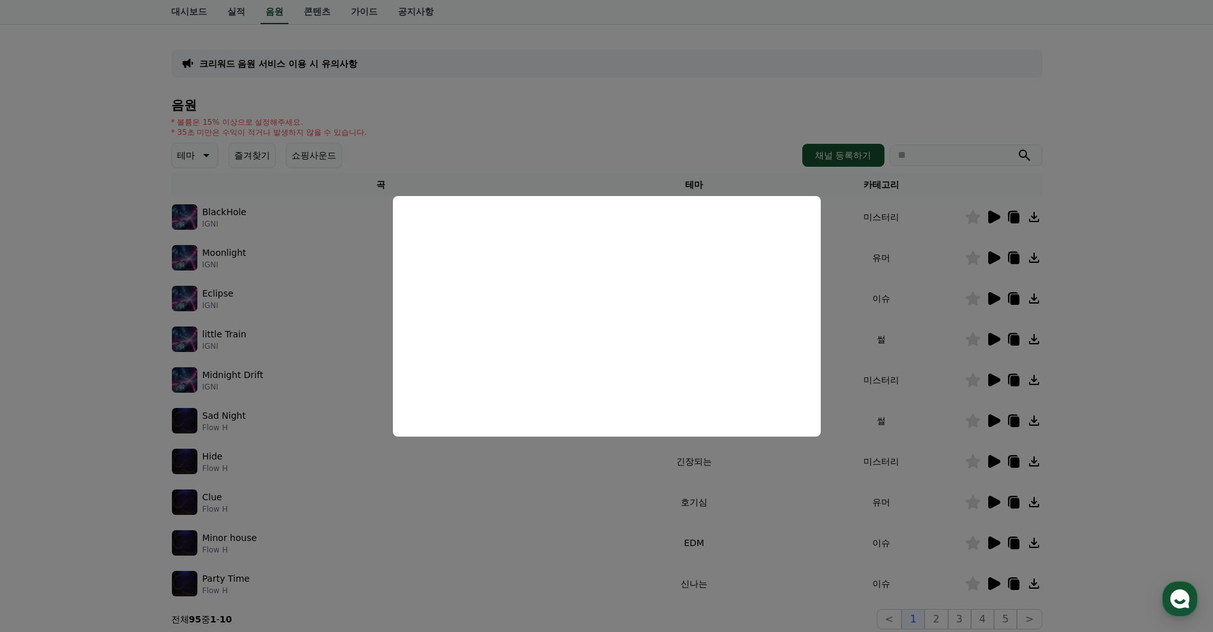
click at [625, 106] on button "close modal" at bounding box center [606, 316] width 1213 height 632
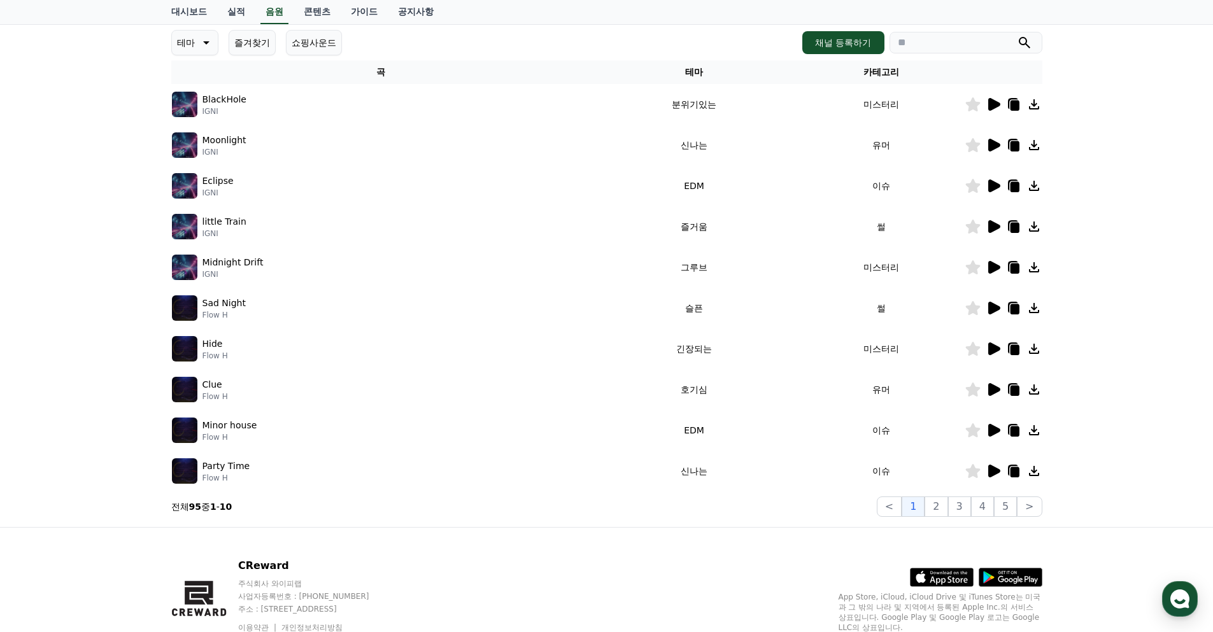
scroll to position [39, 0]
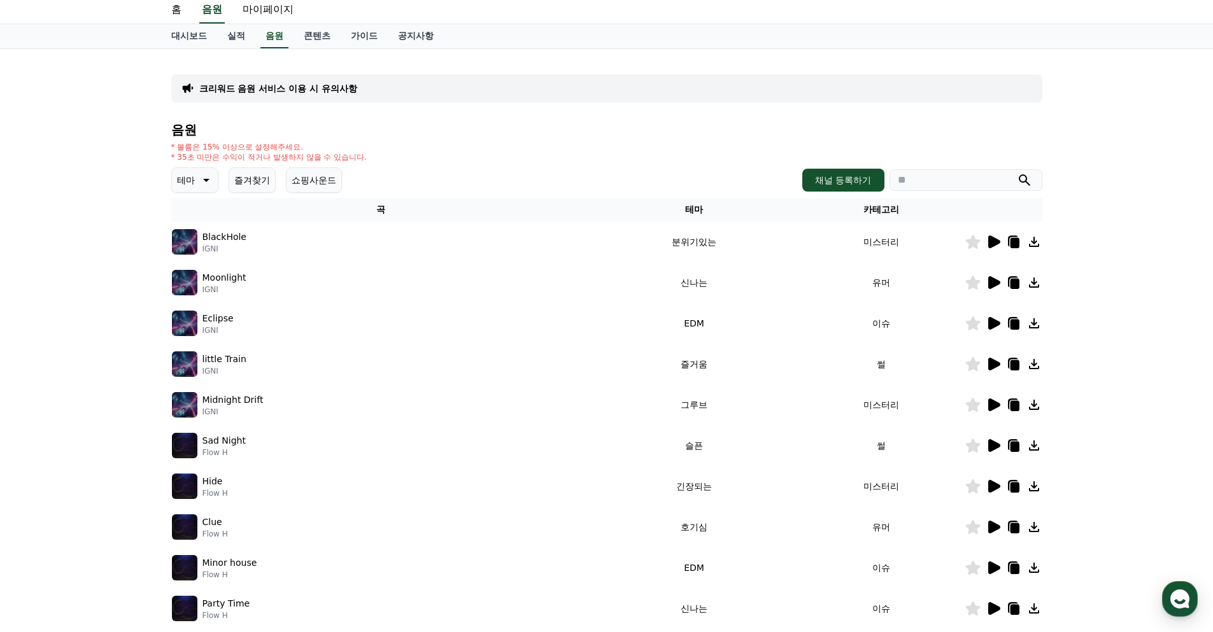
click at [320, 181] on button "쇼핑사운드" at bounding box center [314, 179] width 56 height 25
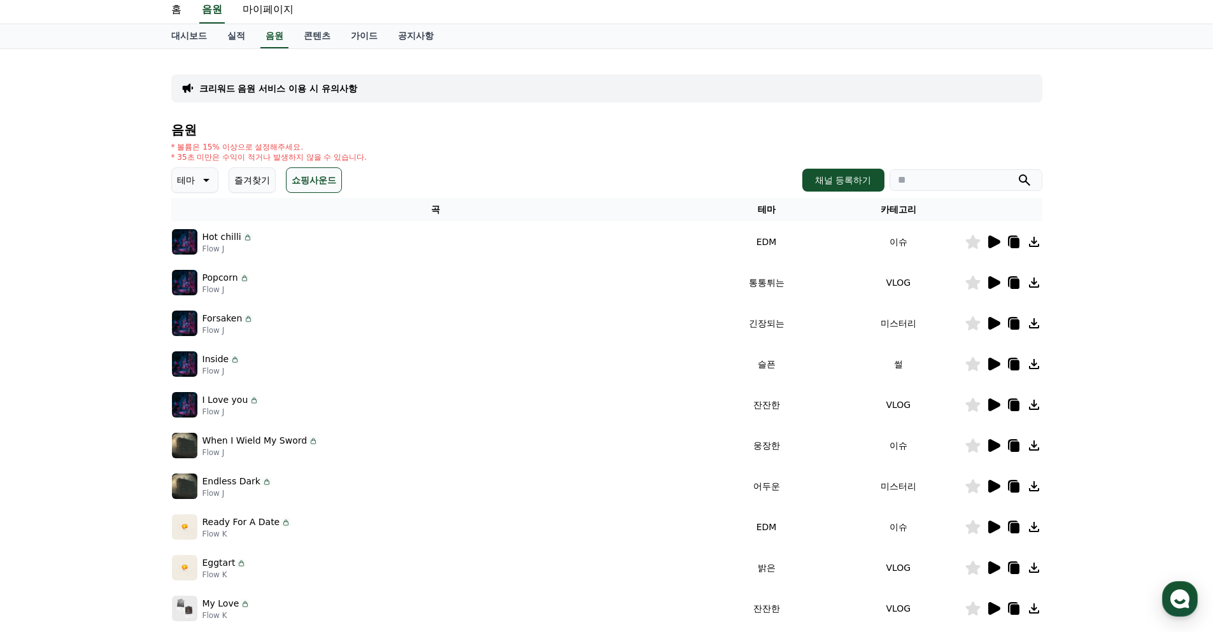
click at [320, 181] on button "쇼핑사운드" at bounding box center [314, 179] width 56 height 25
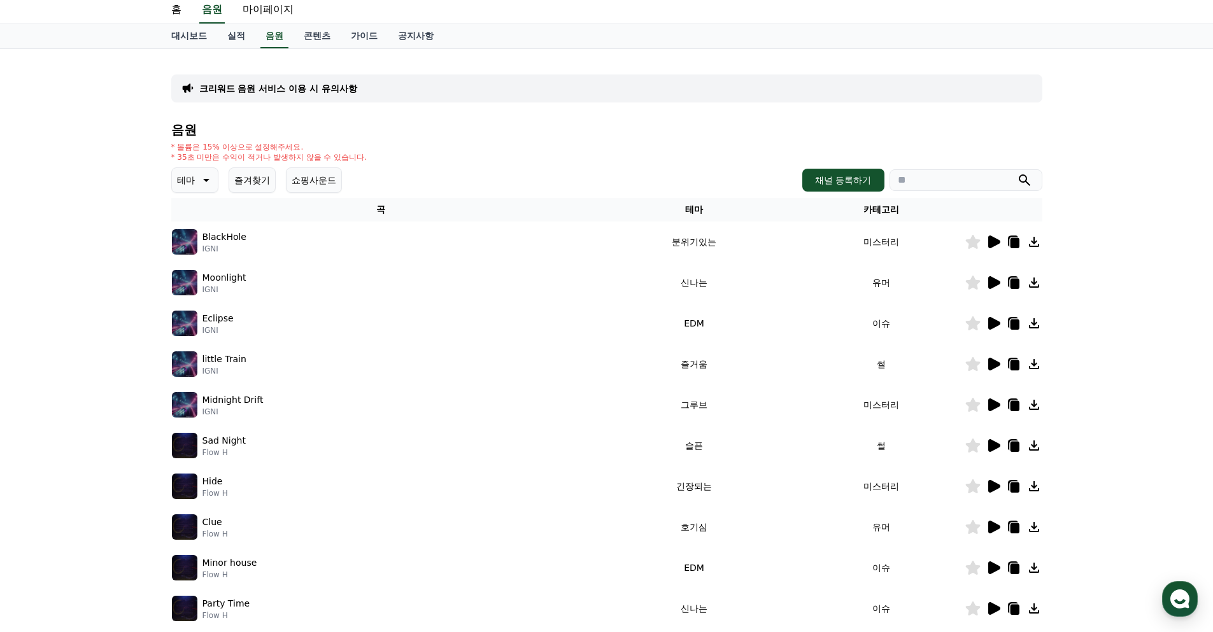
click at [204, 175] on icon at bounding box center [204, 180] width 15 height 15
click at [189, 263] on button "잔잔한" at bounding box center [191, 265] width 37 height 28
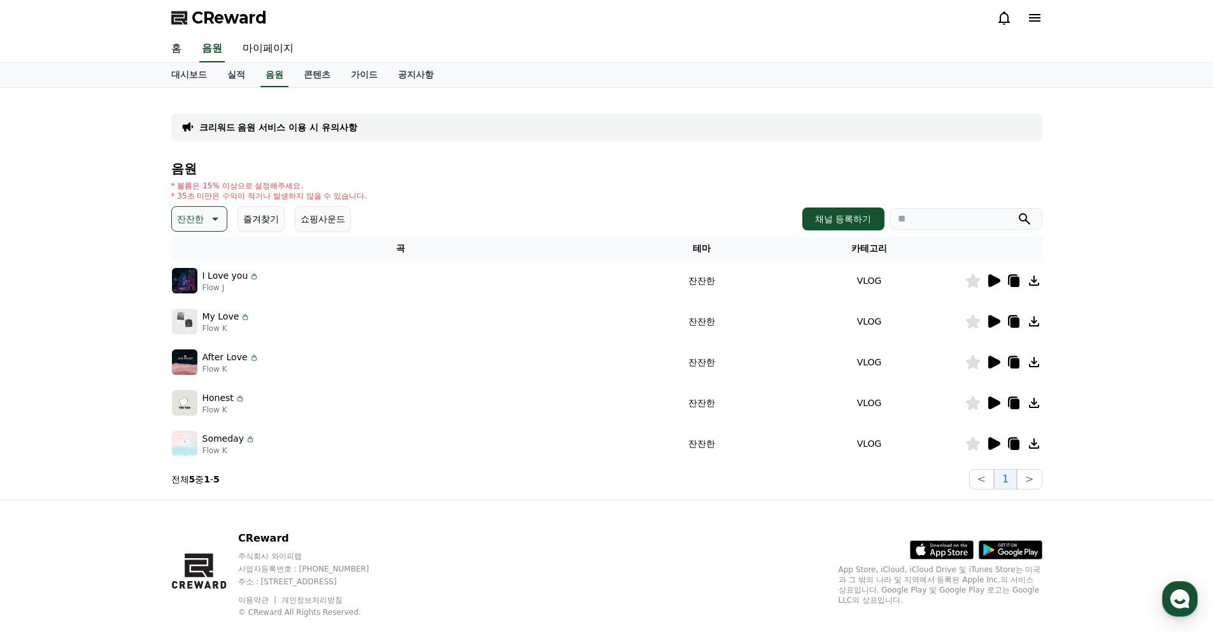
click at [994, 282] on icon at bounding box center [994, 280] width 12 height 13
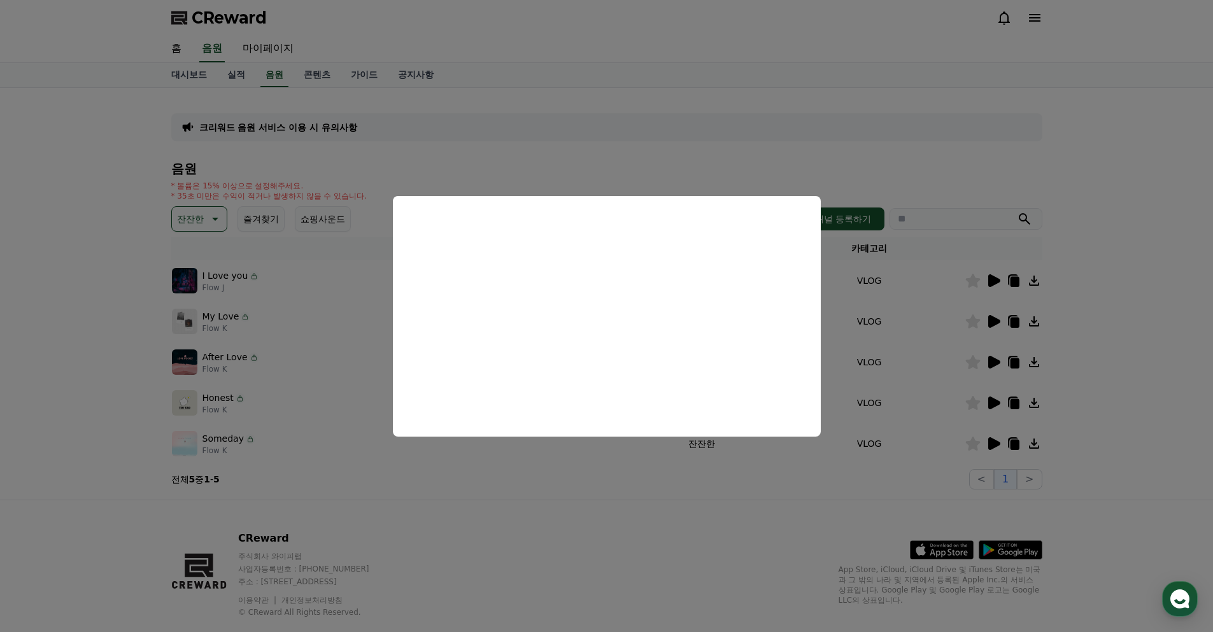
click at [914, 154] on button "close modal" at bounding box center [606, 316] width 1213 height 632
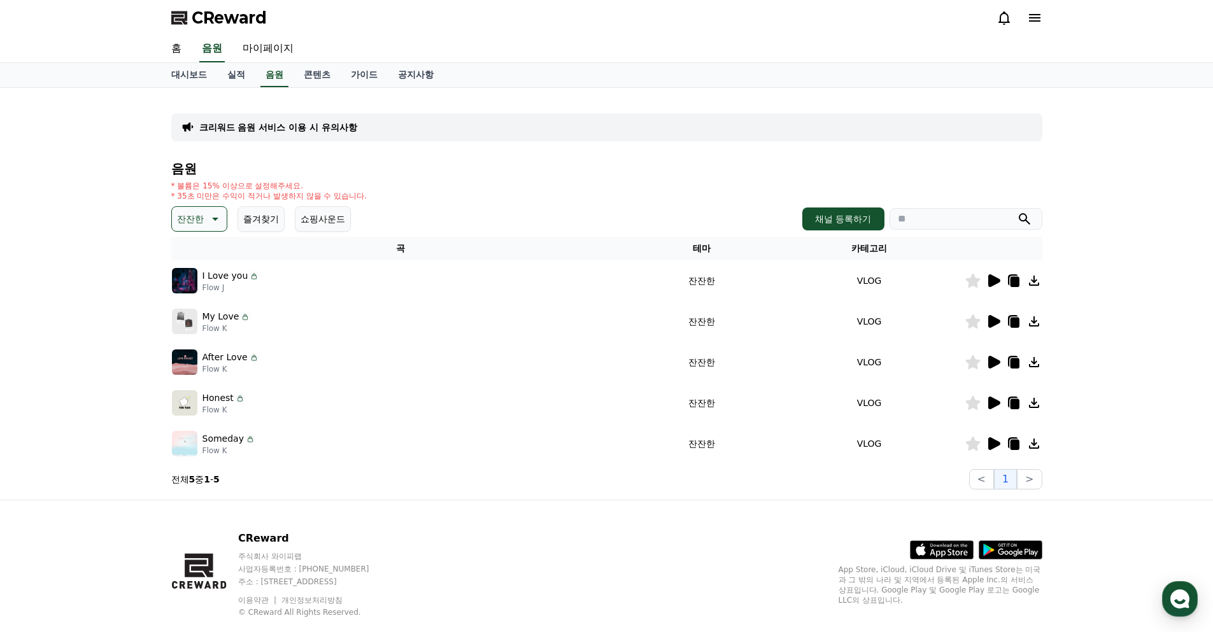
click at [928, 153] on div "크리워드 음원 서비스 이용 시 유의사항 음원 * 볼륨은 15% 이상으로 설정해주세요. * 35초 미만은 수익이 적거나 발생하지 않을 수 있습니…" at bounding box center [606, 294] width 871 height 392
click at [996, 321] on icon at bounding box center [994, 321] width 12 height 13
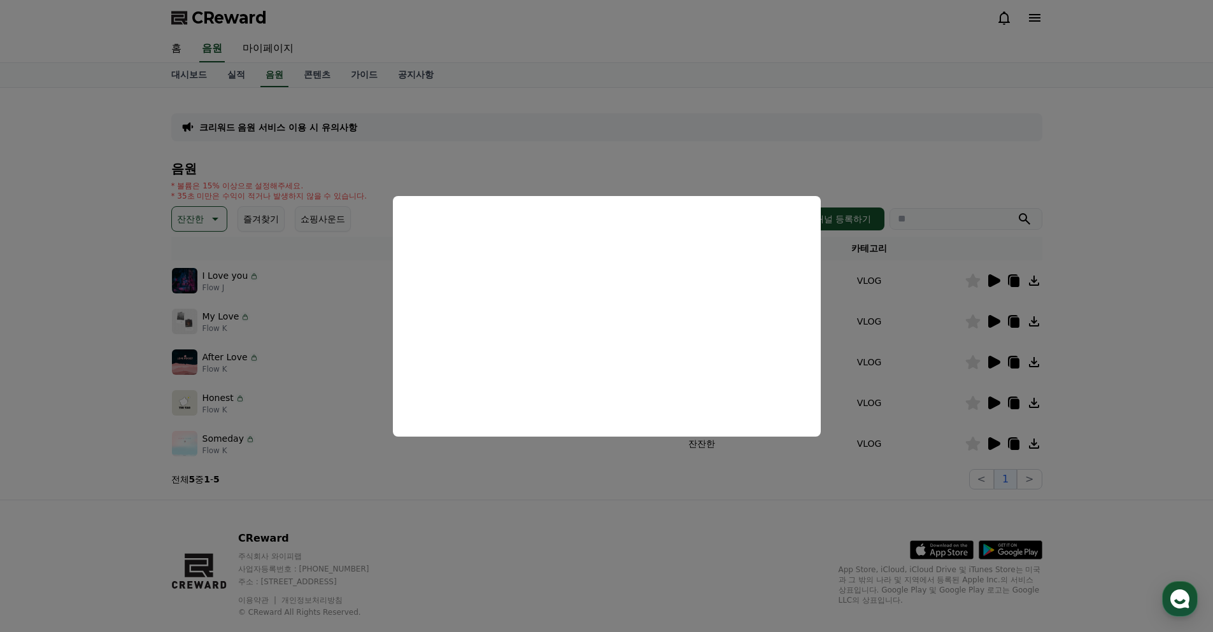
click at [703, 142] on button "close modal" at bounding box center [606, 316] width 1213 height 632
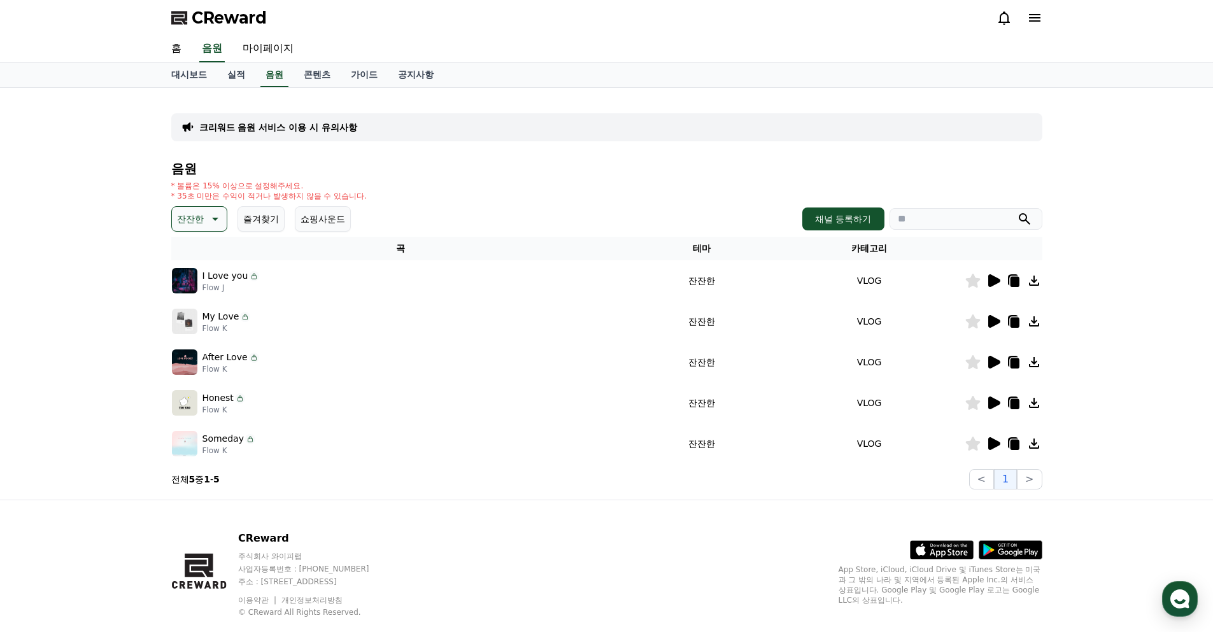
click at [1015, 282] on icon at bounding box center [1014, 282] width 9 height 10
click at [974, 282] on icon at bounding box center [972, 281] width 15 height 14
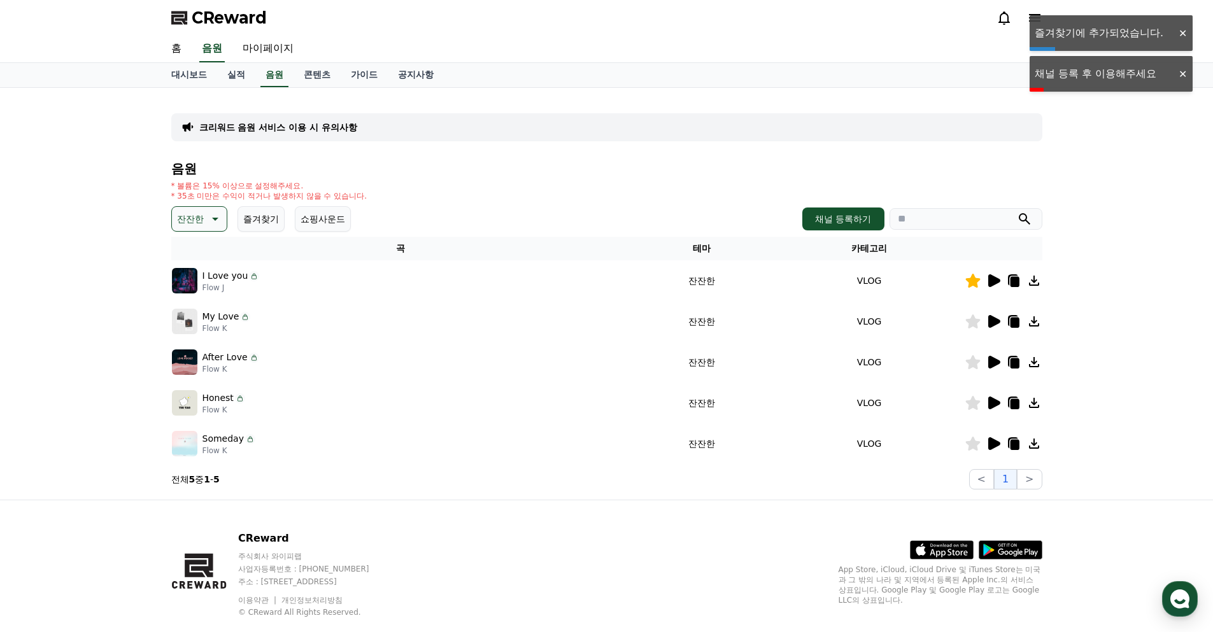
click at [1183, 78] on div at bounding box center [1182, 74] width 20 height 12
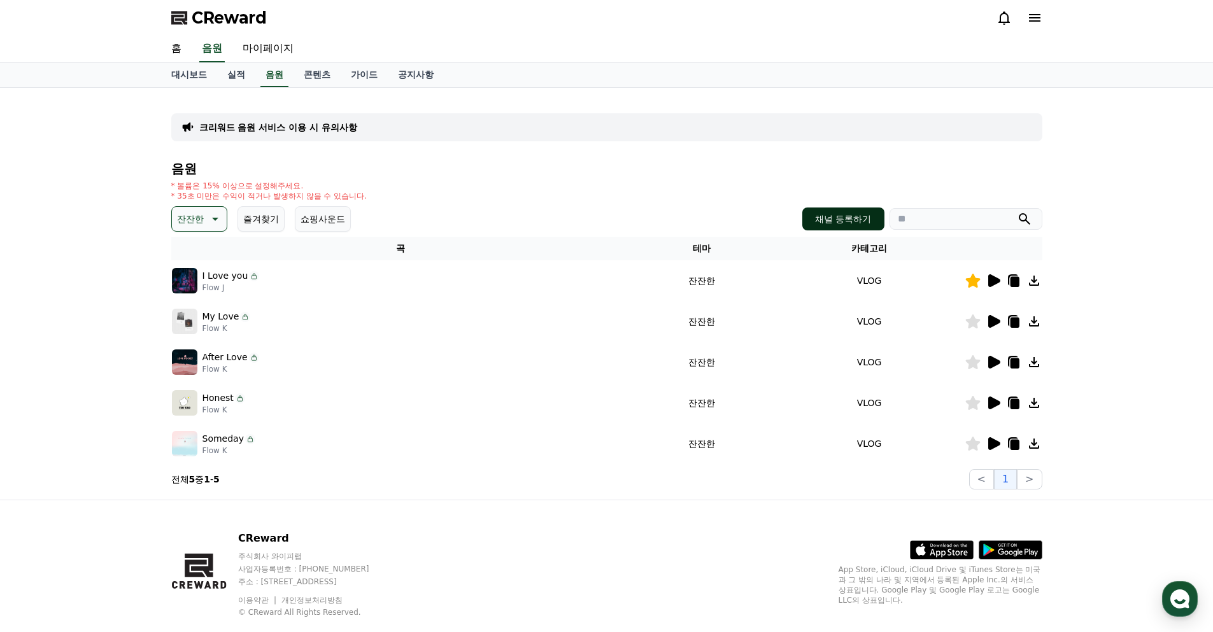
click at [856, 218] on button "채널 등록하기" at bounding box center [843, 219] width 82 height 23
drag, startPoint x: 1014, startPoint y: 283, endPoint x: 1061, endPoint y: 276, distance: 48.3
click at [1070, 276] on div "크리워드 음원 서비스 이용 시 유의사항 음원 * 볼륨은 15% 이상으로 설정해주세요. * 35초 미만은 수익이 적거나 발생하지 않을 수 있습니…" at bounding box center [606, 294] width 1213 height 412
click at [1011, 281] on icon at bounding box center [1014, 282] width 9 height 10
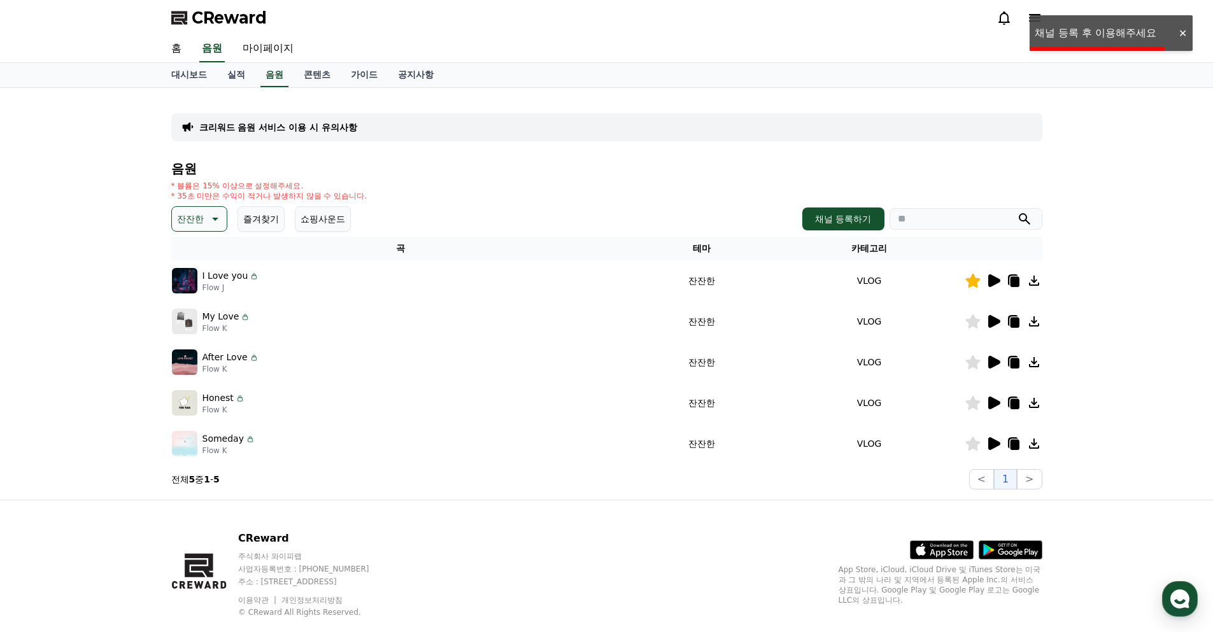
click at [1109, 264] on div "크리워드 음원 서비스 이용 시 유의사항 음원 * 볼륨은 15% 이상으로 설정해주세요. * 35초 미만은 수익이 적거나 발생하지 않을 수 있습니…" at bounding box center [606, 294] width 1213 height 412
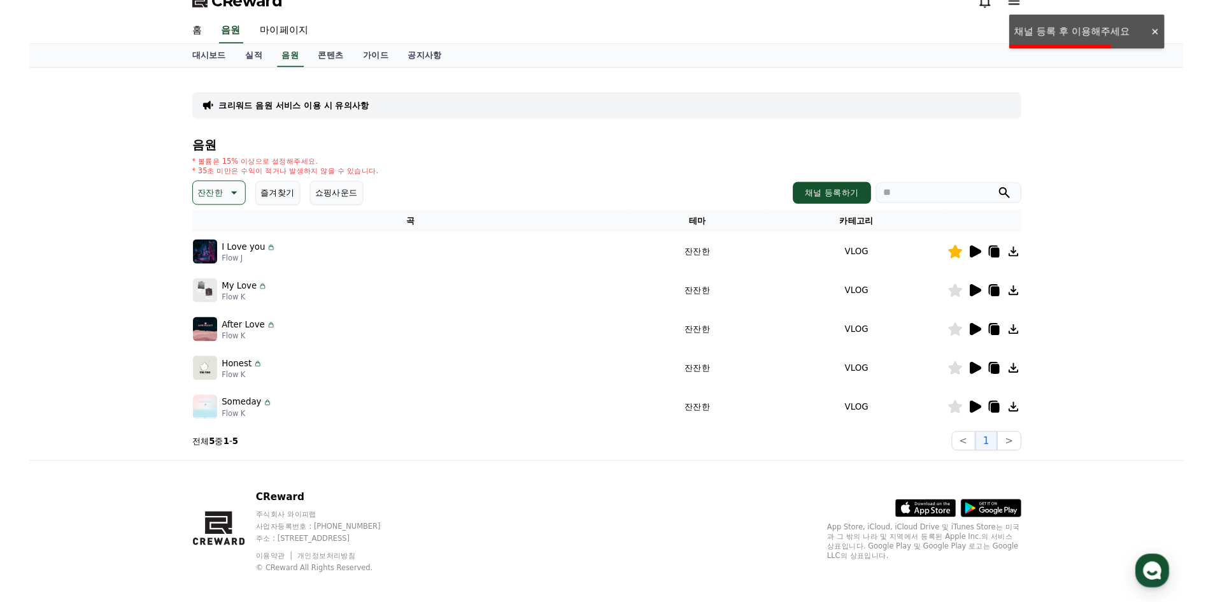
scroll to position [26, 0]
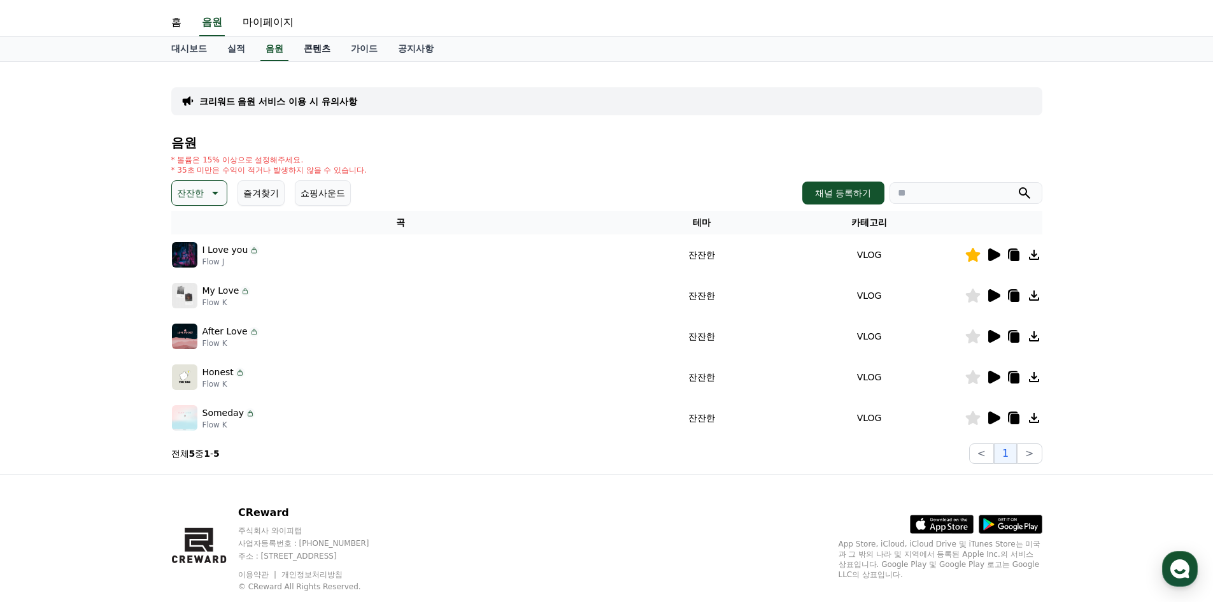
click at [320, 55] on link "콘텐츠" at bounding box center [317, 49] width 47 height 24
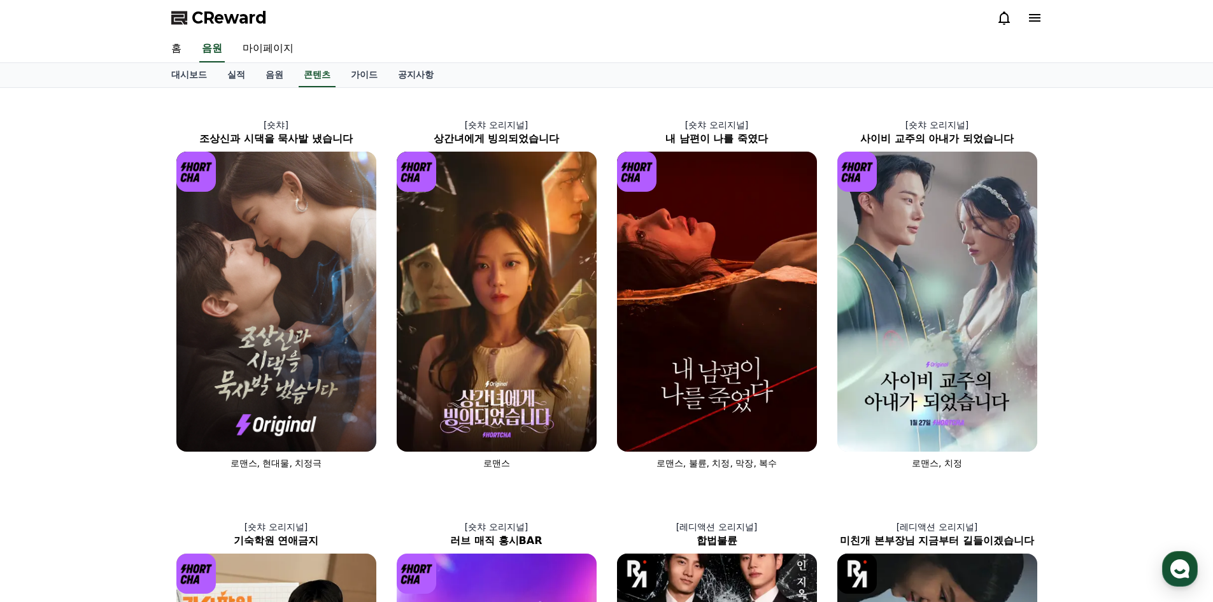
click at [374, 52] on div "홈 음원 마이페이지" at bounding box center [606, 49] width 891 height 27
click at [358, 69] on link "가이드" at bounding box center [364, 75] width 47 height 24
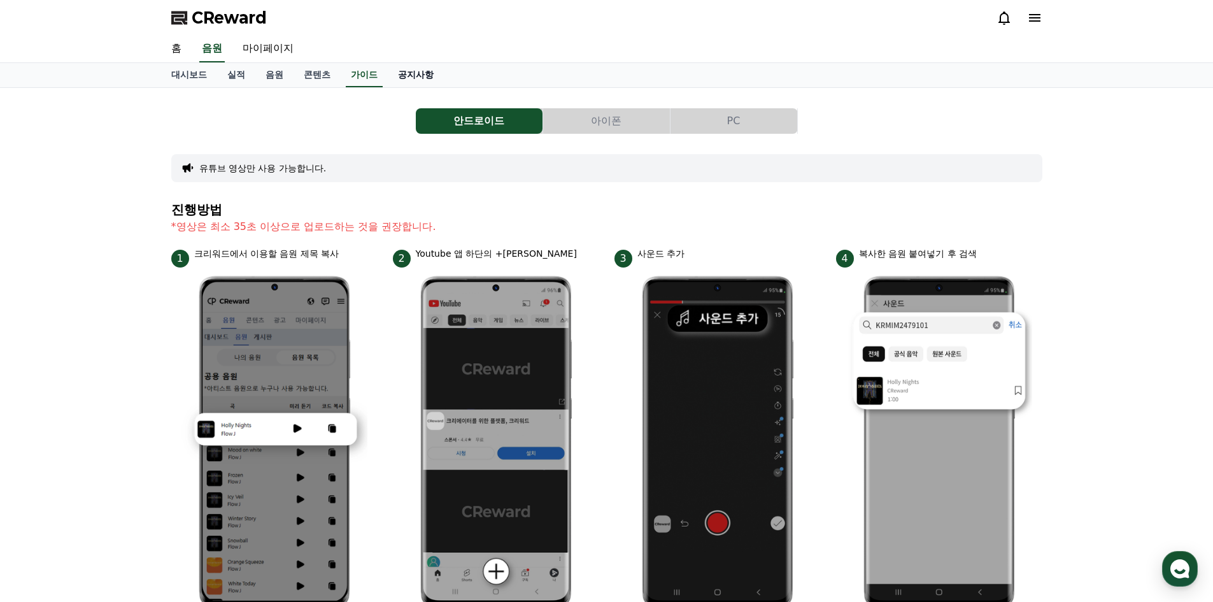
click at [425, 72] on link "공지사항" at bounding box center [416, 75] width 56 height 24
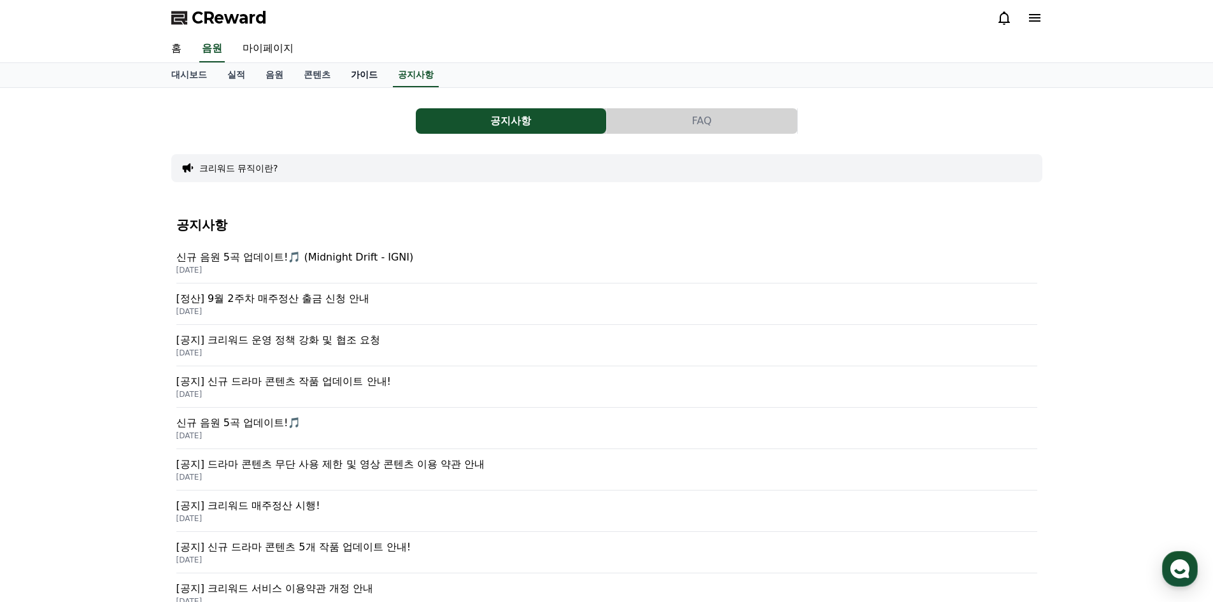
click at [360, 73] on link "가이드" at bounding box center [364, 75] width 47 height 24
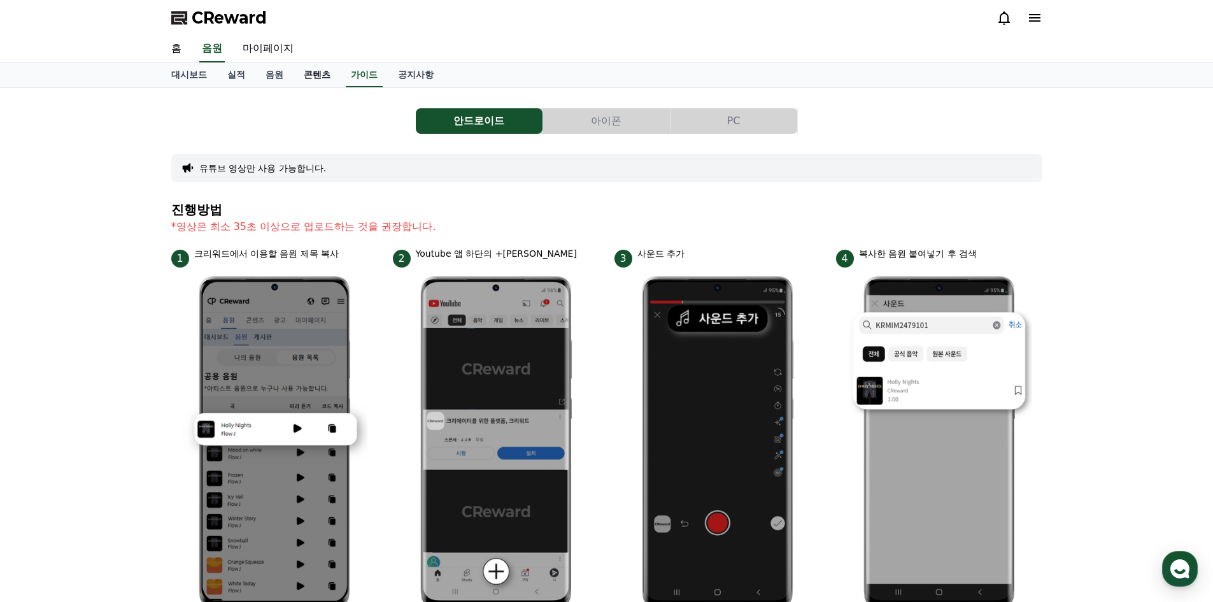
click at [316, 72] on link "콘텐츠" at bounding box center [317, 75] width 47 height 24
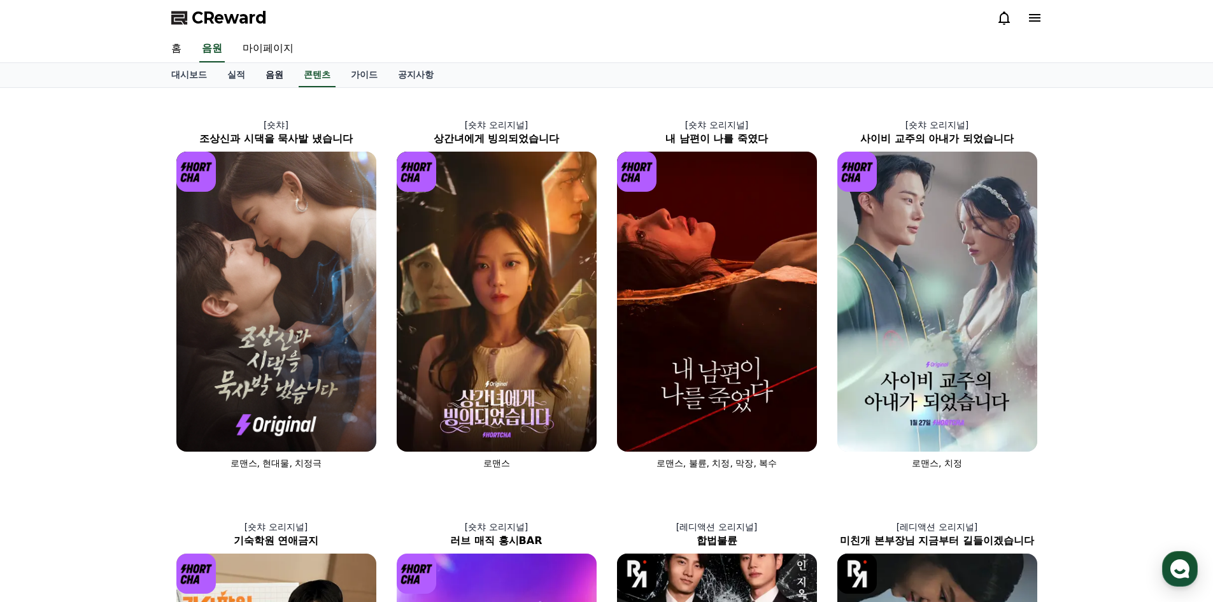
click at [255, 71] on link "음원" at bounding box center [274, 75] width 38 height 24
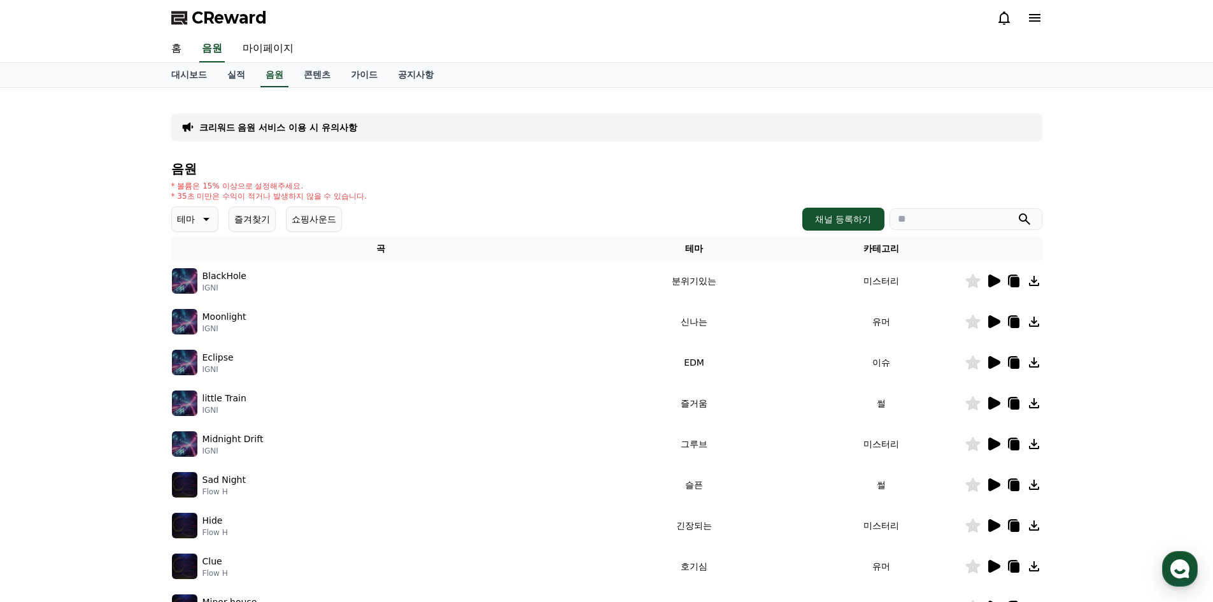
click at [264, 34] on div "CReward" at bounding box center [606, 18] width 891 height 36
click at [266, 48] on link "마이페이지" at bounding box center [267, 49] width 71 height 27
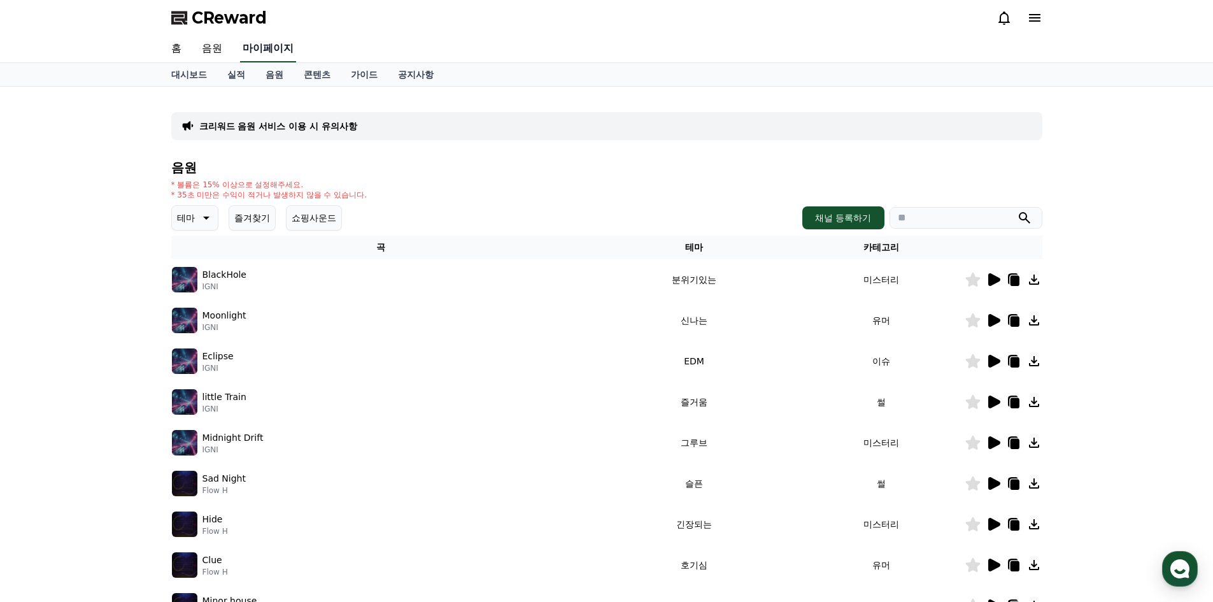
select select "**********"
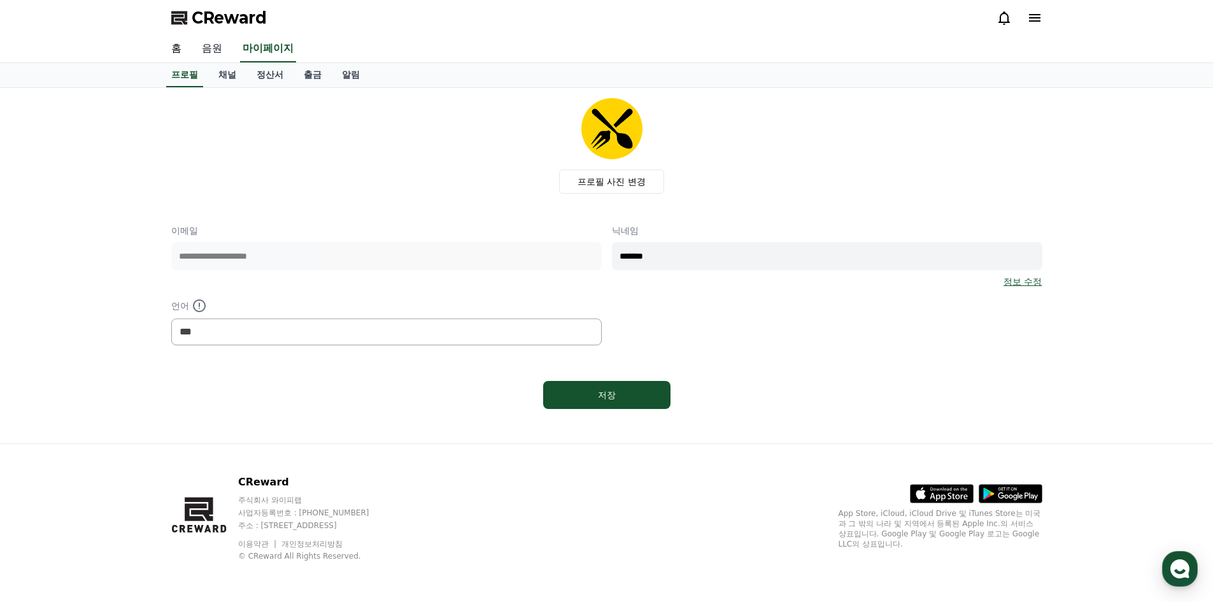
click at [205, 51] on link "음원" at bounding box center [212, 49] width 41 height 27
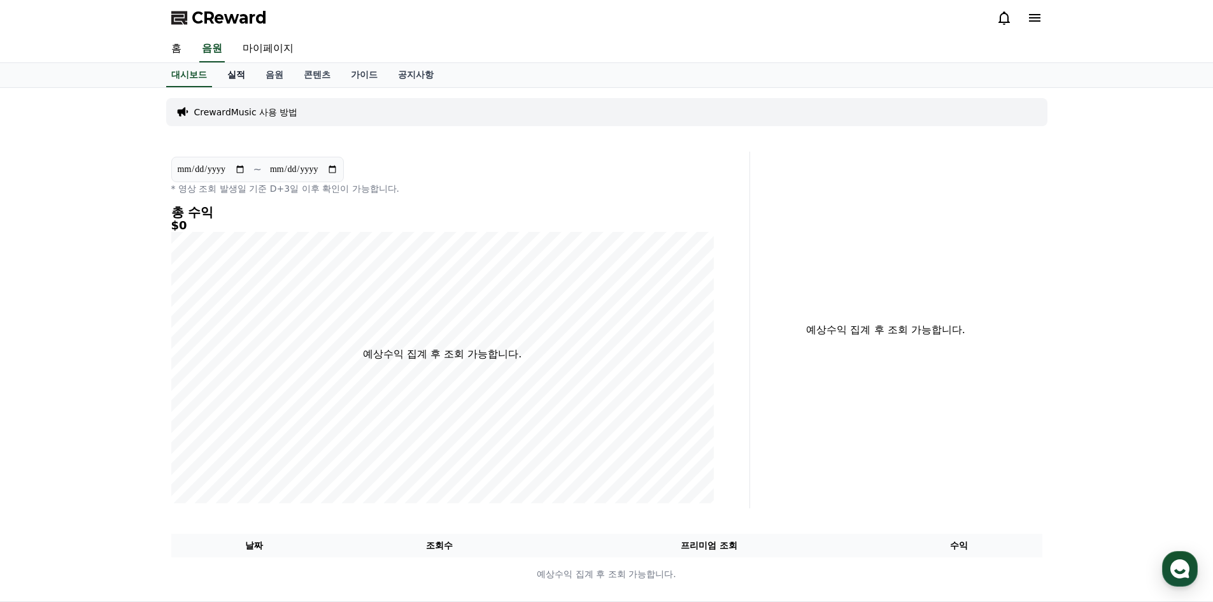
click at [236, 76] on link "실적" at bounding box center [236, 75] width 38 height 24
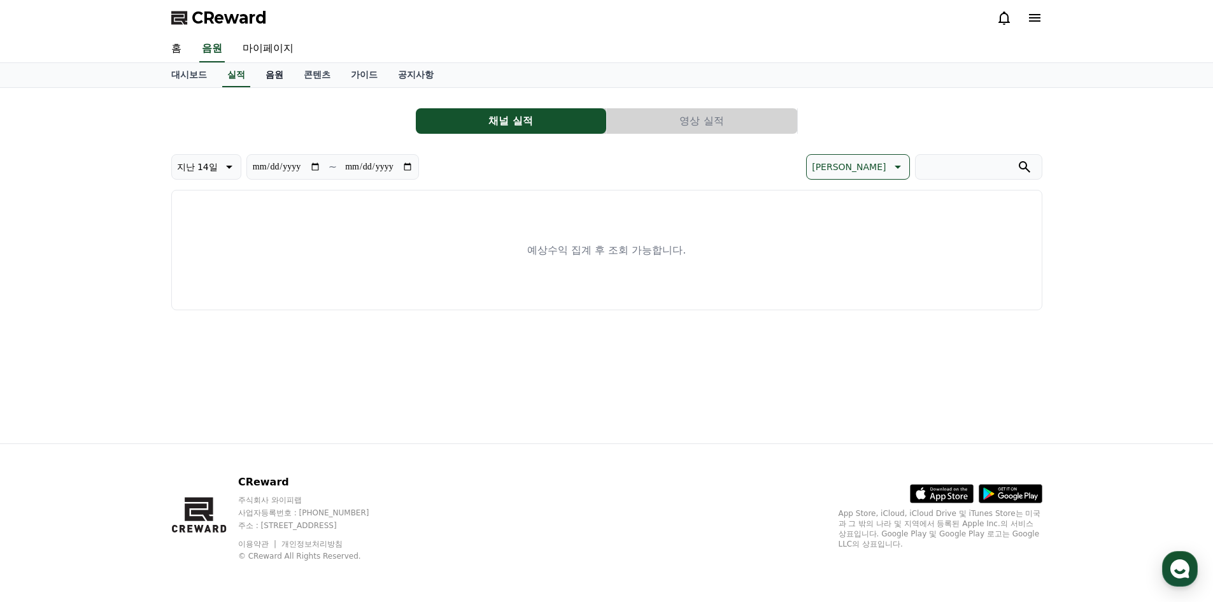
click at [274, 78] on link "음원" at bounding box center [274, 75] width 38 height 24
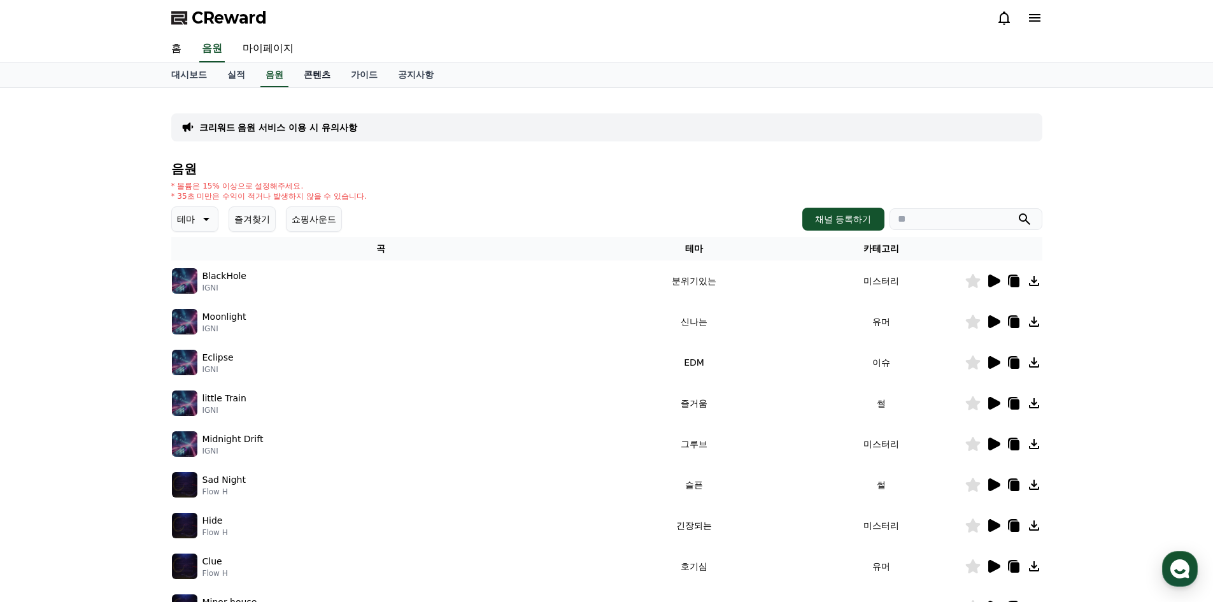
click at [312, 78] on link "콘텐츠" at bounding box center [317, 75] width 47 height 24
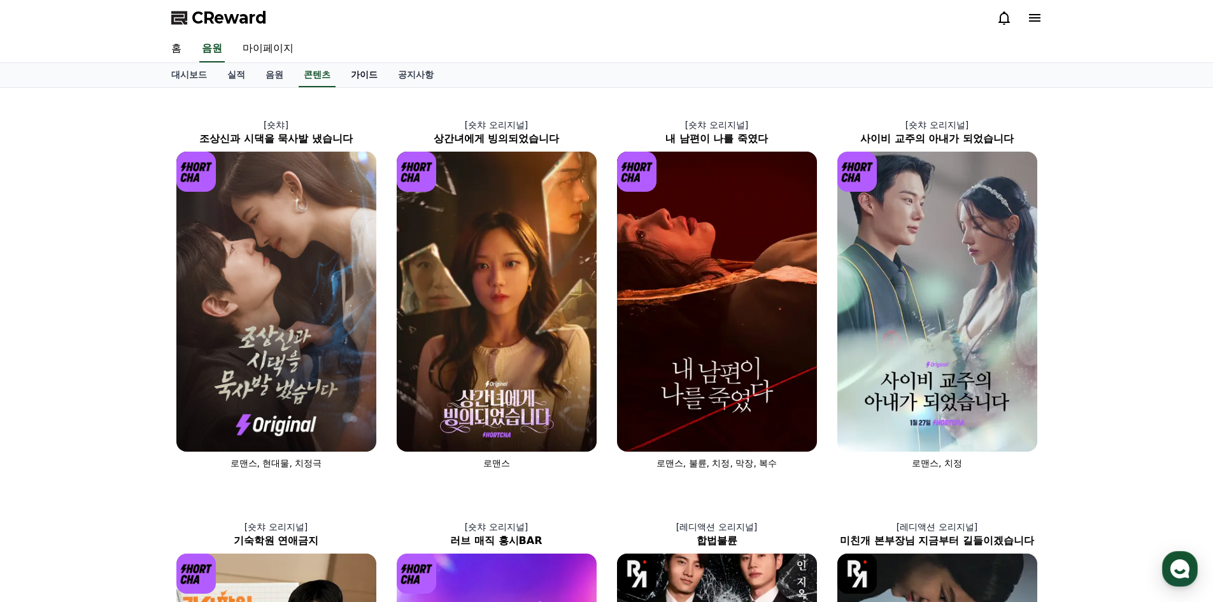
click at [353, 79] on link "가이드" at bounding box center [364, 75] width 47 height 24
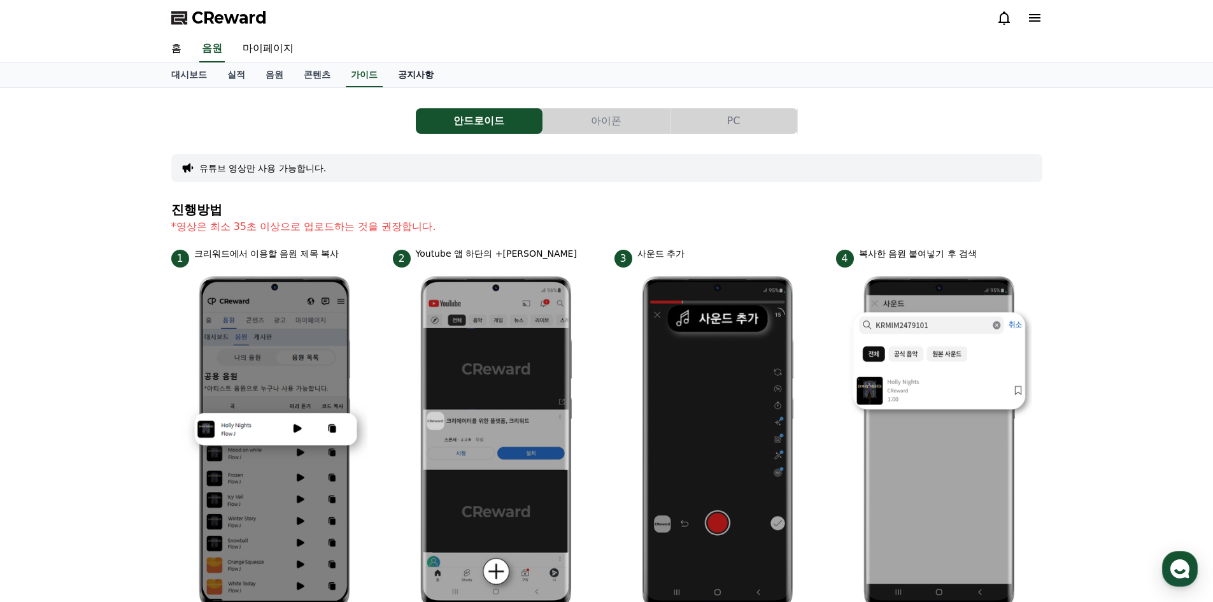
click at [404, 78] on link "공지사항" at bounding box center [416, 75] width 56 height 24
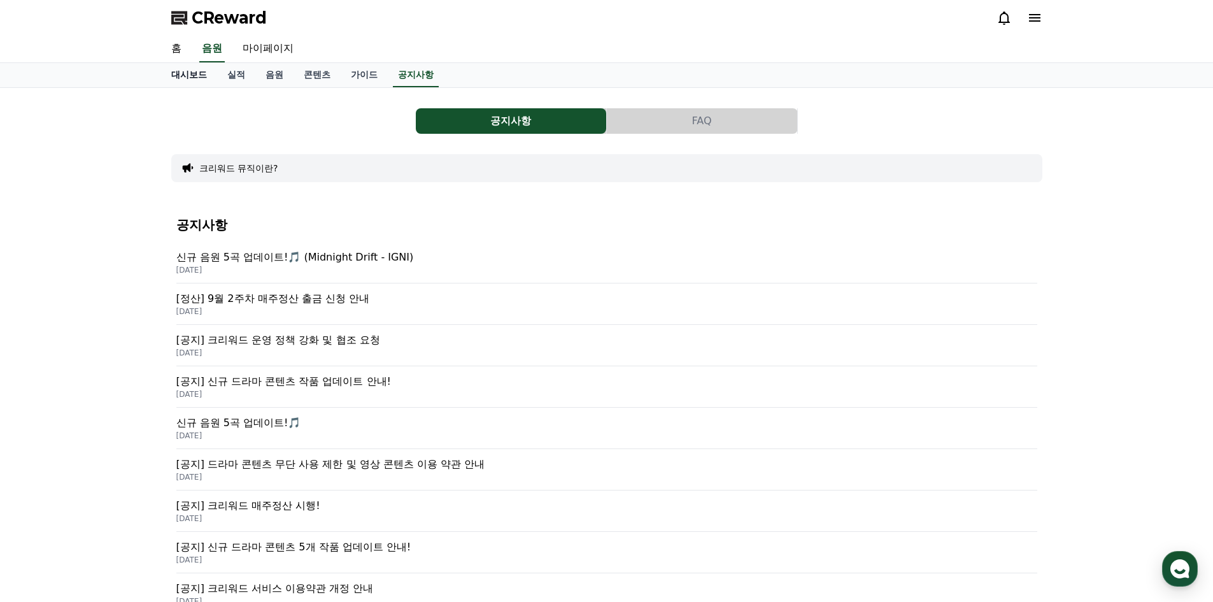
click at [178, 48] on link "홈" at bounding box center [176, 49] width 31 height 27
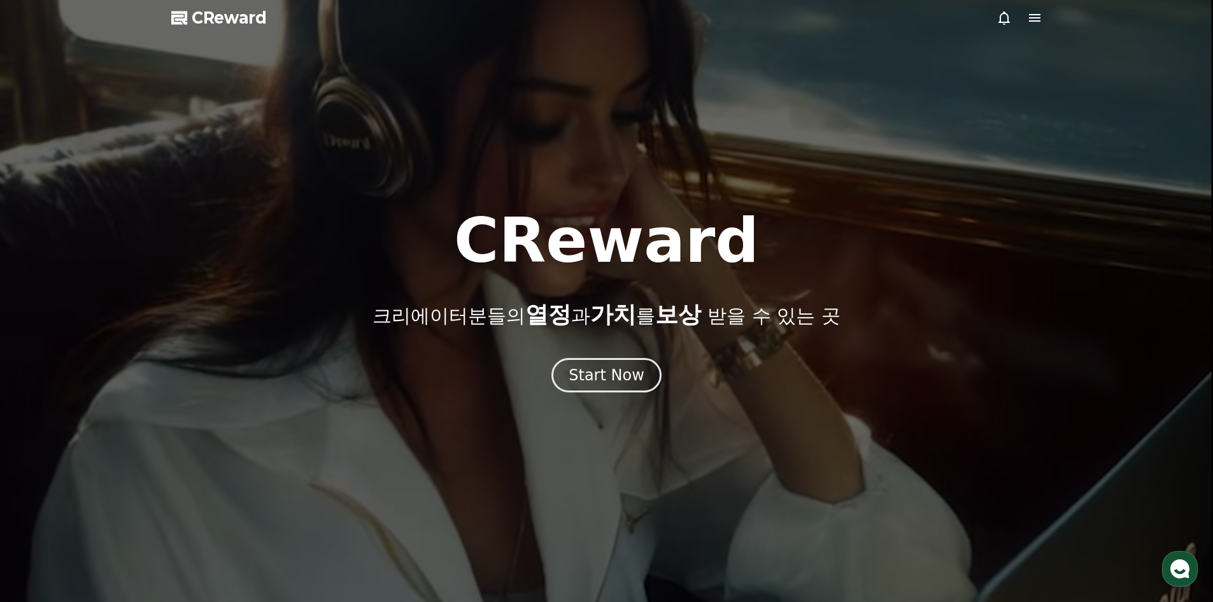
click at [1035, 17] on icon at bounding box center [1034, 17] width 15 height 15
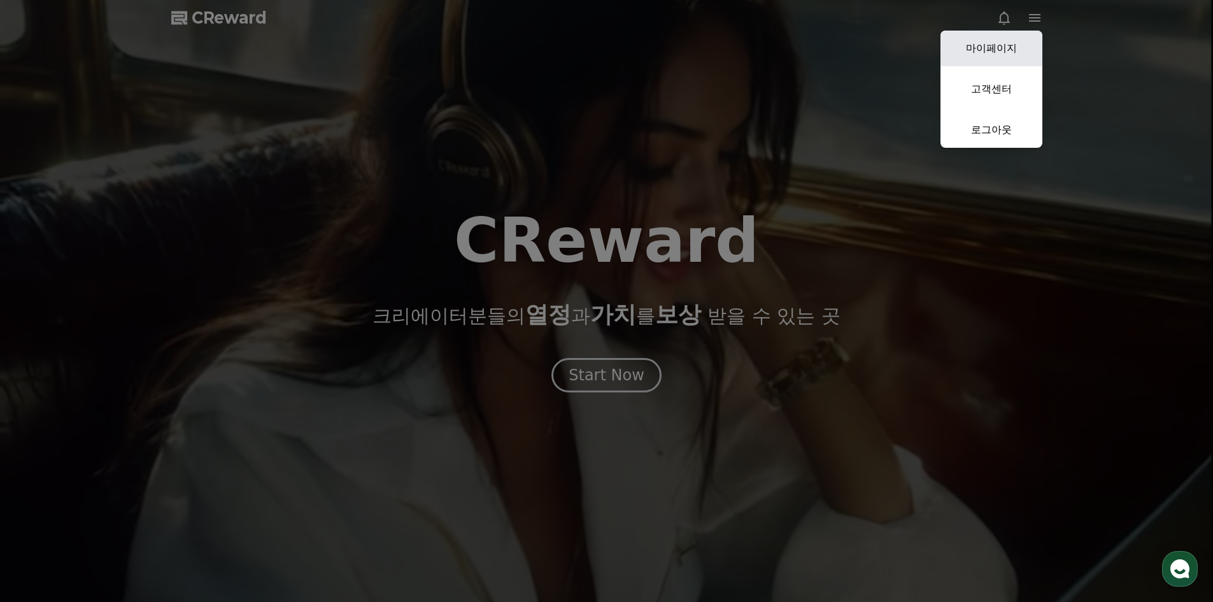
click at [994, 46] on link "마이페이지" at bounding box center [991, 49] width 102 height 36
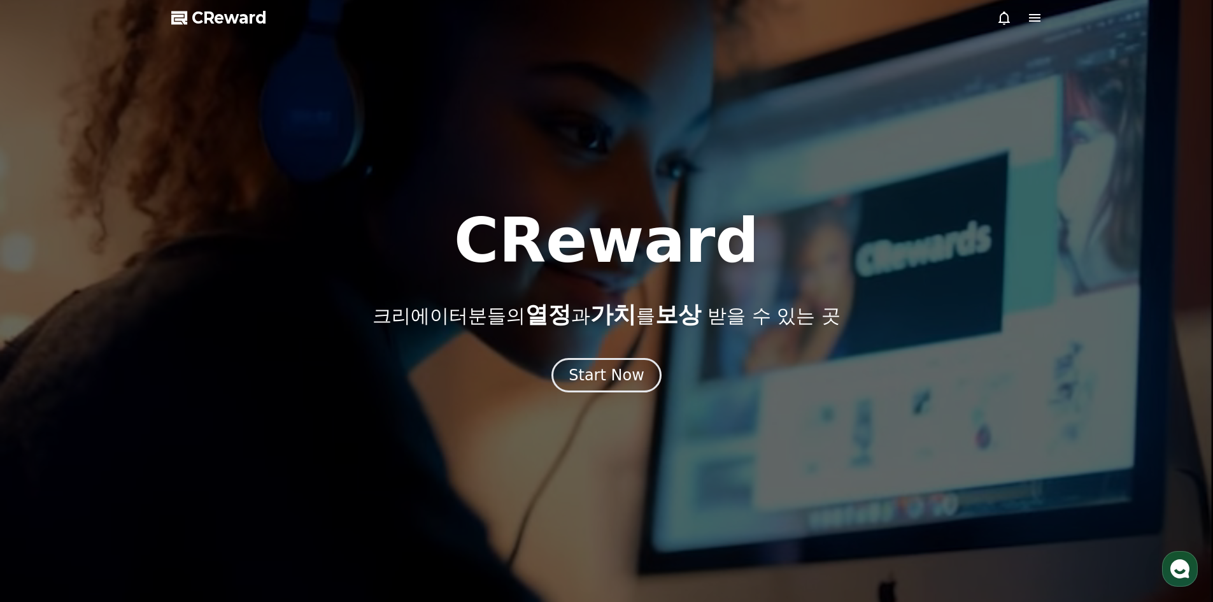
select select "**********"
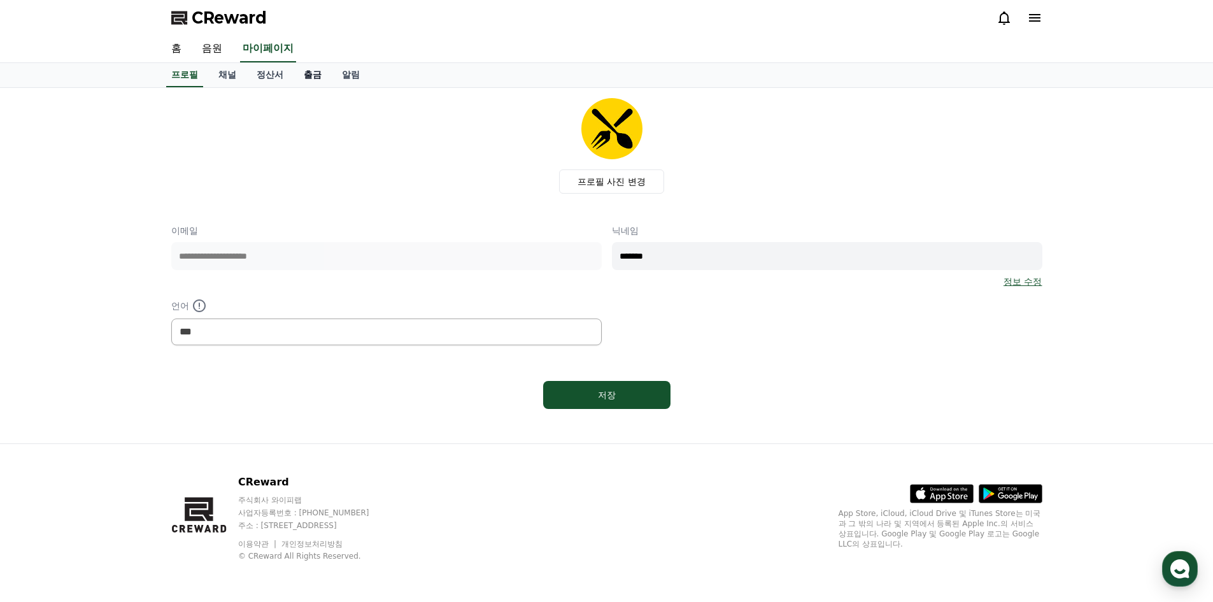
click at [315, 73] on link "출금" at bounding box center [313, 75] width 38 height 24
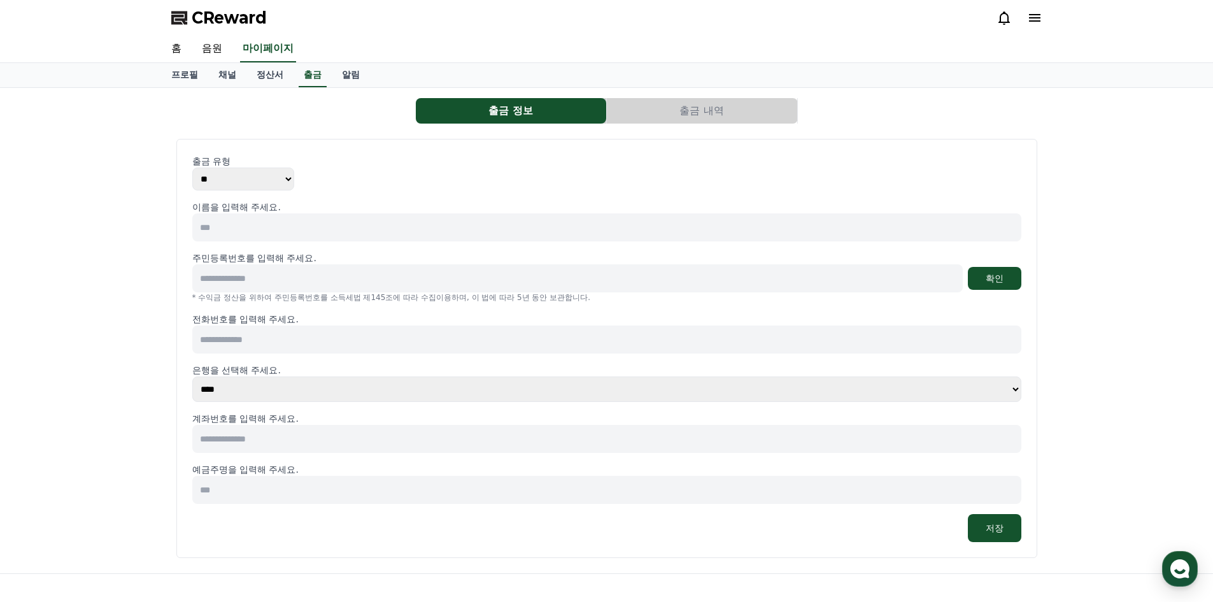
drag, startPoint x: 288, startPoint y: 198, endPoint x: 292, endPoint y: 180, distance: 18.2
click at [288, 197] on div "출금 유형 ** *** 이름을 입력해 주세요. 주민등록번호를 입력해 주세요. 확인 * 수익금 정산을 위하여 주민등록번호를 소득세법 제145조에…" at bounding box center [606, 348] width 829 height 387
click at [292, 179] on select "** ***" at bounding box center [243, 178] width 102 height 23
click at [385, 164] on p "출금 유형" at bounding box center [606, 161] width 829 height 13
click at [292, 219] on input at bounding box center [606, 227] width 829 height 28
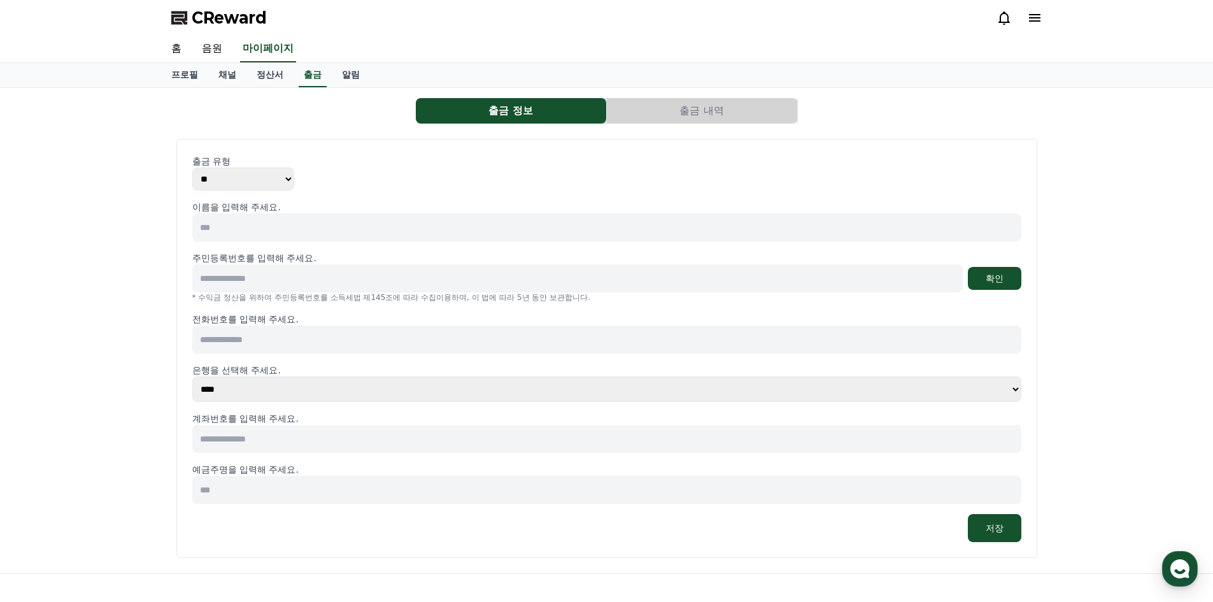
type input "***"
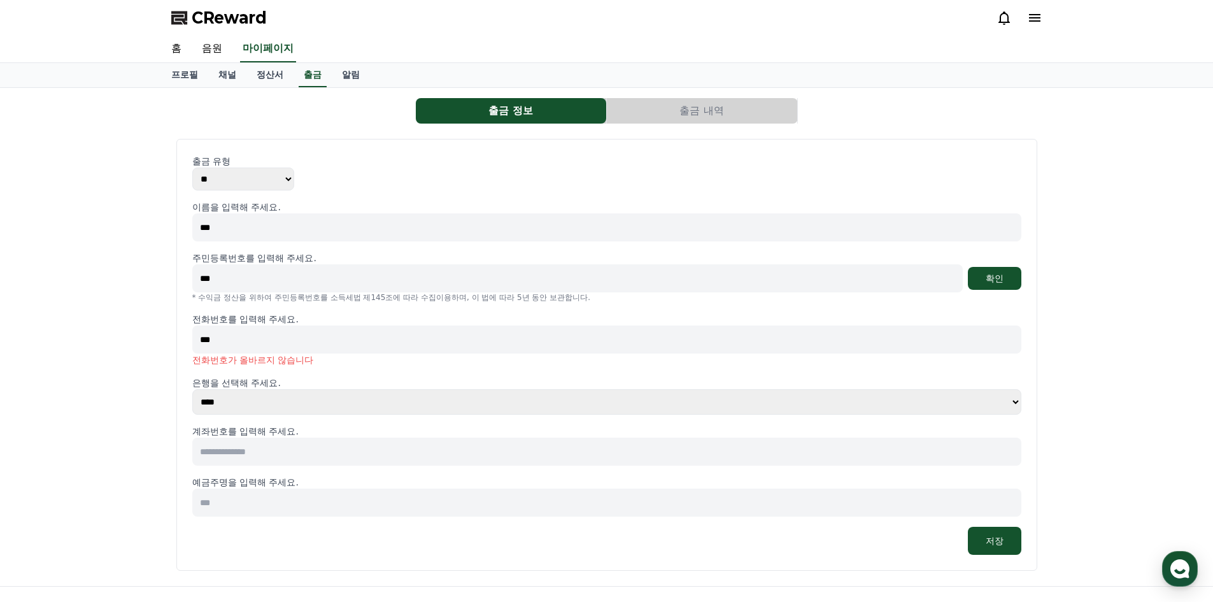
scroll to position [64, 0]
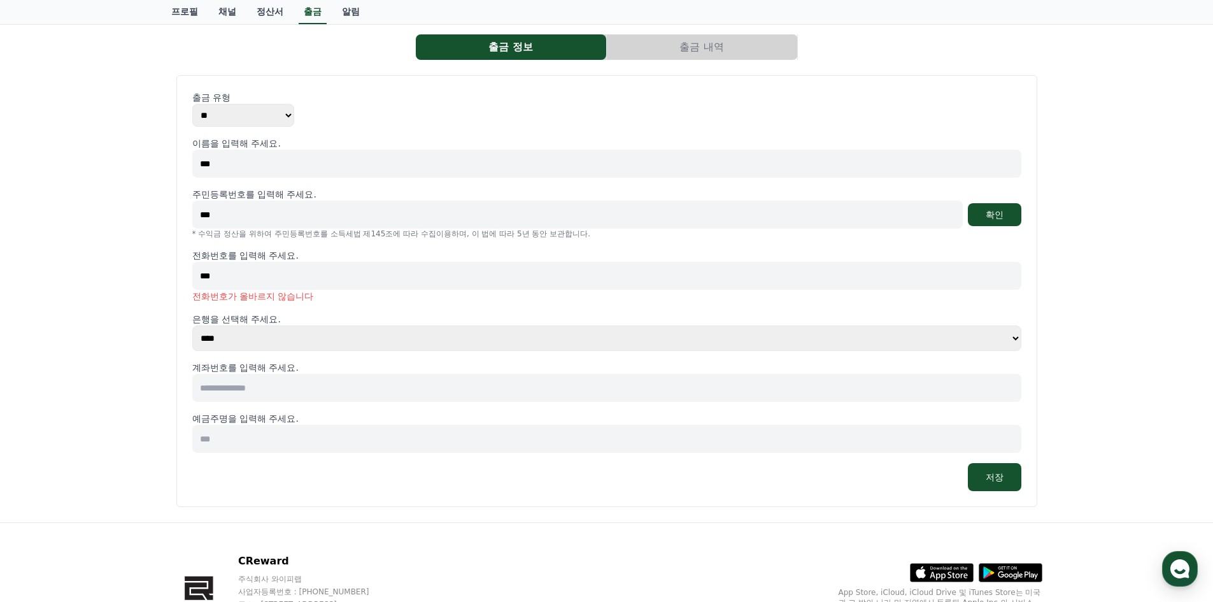
click at [376, 327] on select "**** **** **** **** **** **** **** ** ** ** ** **** *** **** **** *****" at bounding box center [606, 337] width 829 height 25
select select "********"
click at [192, 325] on select "**** **** **** **** **** **** **** ** ** ** ** **** *** **** **** *****" at bounding box center [606, 337] width 829 height 25
click at [262, 387] on input at bounding box center [606, 388] width 829 height 28
type input "**********"
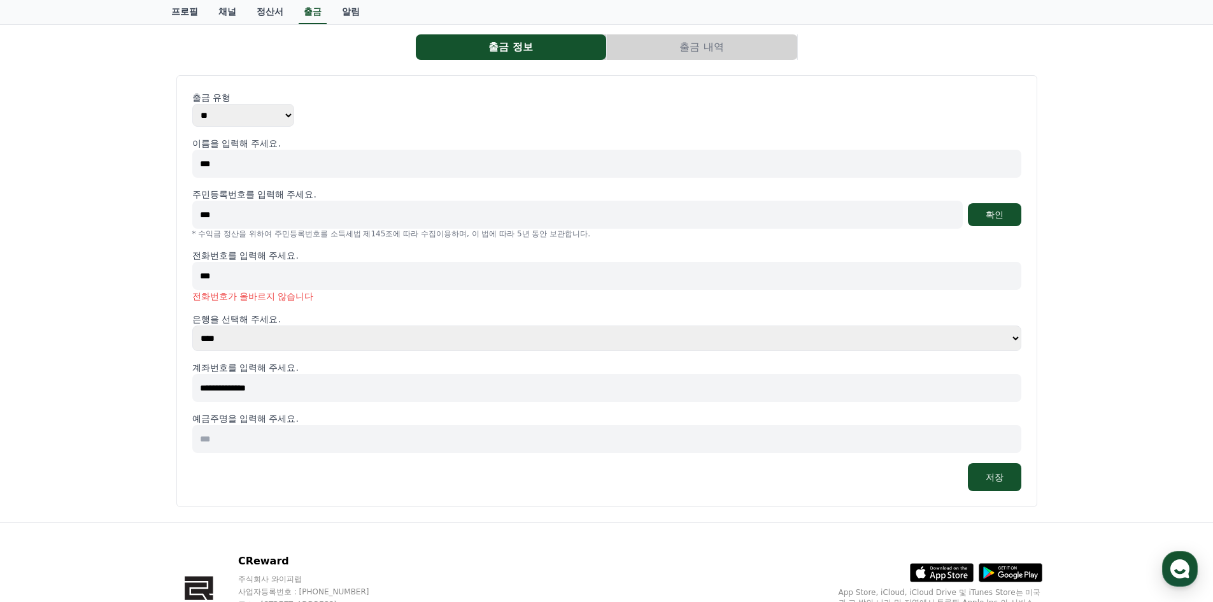
click at [362, 474] on div "저장" at bounding box center [606, 477] width 829 height 28
click at [314, 443] on input at bounding box center [606, 439] width 829 height 28
type input "***"
click at [469, 492] on div "**********" at bounding box center [606, 291] width 861 height 432
click at [143, 276] on div "**********" at bounding box center [606, 273] width 1213 height 498
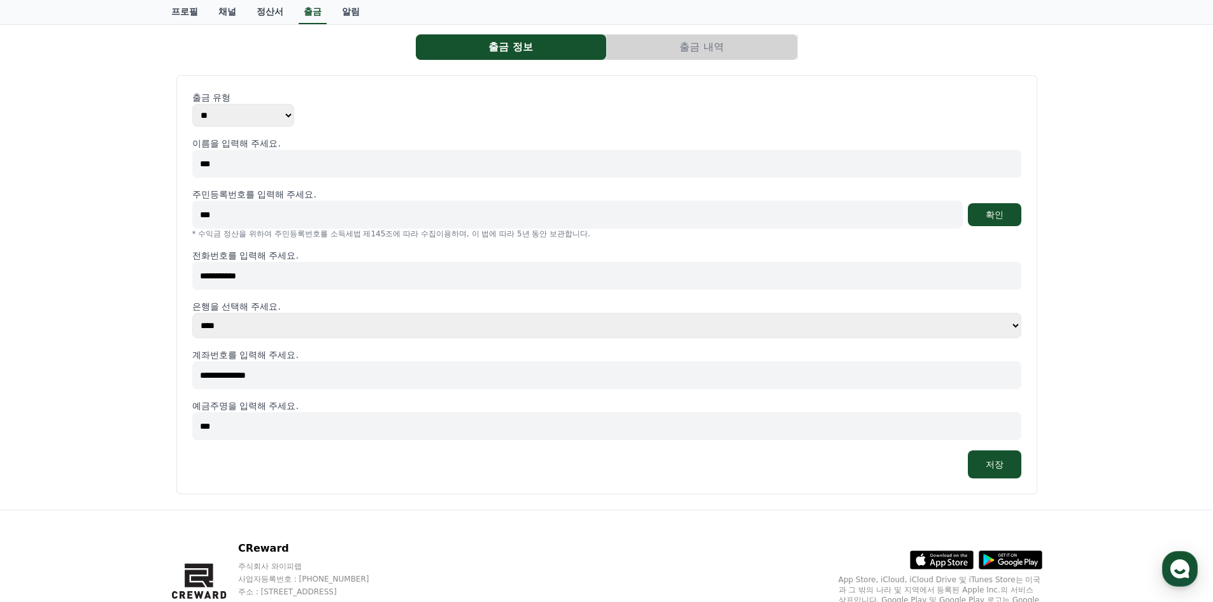
type input "**********"
click at [417, 489] on div "**********" at bounding box center [606, 284] width 861 height 419
click at [350, 416] on input "***" at bounding box center [606, 426] width 829 height 28
click at [493, 485] on div "**********" at bounding box center [606, 284] width 861 height 419
click at [996, 457] on button "저장" at bounding box center [994, 464] width 53 height 28
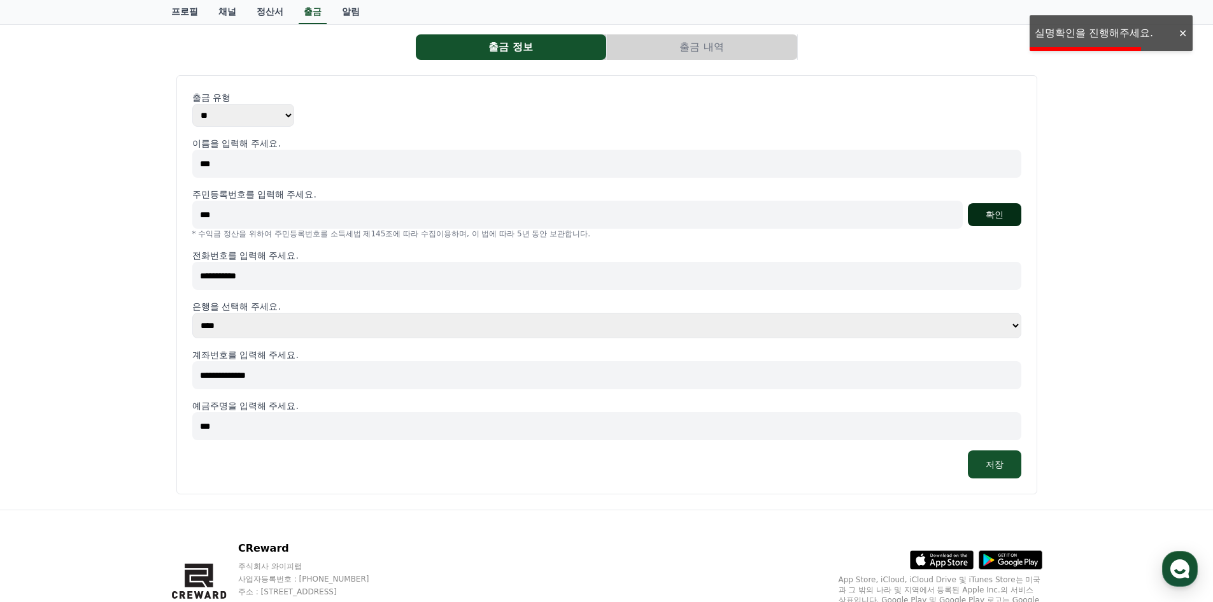
click at [998, 216] on button "확인" at bounding box center [994, 214] width 53 height 23
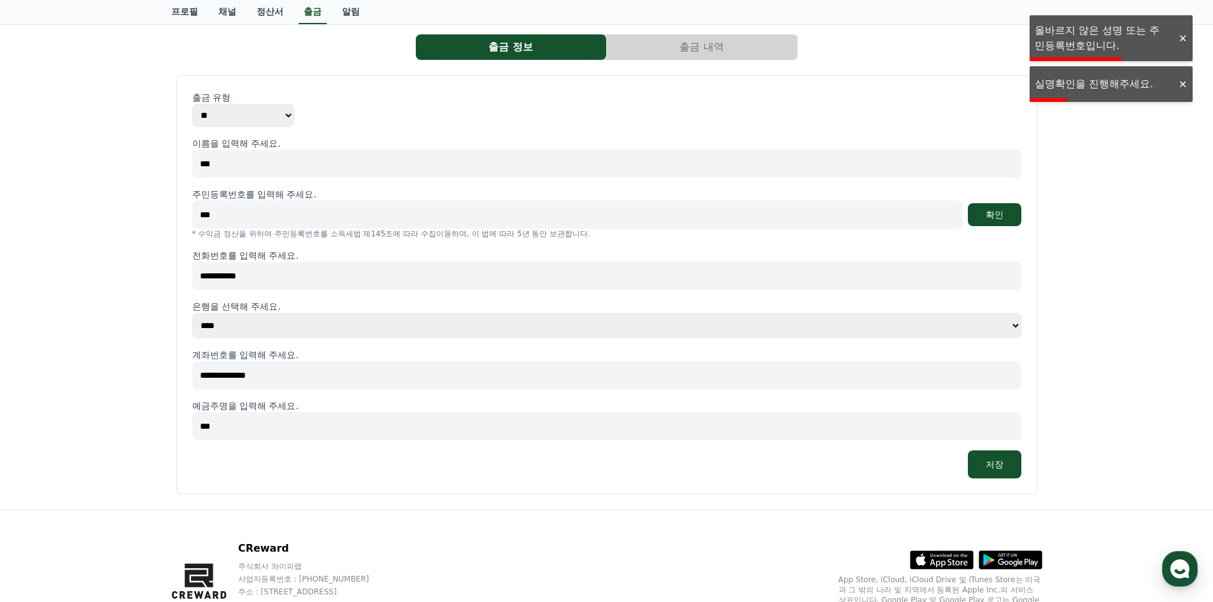
click at [60, 214] on div "**********" at bounding box center [606, 266] width 1213 height 485
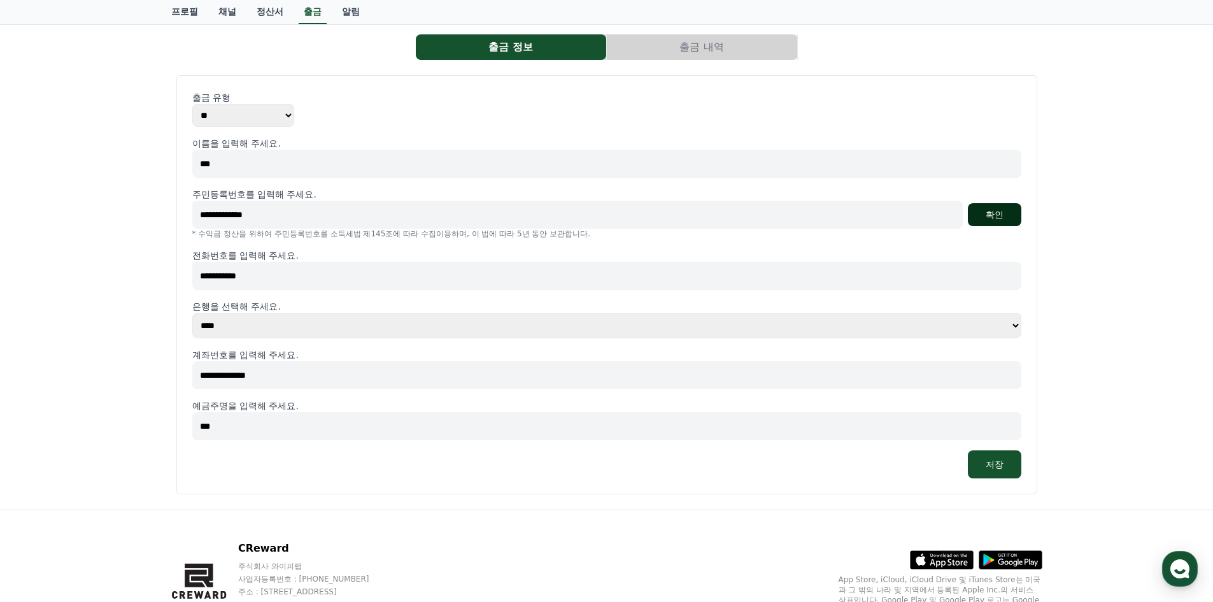
type input "**********"
click at [986, 215] on button "확인" at bounding box center [994, 214] width 53 height 23
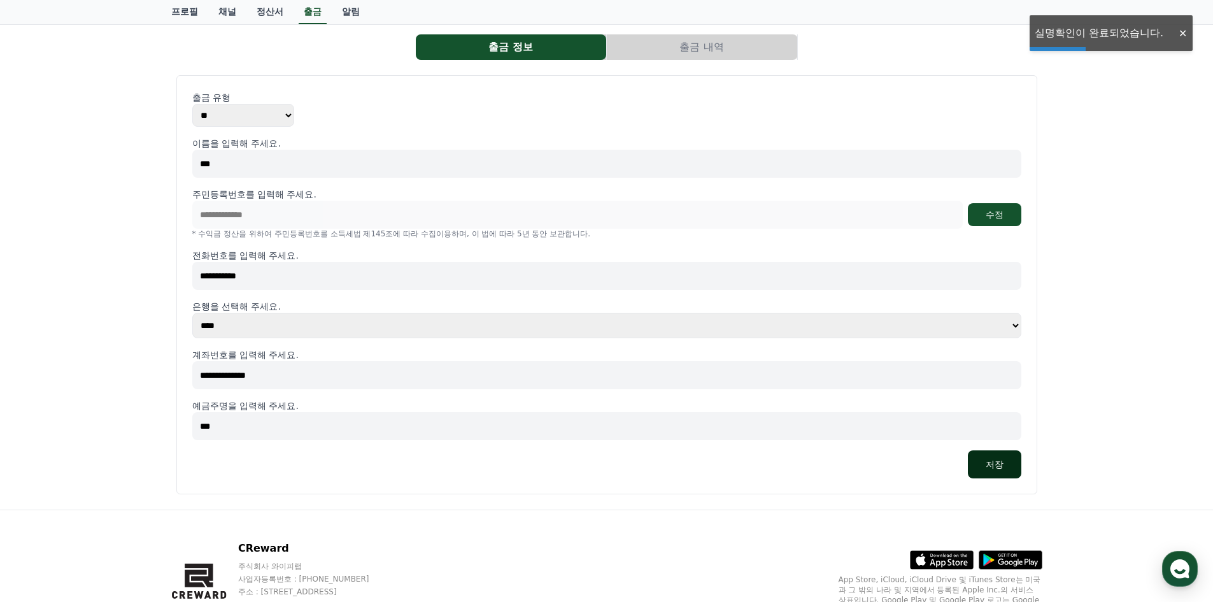
click at [998, 464] on button "저장" at bounding box center [994, 464] width 53 height 28
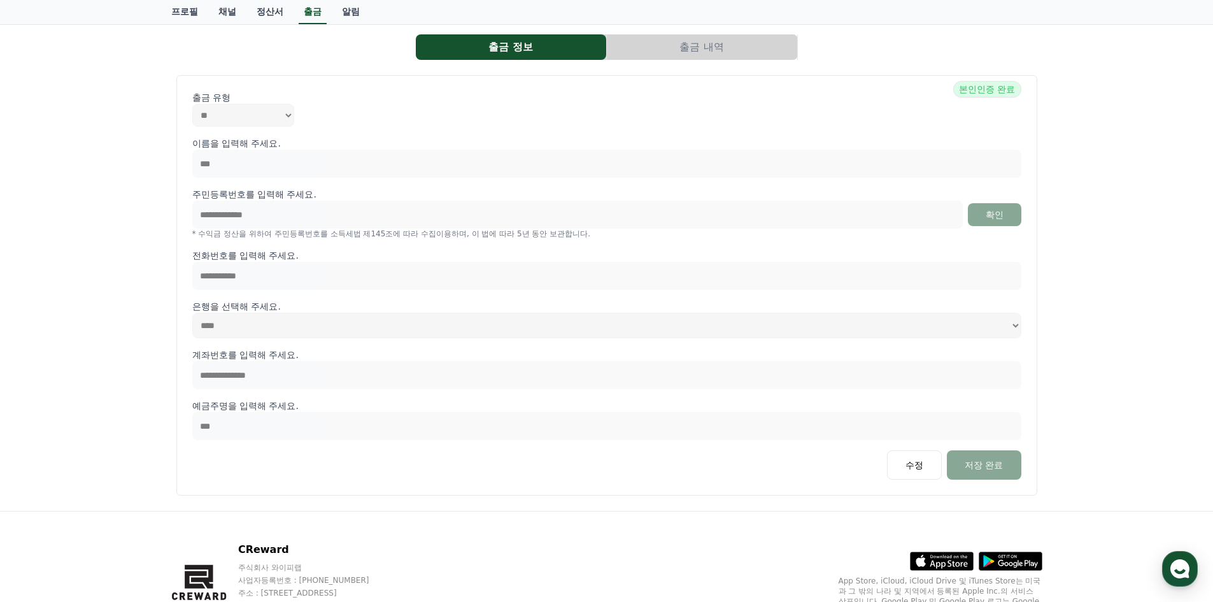
click at [697, 46] on button "출금 내역" at bounding box center [702, 46] width 190 height 25
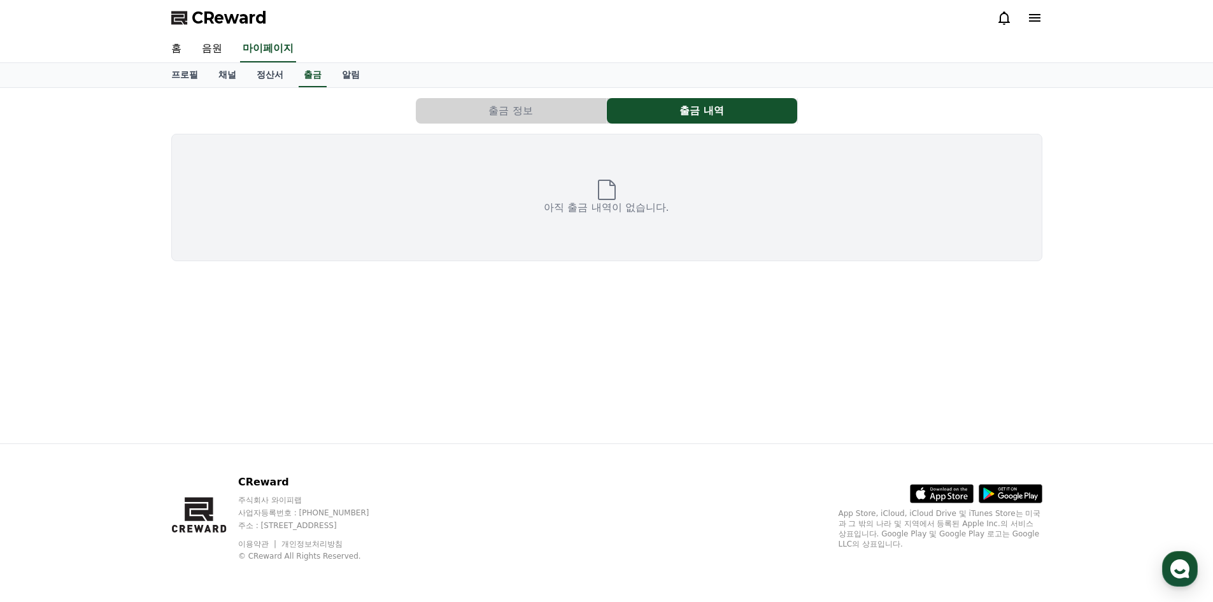
click at [530, 108] on button "출금 정보" at bounding box center [511, 110] width 190 height 25
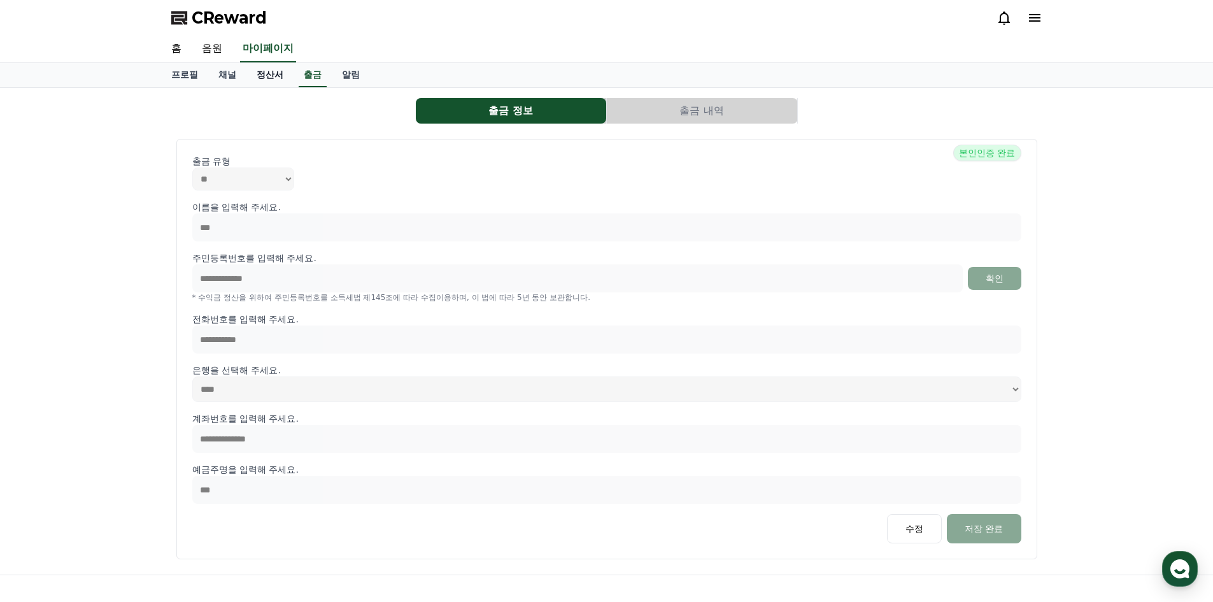
click at [278, 71] on link "정산서" at bounding box center [269, 75] width 47 height 24
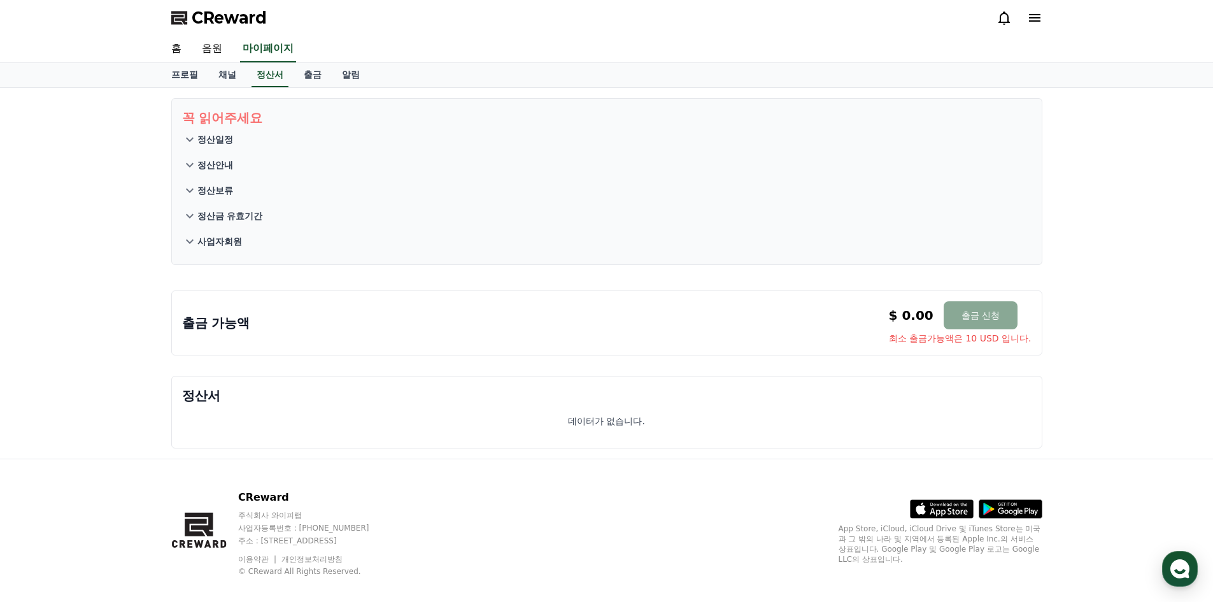
click at [192, 142] on icon at bounding box center [189, 139] width 15 height 15
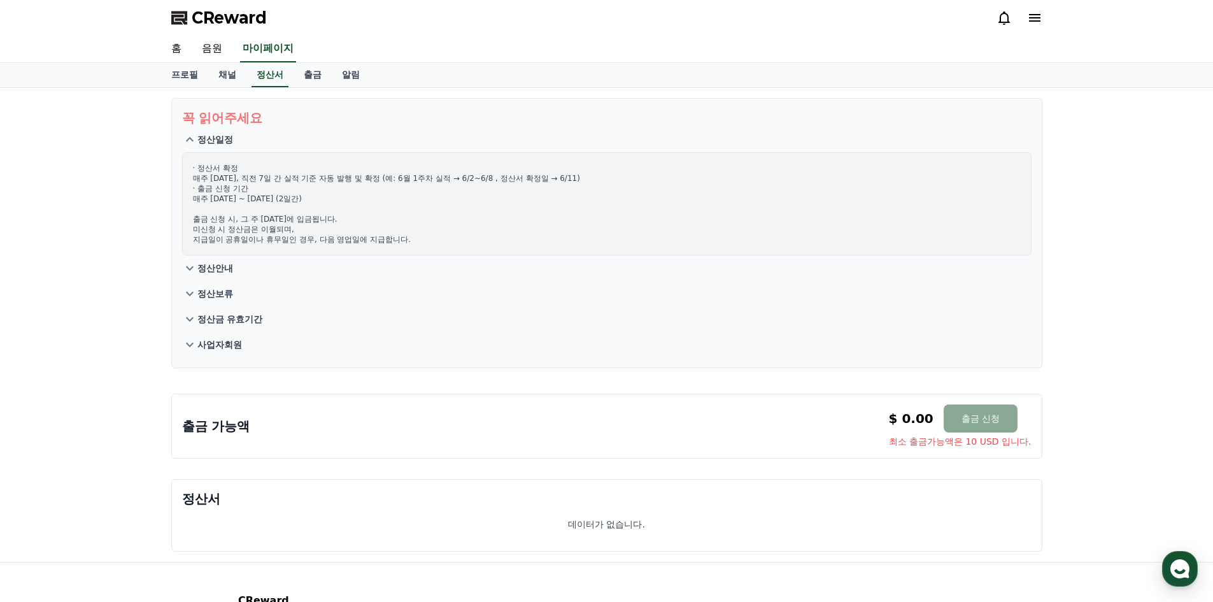
click at [187, 264] on icon at bounding box center [189, 267] width 15 height 15
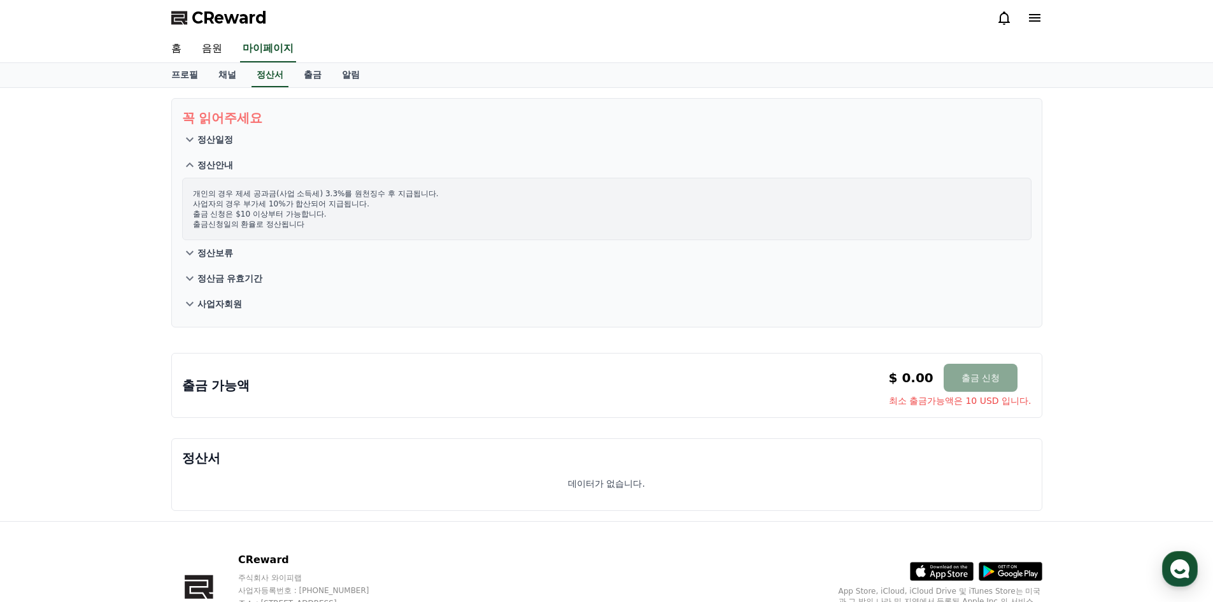
click at [193, 247] on icon at bounding box center [189, 252] width 15 height 15
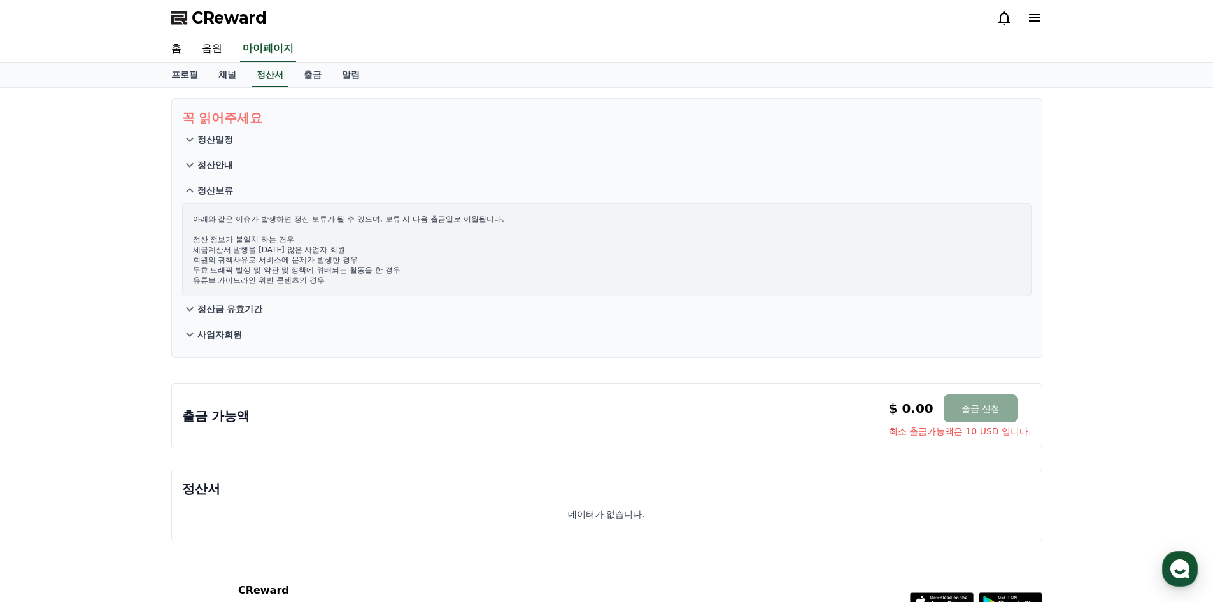
drag, startPoint x: 188, startPoint y: 294, endPoint x: 183, endPoint y: 302, distance: 10.3
click at [187, 295] on div "아래와 같은 이슈가 발생하면 정산 보류가 될 수 있으며, 보류 시 다음 출금일로 이월됩니다. 정산 정보가 불일치 하는 경우 세금계산서 발행을 …" at bounding box center [606, 249] width 849 height 93
click at [187, 303] on icon at bounding box center [189, 308] width 15 height 15
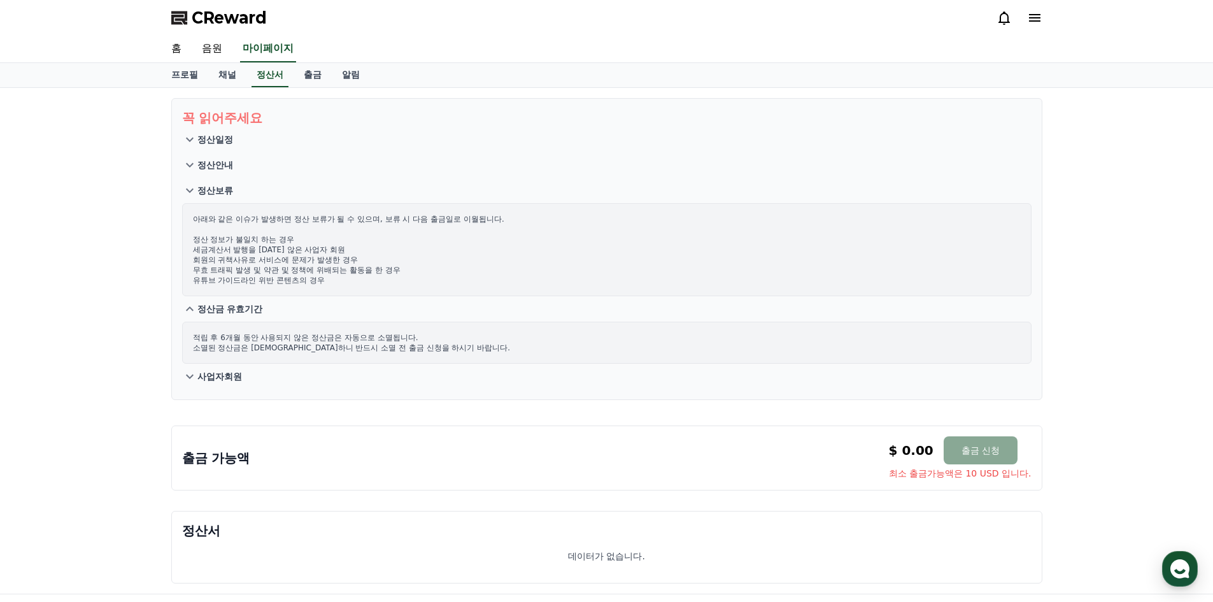
click at [185, 369] on icon at bounding box center [189, 376] width 15 height 15
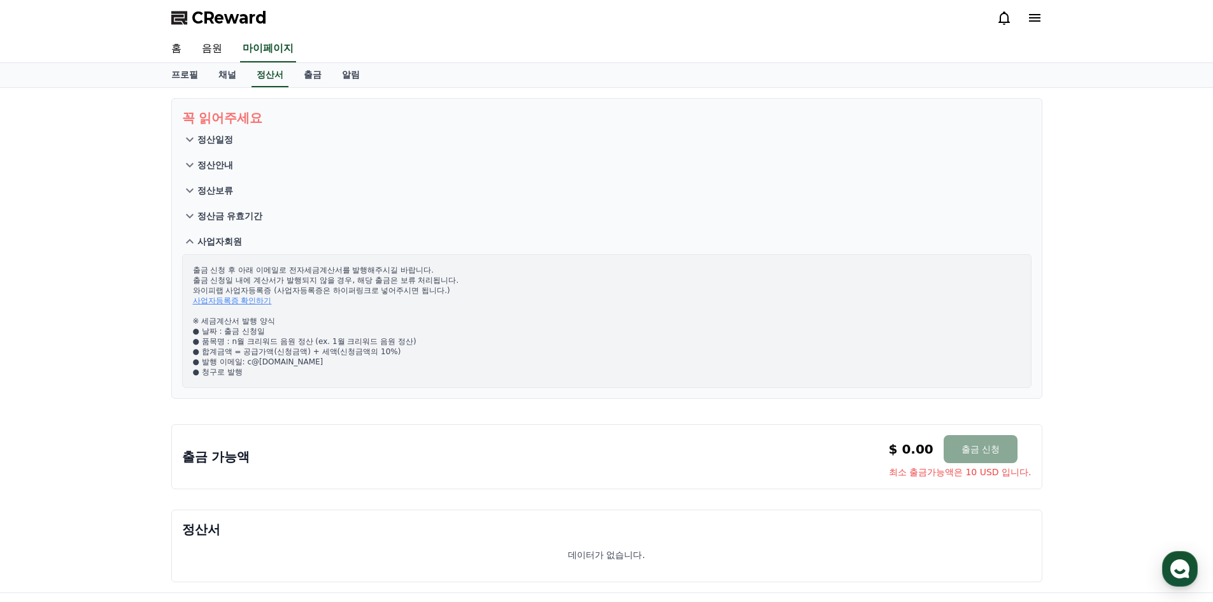
click at [189, 284] on div "출금 신청 후 아래 이메일로 전자세금계산서를 발행해주시길 바랍니다. 출금 신청일 내에 계산서가 발행되지 않을 경우, 해당 출금은 보류 처리됩니…" at bounding box center [606, 321] width 849 height 134
click at [114, 169] on div "꼭 읽어주세요 정산일정 정산안내 정산보류 정산금 유효기간 사업자회원 출금 신청 후 아래 이메일로 전자세금계산서를 발행해주시길 바랍니다. 출금 …" at bounding box center [606, 340] width 1213 height 504
